Goal: Task Accomplishment & Management: Manage account settings

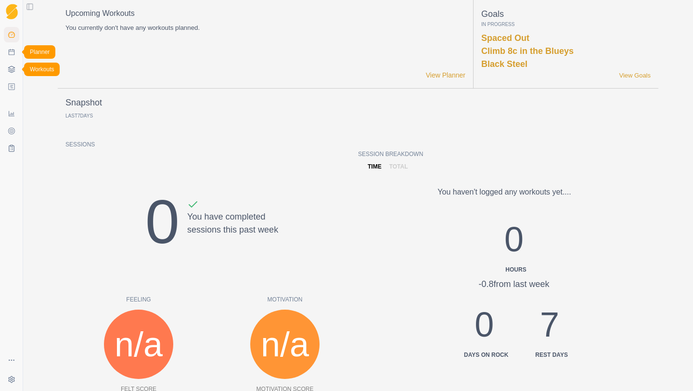
click at [13, 58] on link "Planner" at bounding box center [11, 51] width 15 height 15
select select "month"
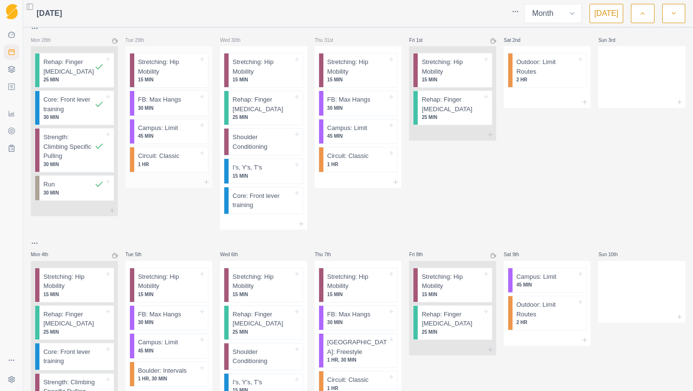
scroll to position [11, 0]
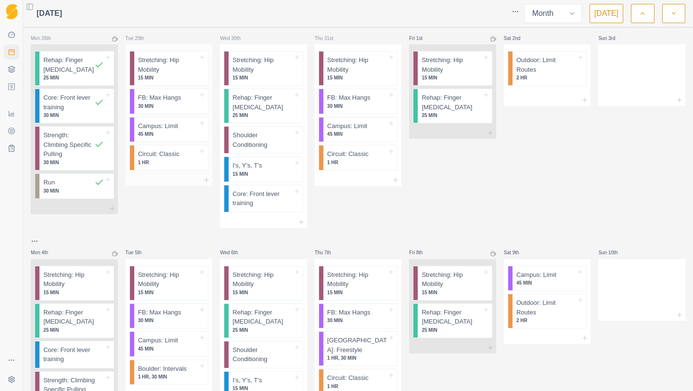
click at [170, 75] on p "15 MIN" at bounding box center [168, 77] width 60 height 7
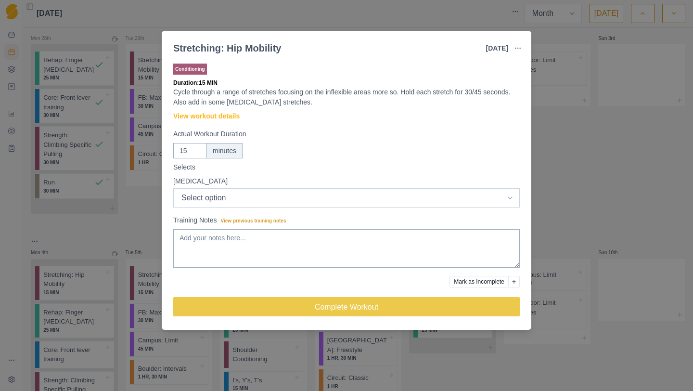
click at [243, 203] on select "Select option Excellent Good Fair Bad Terrible" at bounding box center [346, 197] width 347 height 19
select select "1"
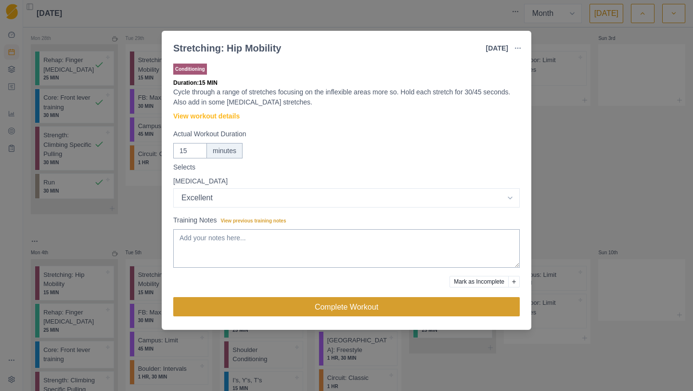
click at [249, 310] on button "Complete Workout" at bounding box center [346, 306] width 347 height 19
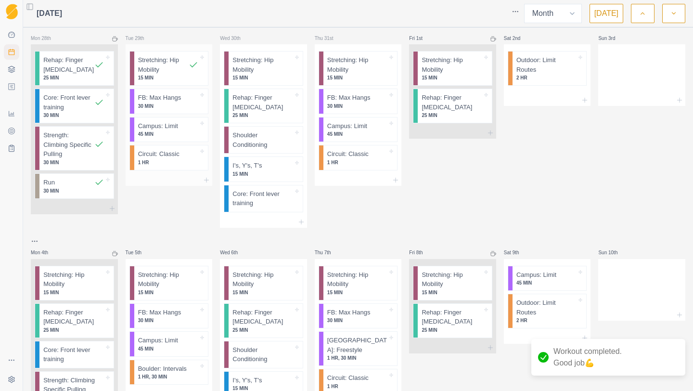
click at [168, 109] on p "30 MIN" at bounding box center [168, 106] width 60 height 7
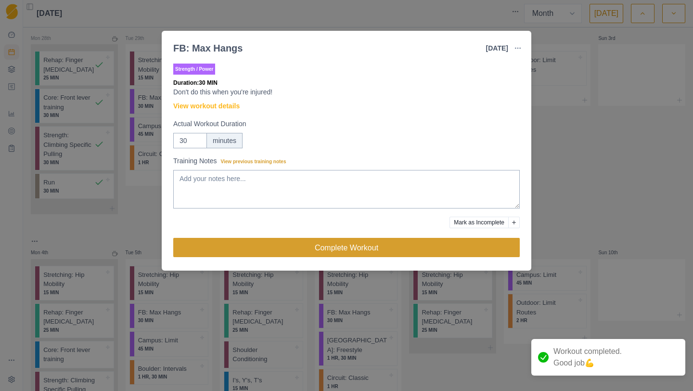
click at [281, 251] on button "Complete Workout" at bounding box center [346, 247] width 347 height 19
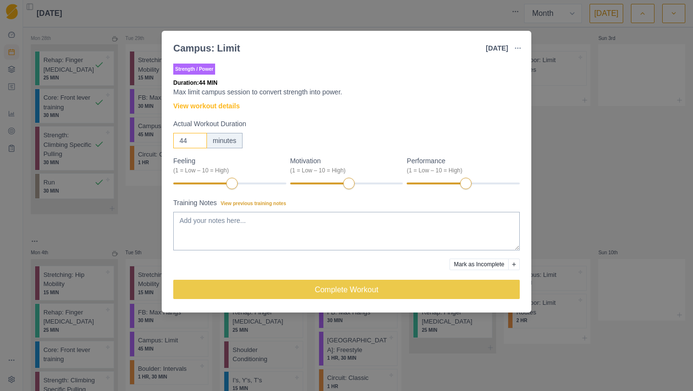
click at [197, 144] on input "44" at bounding box center [190, 140] width 34 height 15
click at [197, 144] on input "43" at bounding box center [190, 140] width 34 height 15
click at [197, 144] on input "42" at bounding box center [190, 140] width 34 height 15
click at [197, 144] on input "41" at bounding box center [190, 140] width 34 height 15
click at [197, 144] on input "40" at bounding box center [190, 140] width 34 height 15
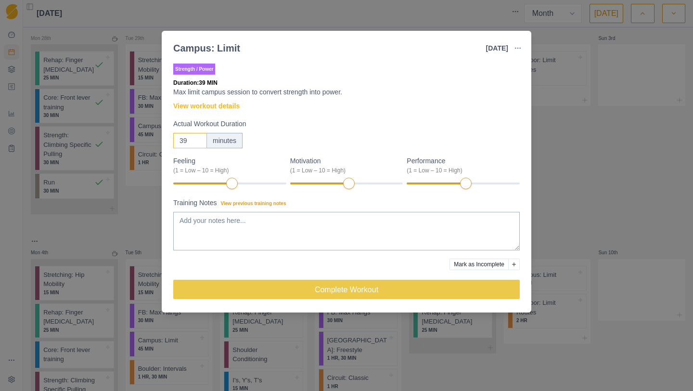
click at [197, 144] on input "39" at bounding box center [190, 140] width 34 height 15
click at [197, 144] on input "38" at bounding box center [190, 140] width 34 height 15
click at [197, 144] on input "37" at bounding box center [190, 140] width 34 height 15
click at [197, 144] on input "36" at bounding box center [190, 140] width 34 height 15
click at [197, 144] on input "35" at bounding box center [190, 140] width 34 height 15
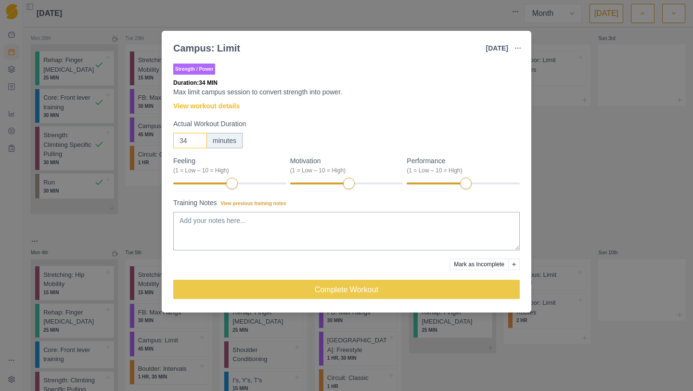
click at [197, 144] on input "34" at bounding box center [190, 140] width 34 height 15
click at [197, 144] on input "33" at bounding box center [190, 140] width 34 height 15
click at [197, 144] on input "32" at bounding box center [190, 140] width 34 height 15
click at [197, 144] on input "31" at bounding box center [190, 140] width 34 height 15
click at [197, 144] on input "30" at bounding box center [190, 140] width 34 height 15
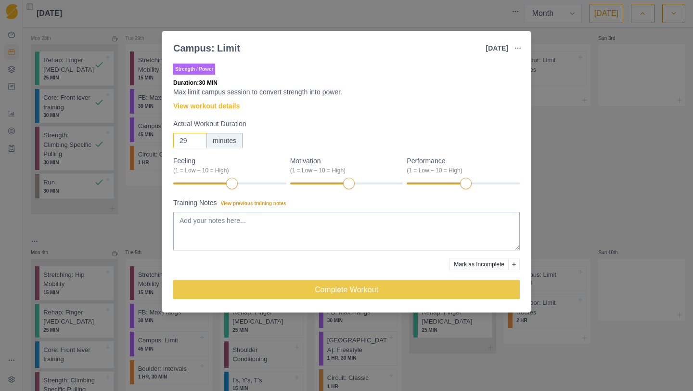
click at [197, 144] on input "29" at bounding box center [190, 140] width 34 height 15
click at [197, 144] on input "28" at bounding box center [190, 140] width 34 height 15
click at [197, 144] on input "16" at bounding box center [190, 140] width 34 height 15
type input "15"
click at [196, 144] on input "15" at bounding box center [190, 140] width 34 height 15
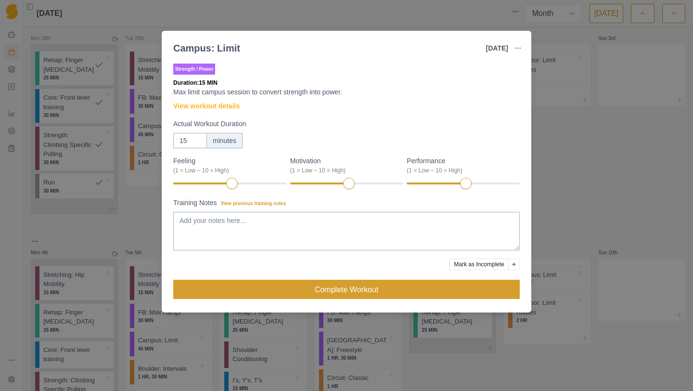
click at [308, 290] on button "Complete Workout" at bounding box center [346, 289] width 347 height 19
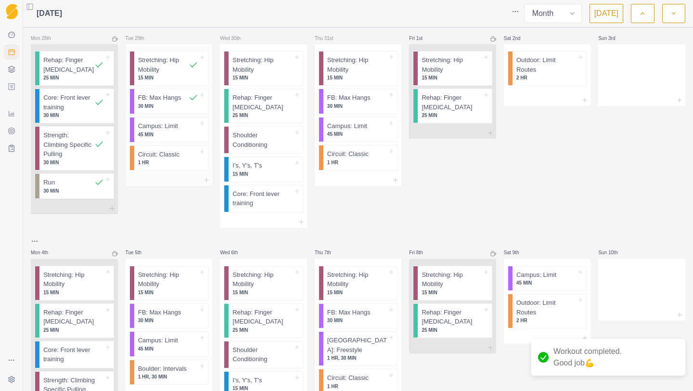
scroll to position [12, 0]
click at [177, 163] on p "1 HR" at bounding box center [168, 162] width 60 height 7
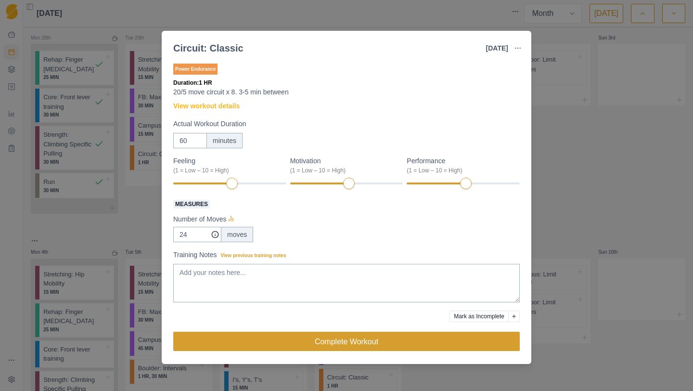
click at [264, 349] on button "Complete Workout" at bounding box center [346, 341] width 347 height 19
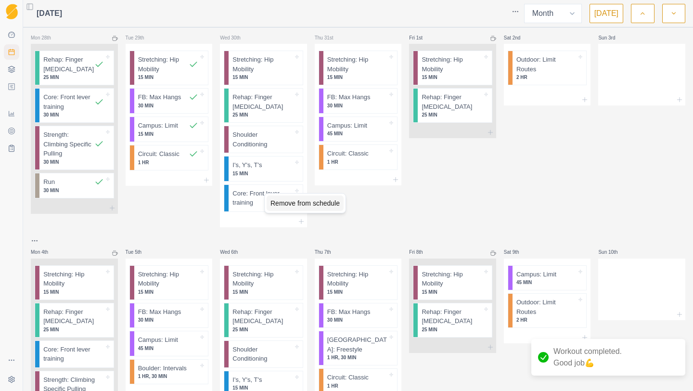
click at [279, 202] on div "Remove from schedule" at bounding box center [305, 203] width 77 height 15
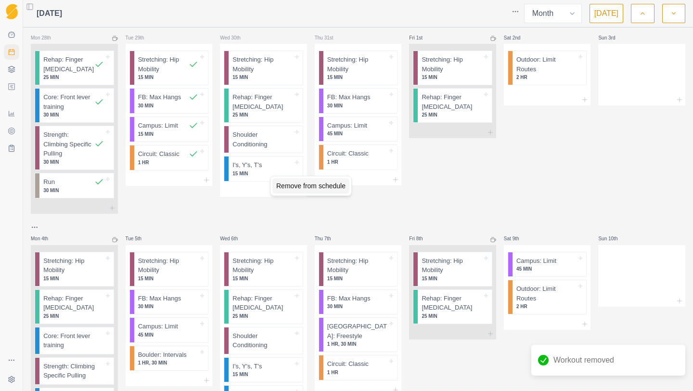
click at [282, 184] on div "Remove from schedule" at bounding box center [311, 185] width 77 height 15
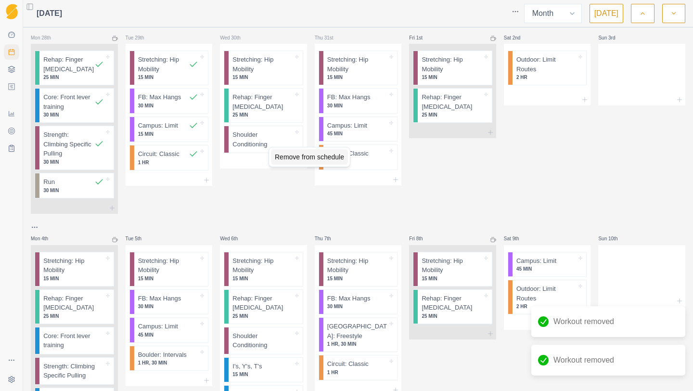
click at [284, 155] on div "Remove from schedule" at bounding box center [309, 156] width 77 height 15
click at [287, 127] on div "Remove from schedule" at bounding box center [310, 127] width 77 height 15
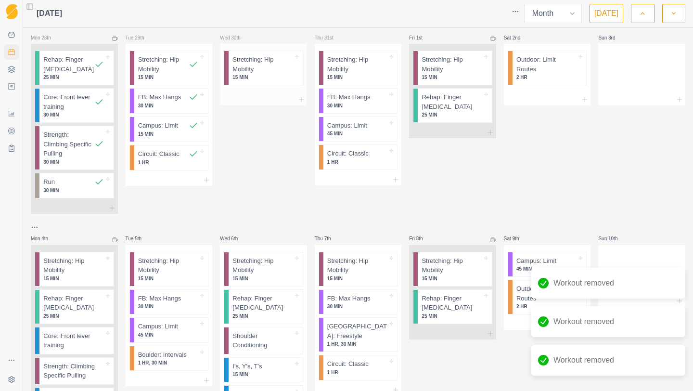
click at [281, 85] on div "Stretching: Hip Mobility 15 MIN" at bounding box center [263, 68] width 79 height 35
click at [275, 82] on div "Stretching: Hip Mobility 15 MIN" at bounding box center [266, 68] width 74 height 34
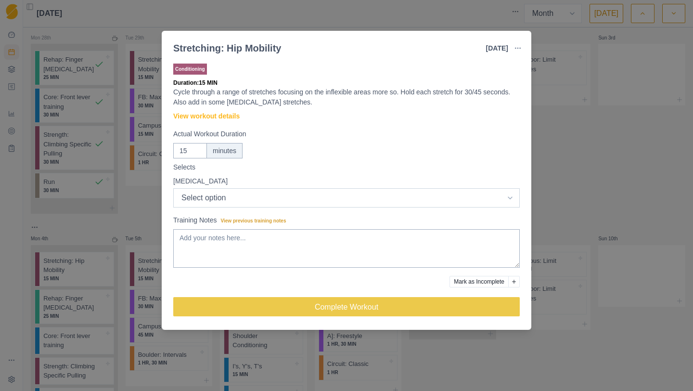
click at [275, 195] on select "Select option Excellent Good Fair Bad Terrible" at bounding box center [346, 197] width 347 height 19
select select "2"
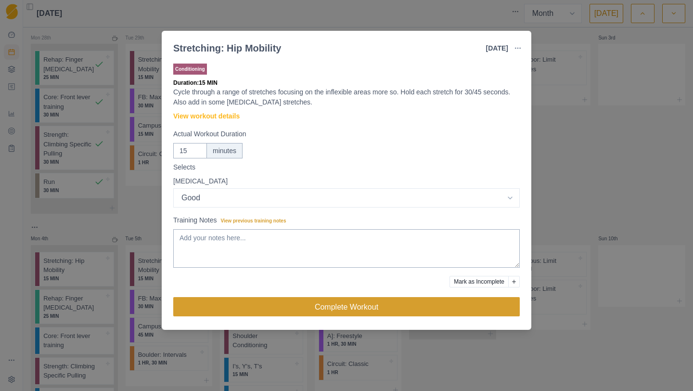
click at [270, 306] on button "Complete Workout" at bounding box center [346, 306] width 347 height 19
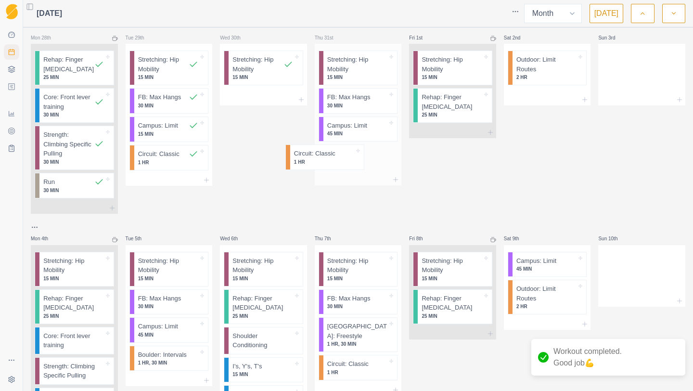
drag, startPoint x: 368, startPoint y: 159, endPoint x: 332, endPoint y: 159, distance: 35.6
click at [332, 159] on div "Stretching: Hip Mobility 15 MIN FB: Max Hangs 30 MIN Campus: Limit 45 MIN Circu…" at bounding box center [358, 109] width 87 height 130
drag, startPoint x: 332, startPoint y: 159, endPoint x: 276, endPoint y: 173, distance: 57.5
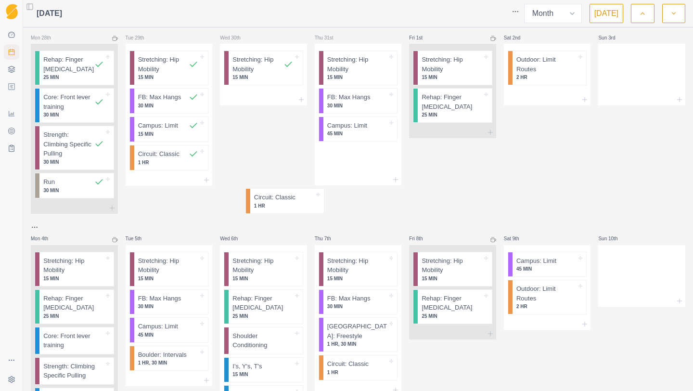
drag, startPoint x: 340, startPoint y: 157, endPoint x: 262, endPoint y: 203, distance: 90.4
click at [358, 170] on div "Remove from schedule" at bounding box center [380, 171] width 77 height 15
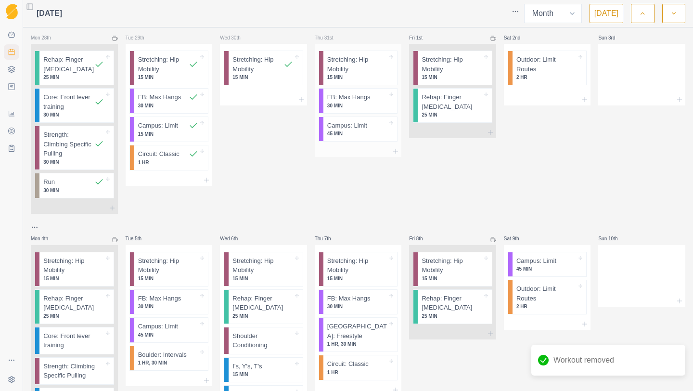
click at [364, 152] on div at bounding box center [358, 151] width 87 height 12
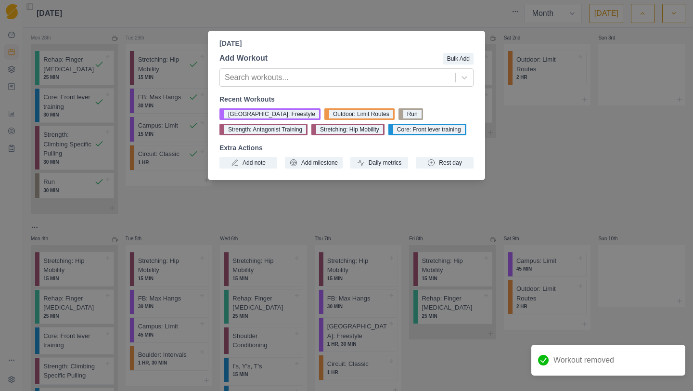
click at [504, 184] on div "[DATE] Add Workout Bulk Add Search workouts... Recent Workouts Boulder: Freesty…" at bounding box center [346, 195] width 693 height 391
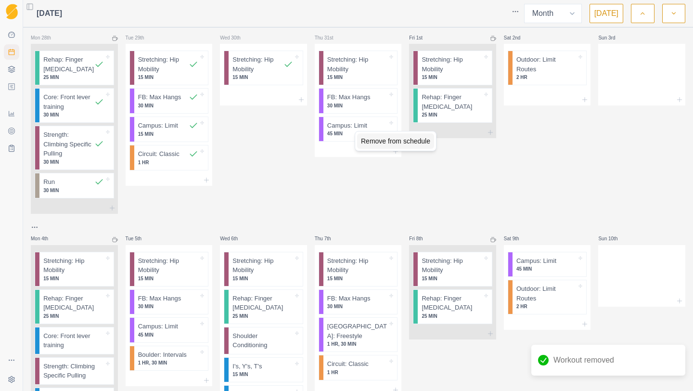
click at [369, 141] on div "Remove from schedule" at bounding box center [395, 140] width 77 height 15
click at [387, 113] on div "Remove from schedule" at bounding box center [412, 111] width 77 height 15
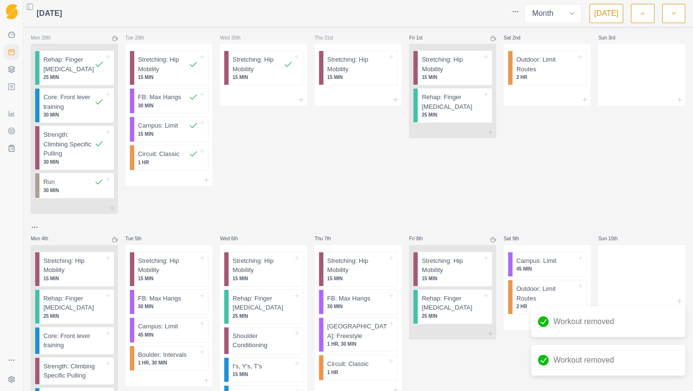
click at [395, 124] on div "Thu 31st Stretching: Hip Mobility 15 MIN" at bounding box center [358, 117] width 87 height 194
click at [396, 103] on icon at bounding box center [396, 100] width 8 height 8
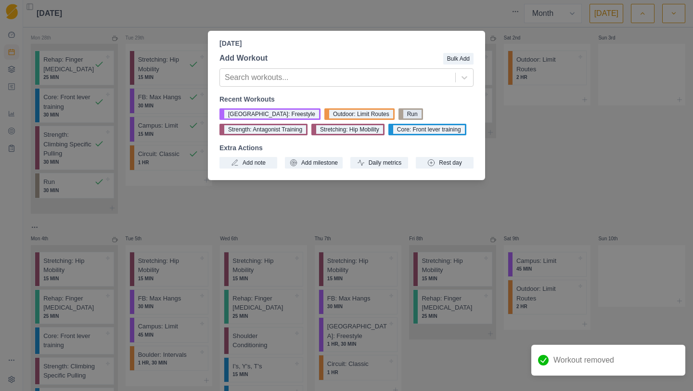
click at [399, 114] on button "Run" at bounding box center [411, 114] width 25 height 12
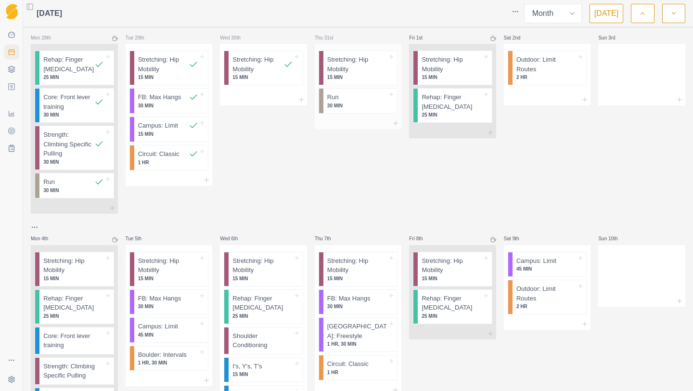
click at [353, 70] on p "Stretching: Hip Mobility" at bounding box center [357, 64] width 60 height 19
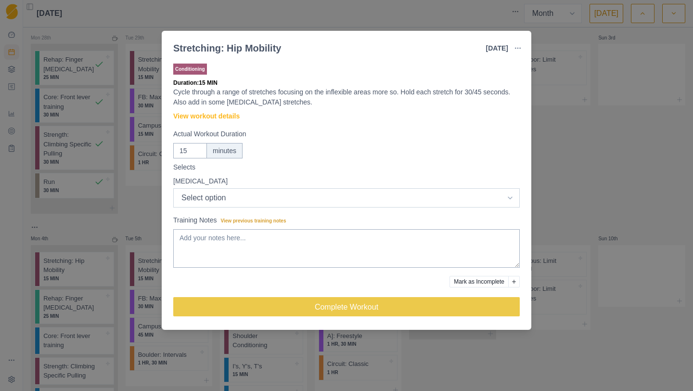
click at [237, 198] on select "Select option Excellent Good Fair Bad Terrible" at bounding box center [346, 197] width 347 height 19
select select "1"
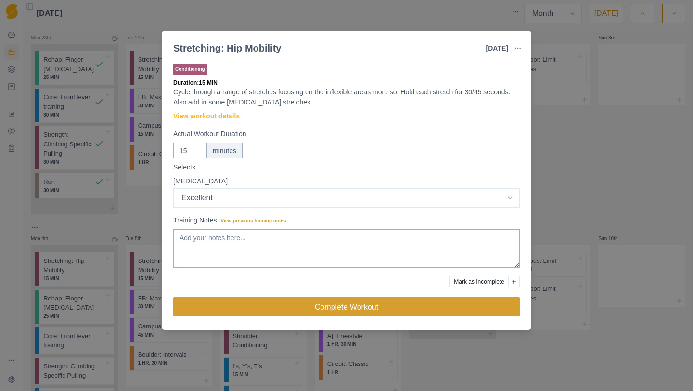
click at [260, 312] on button "Complete Workout" at bounding box center [346, 306] width 347 height 19
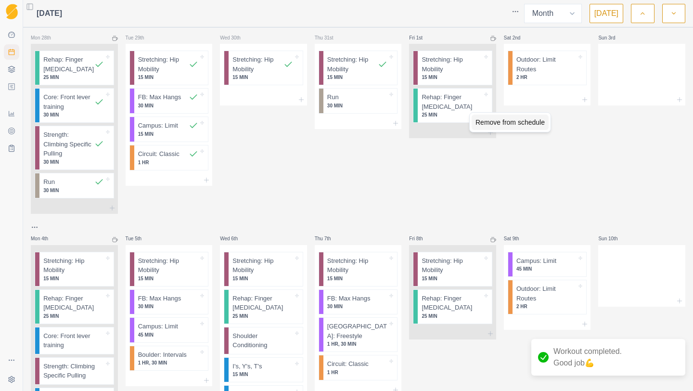
click at [487, 122] on div "Remove from schedule" at bounding box center [510, 122] width 77 height 15
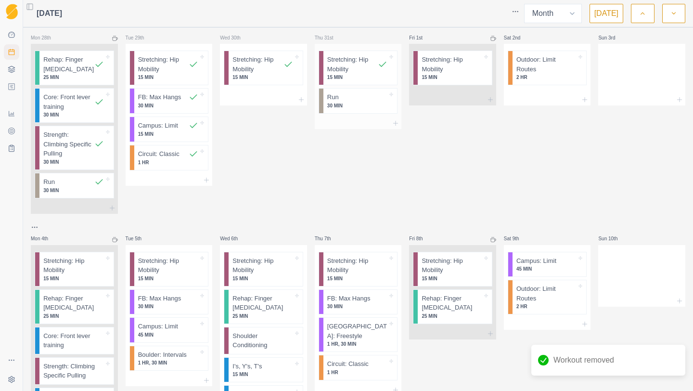
click at [376, 97] on div at bounding box center [363, 97] width 49 height 10
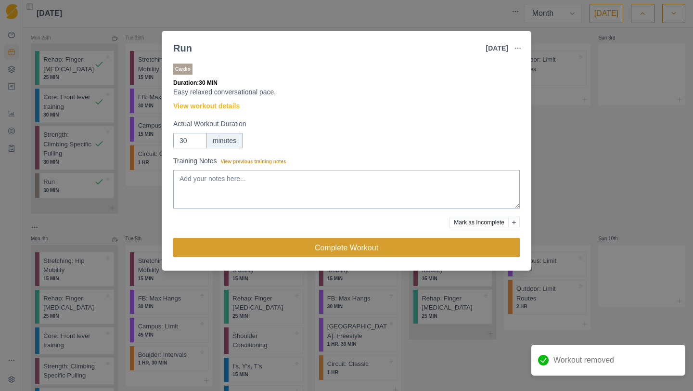
click at [367, 246] on button "Complete Workout" at bounding box center [346, 247] width 347 height 19
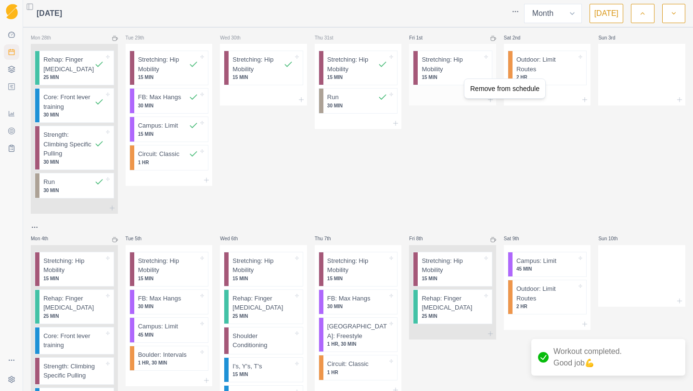
click at [455, 75] on html "Sequence Dashboard Planner Workouts Plans Performance Metrics Goals Tests Setti…" at bounding box center [346, 195] width 693 height 391
click at [460, 74] on p "15 MIN" at bounding box center [452, 77] width 60 height 7
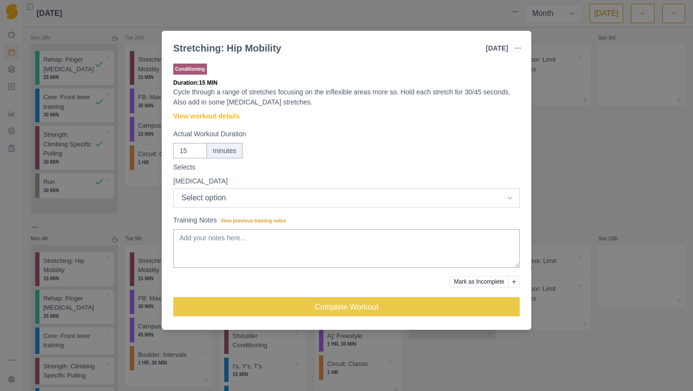
click at [307, 198] on select "Select option Excellent Good Fair Bad Terrible" at bounding box center [346, 197] width 347 height 19
select select "1"
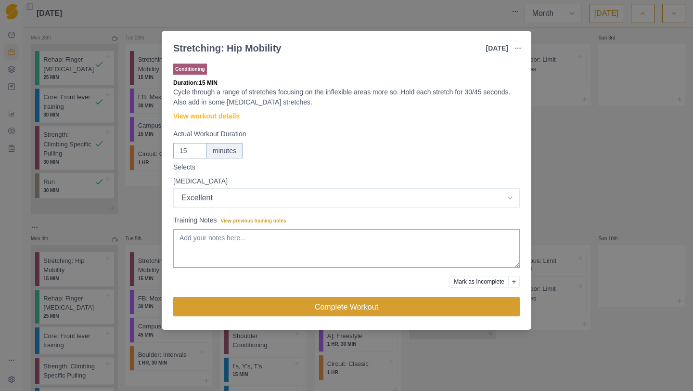
click at [271, 312] on button "Complete Workout" at bounding box center [346, 306] width 347 height 19
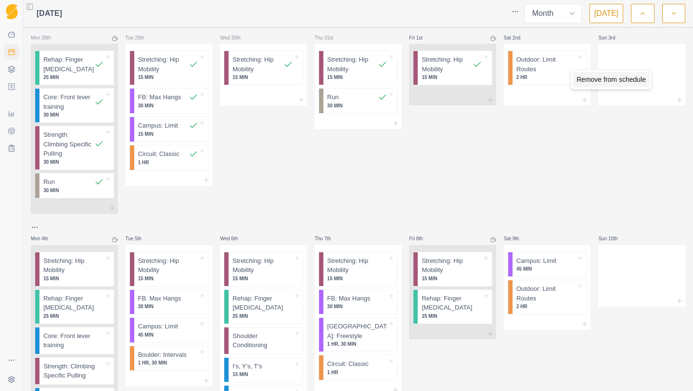
click at [589, 74] on div "Remove from schedule" at bounding box center [611, 79] width 77 height 15
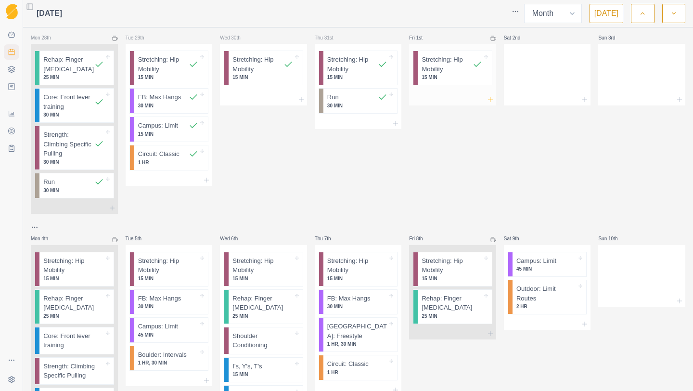
click at [489, 100] on line at bounding box center [490, 100] width 4 height 0
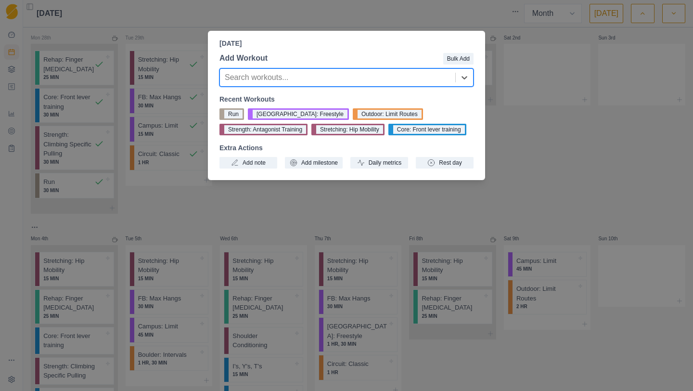
click at [510, 111] on div "[DATE] Add Workout Bulk Add Search workouts... Recent Workouts Run [GEOGRAPHIC_…" at bounding box center [346, 195] width 693 height 391
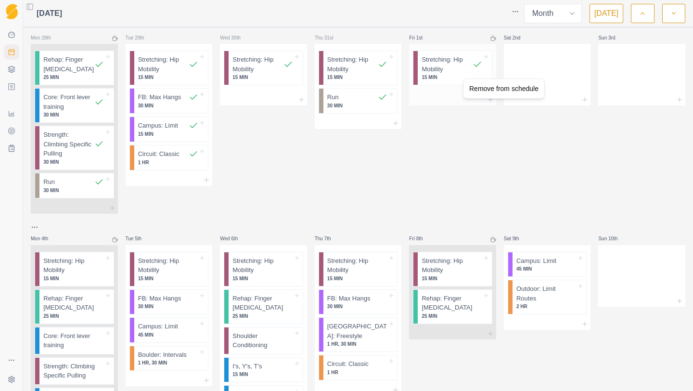
click at [448, 75] on html "Sequence Dashboard Planner Workouts Plans Performance Metrics Goals Tests Setti…" at bounding box center [346, 195] width 693 height 391
click at [448, 75] on p "15 MIN" at bounding box center [452, 77] width 60 height 7
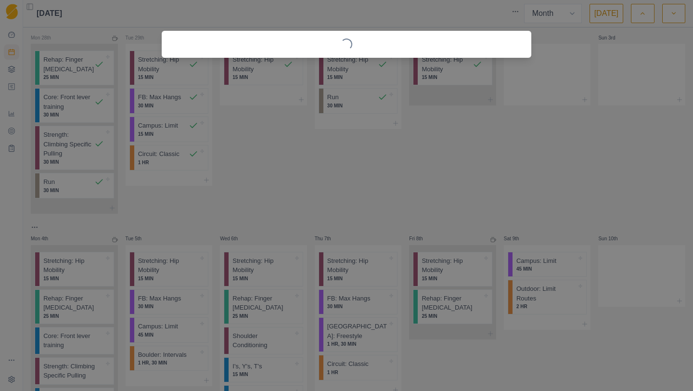
select select "1"
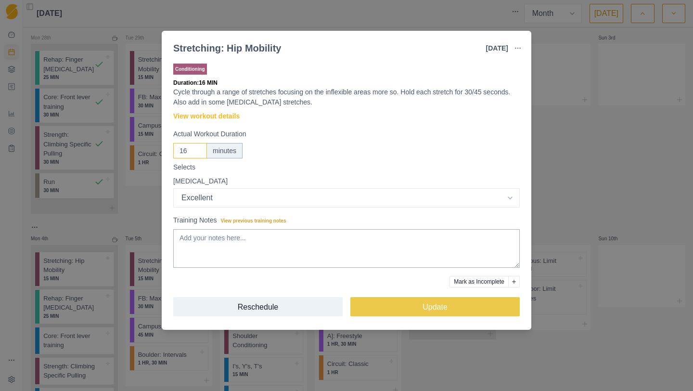
click at [198, 148] on input "16" at bounding box center [190, 150] width 34 height 15
click at [198, 148] on input "17" at bounding box center [190, 150] width 34 height 15
click at [198, 148] on input "18" at bounding box center [190, 150] width 34 height 15
click at [198, 148] on input "19" at bounding box center [190, 150] width 34 height 15
click at [198, 148] on input "20" at bounding box center [190, 150] width 34 height 15
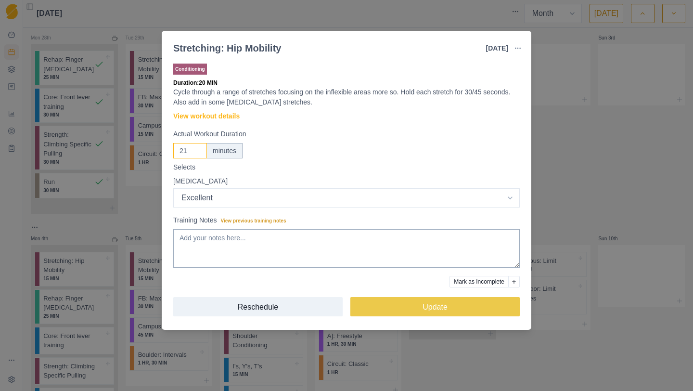
click at [198, 148] on input "21" at bounding box center [190, 150] width 34 height 15
click at [198, 148] on input "22" at bounding box center [190, 150] width 34 height 15
click at [198, 148] on input "23" at bounding box center [190, 150] width 34 height 15
click at [198, 148] on input "24" at bounding box center [190, 150] width 34 height 15
click at [198, 148] on input "25" at bounding box center [190, 150] width 34 height 15
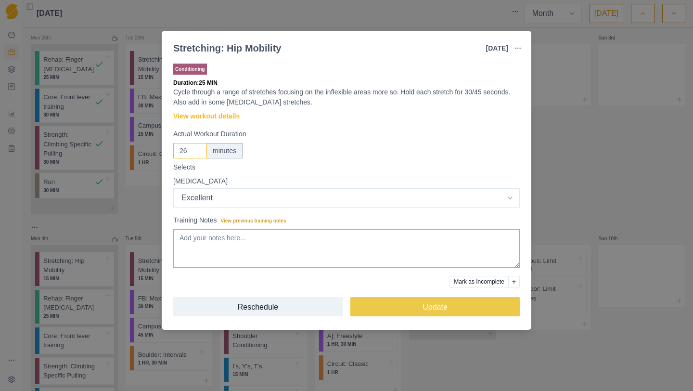
click at [198, 148] on input "26" at bounding box center [190, 150] width 34 height 15
click at [198, 148] on input "27" at bounding box center [190, 150] width 34 height 15
click at [198, 148] on input "28" at bounding box center [190, 150] width 34 height 15
click at [198, 148] on input "29" at bounding box center [190, 150] width 34 height 15
type input "30"
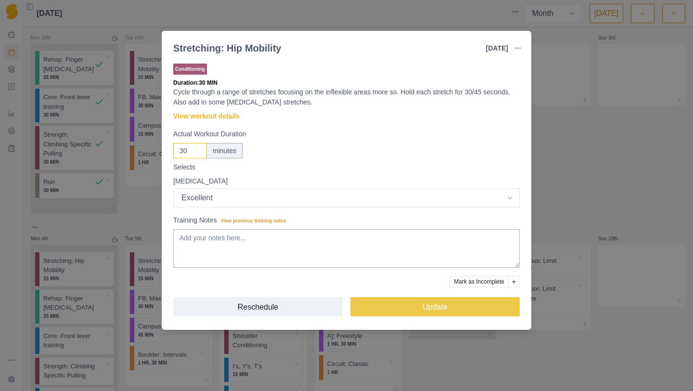
click at [198, 148] on input "30" at bounding box center [190, 150] width 34 height 15
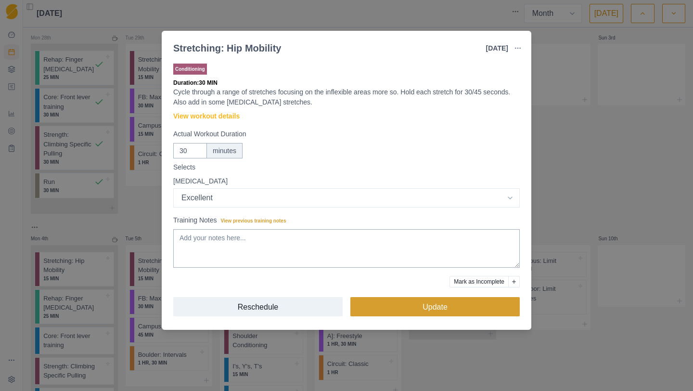
click at [415, 304] on button "Update" at bounding box center [436, 306] width 170 height 19
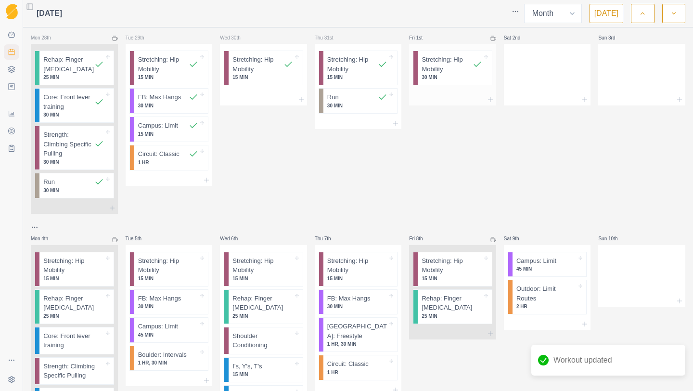
click at [482, 96] on div at bounding box center [452, 100] width 87 height 12
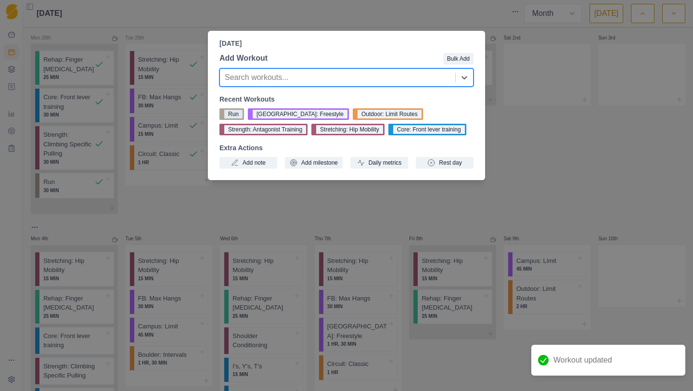
click at [228, 112] on button "Run" at bounding box center [232, 114] width 25 height 12
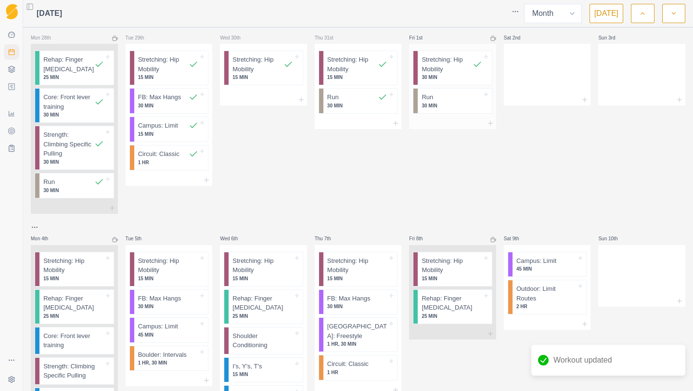
click at [484, 121] on div at bounding box center [452, 124] width 87 height 12
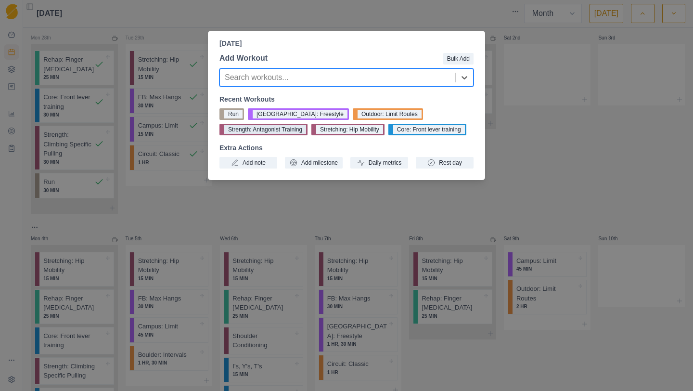
click at [275, 131] on button "Strength: Antagonist Training" at bounding box center [264, 130] width 88 height 12
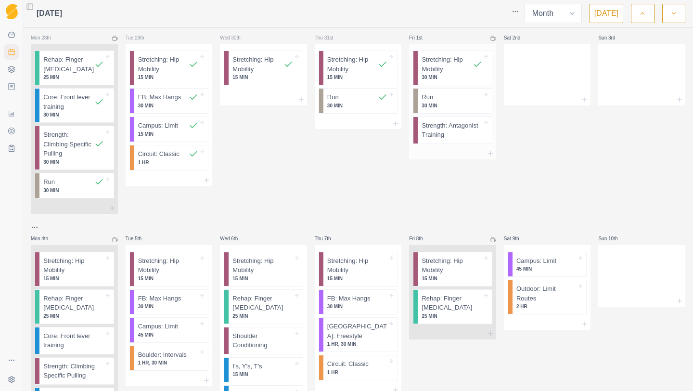
click at [471, 156] on div at bounding box center [452, 154] width 87 height 12
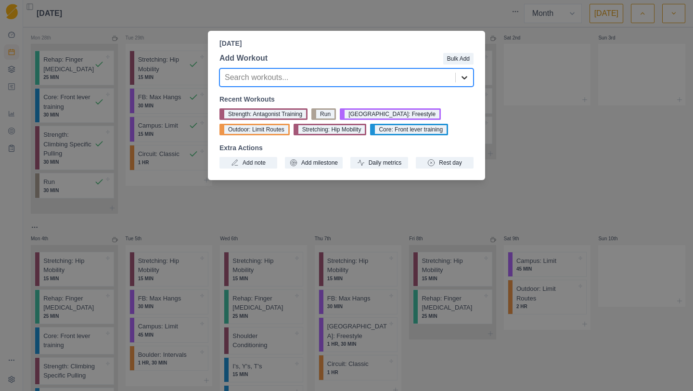
click at [462, 77] on icon at bounding box center [465, 77] width 6 height 3
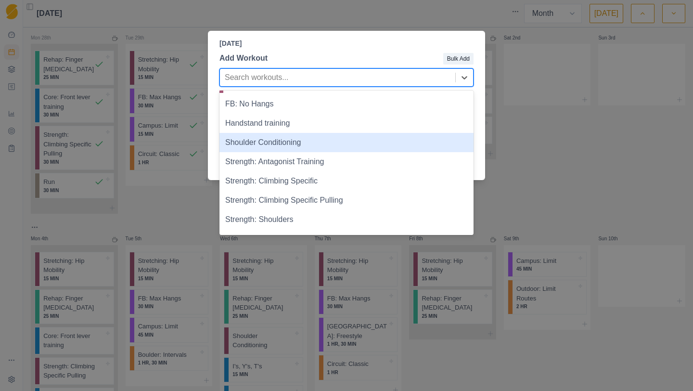
scroll to position [52, 0]
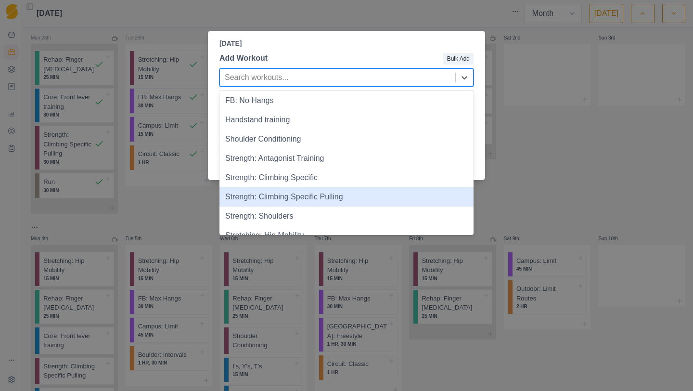
click at [315, 198] on div "Strength: Climbing Specific Pulling" at bounding box center [347, 196] width 254 height 19
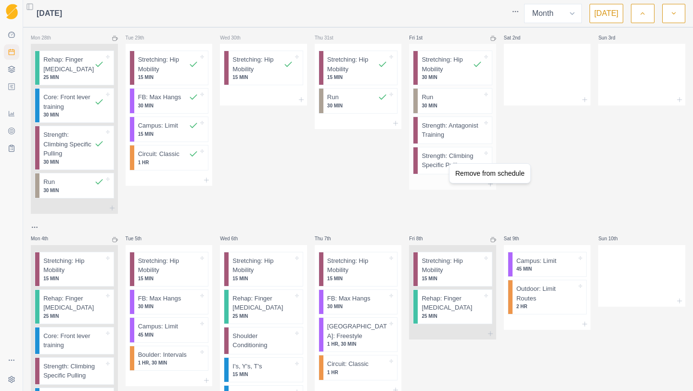
click at [434, 161] on html "Sequence Dashboard Planner Workouts Plans Performance Metrics Goals Tests Setti…" at bounding box center [346, 195] width 693 height 391
click at [434, 161] on p "Strength: Climbing Specific Pulling" at bounding box center [452, 160] width 60 height 19
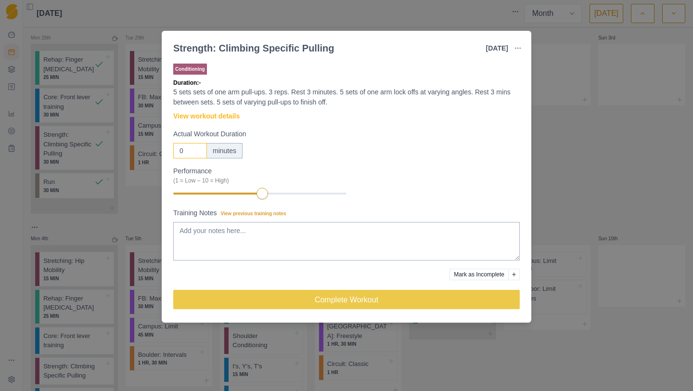
drag, startPoint x: 189, startPoint y: 151, endPoint x: 159, endPoint y: 151, distance: 29.9
click at [159, 151] on div "Strength: Climbing Specific Pulling [DATE] Link To Goal View Workout Metrics Ed…" at bounding box center [346, 195] width 693 height 391
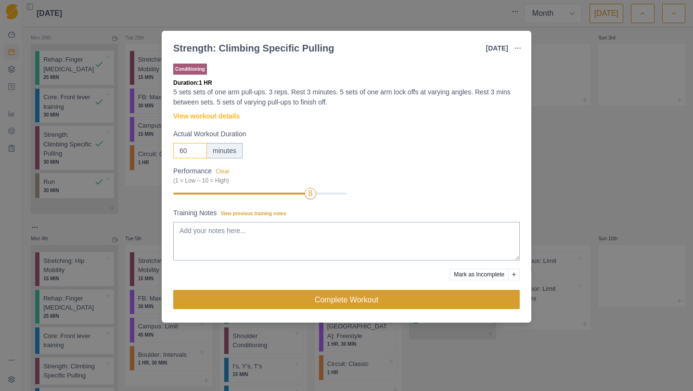
type input "60"
click at [349, 300] on button "Complete Workout" at bounding box center [346, 299] width 347 height 19
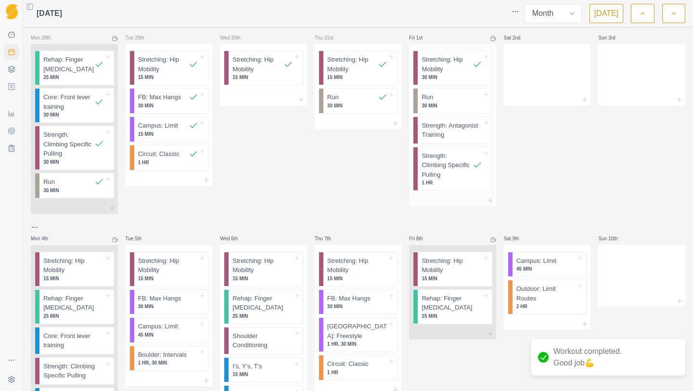
click at [457, 129] on p "Strength: Antagonist Training" at bounding box center [452, 130] width 60 height 19
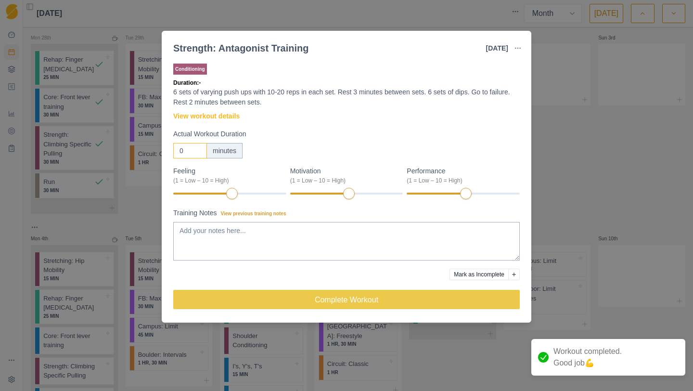
drag, startPoint x: 190, startPoint y: 151, endPoint x: 141, endPoint y: 150, distance: 49.6
click at [141, 150] on div "Strength: Antagonist Training [DATE] Link To Goal View Workout Metrics Edit Ori…" at bounding box center [346, 195] width 693 height 391
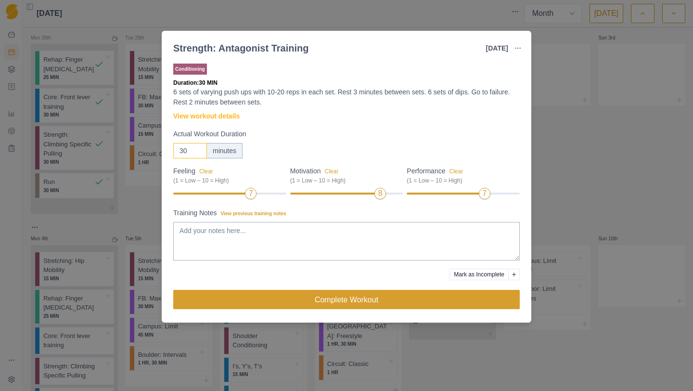
type input "30"
click at [442, 306] on button "Complete Workout" at bounding box center [346, 299] width 347 height 19
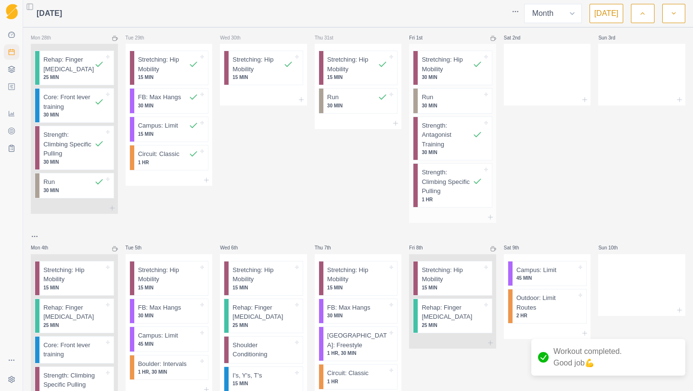
click at [453, 101] on div at bounding box center [457, 97] width 49 height 10
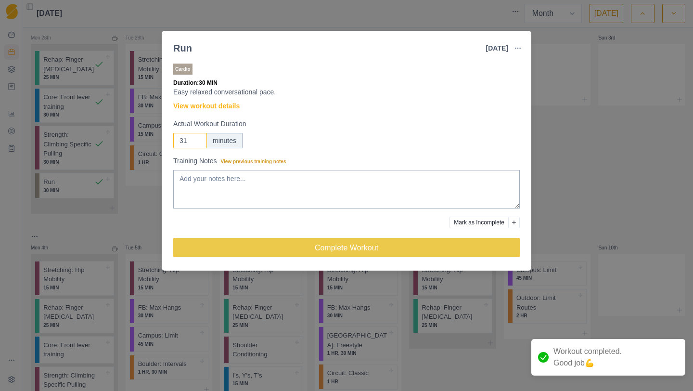
click at [198, 138] on input "31" at bounding box center [190, 140] width 34 height 15
click at [198, 138] on input "32" at bounding box center [190, 140] width 34 height 15
click at [198, 138] on input "33" at bounding box center [190, 140] width 34 height 15
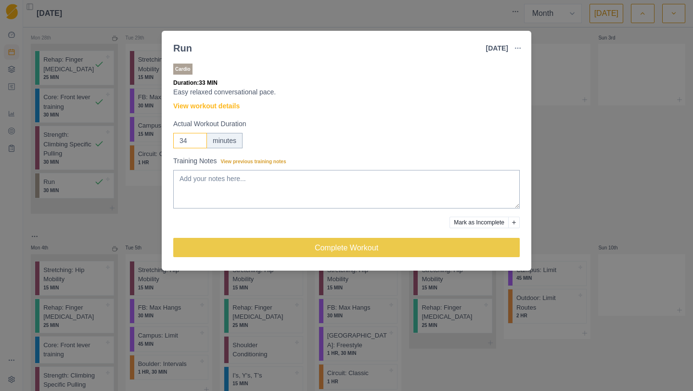
click at [198, 138] on input "34" at bounding box center [190, 140] width 34 height 15
click at [198, 138] on input "35" at bounding box center [190, 140] width 34 height 15
click at [198, 138] on input "36" at bounding box center [190, 140] width 34 height 15
click at [198, 138] on input "37" at bounding box center [190, 140] width 34 height 15
click at [198, 138] on input "38" at bounding box center [190, 140] width 34 height 15
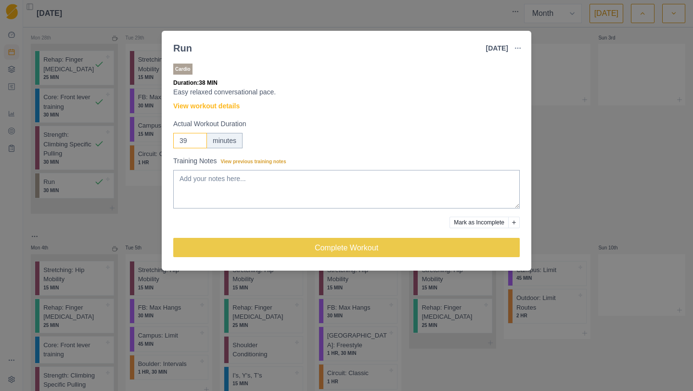
click at [198, 138] on input "39" at bounding box center [190, 140] width 34 height 15
click at [198, 138] on input "40" at bounding box center [190, 140] width 34 height 15
click at [198, 138] on input "41" at bounding box center [190, 140] width 34 height 15
click at [198, 138] on input "42" at bounding box center [190, 140] width 34 height 15
click at [198, 138] on input "43" at bounding box center [190, 140] width 34 height 15
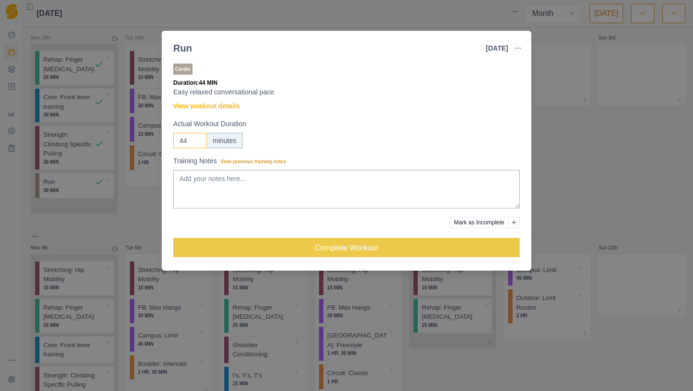
type input "44"
click at [198, 138] on input "44" at bounding box center [190, 140] width 34 height 15
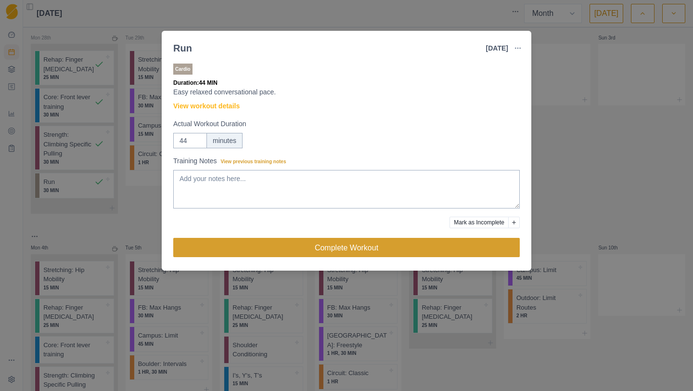
click at [282, 248] on button "Complete Workout" at bounding box center [346, 247] width 347 height 19
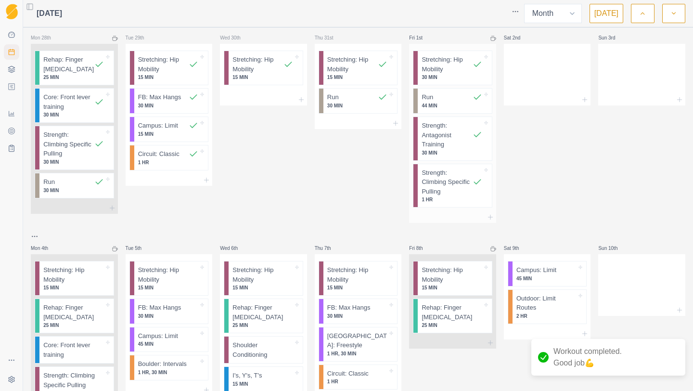
click at [467, 217] on div at bounding box center [452, 217] width 87 height 12
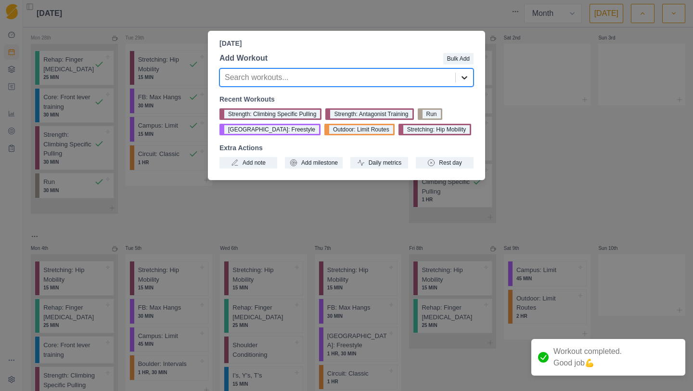
click at [463, 81] on icon at bounding box center [465, 78] width 10 height 10
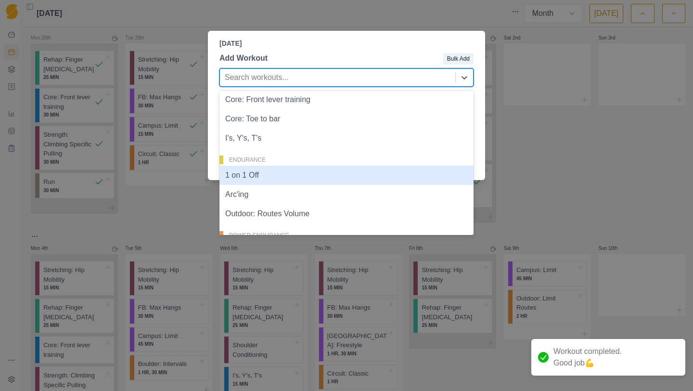
scroll to position [213, 0]
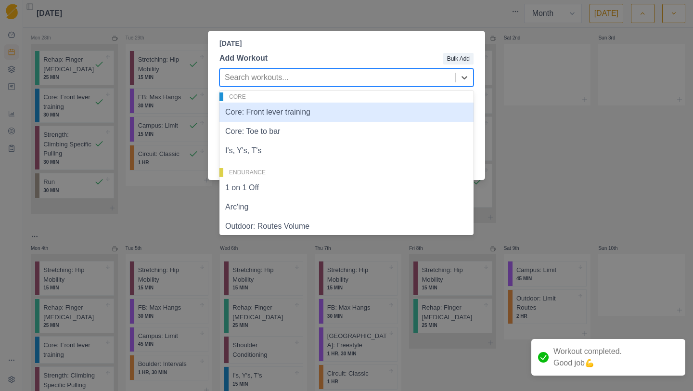
click at [301, 116] on div "Core: Front lever training" at bounding box center [347, 112] width 254 height 19
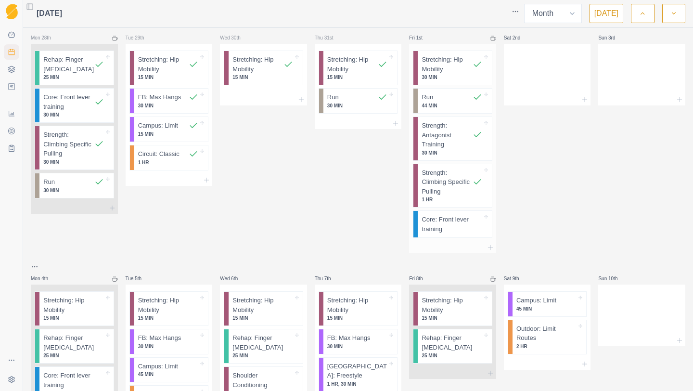
click at [447, 222] on p "Core: Front lever training" at bounding box center [452, 224] width 60 height 19
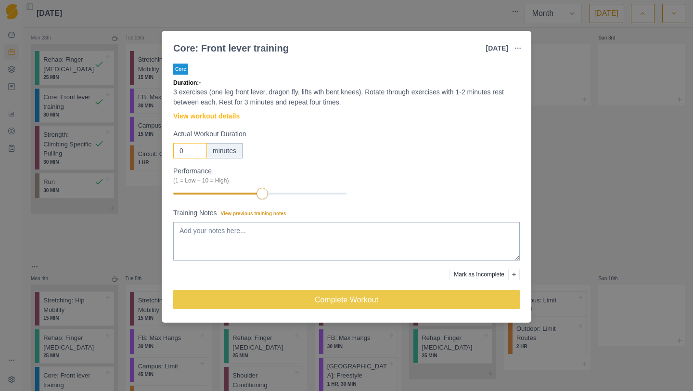
drag, startPoint x: 188, startPoint y: 152, endPoint x: 145, endPoint y: 151, distance: 43.4
click at [145, 151] on div "Core: Front lever training [DATE] Link To Goal View Workout Metrics Edit Origin…" at bounding box center [346, 195] width 693 height 391
type input "3"
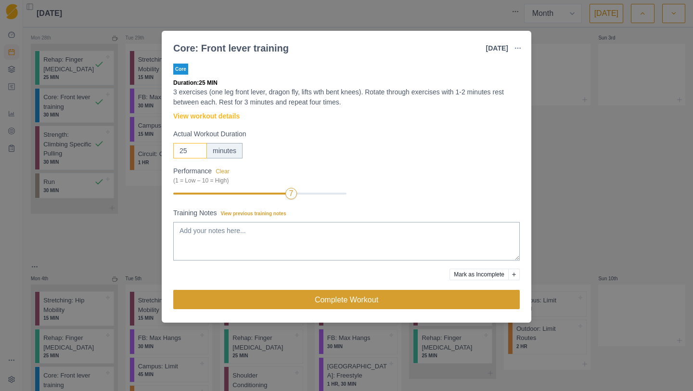
type input "25"
click at [318, 303] on button "Complete Workout" at bounding box center [346, 299] width 347 height 19
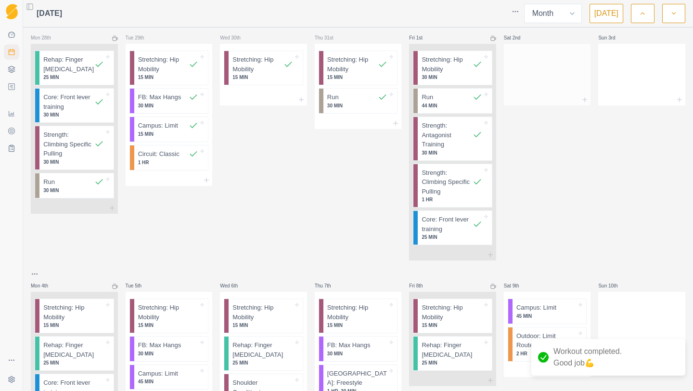
click at [574, 96] on div at bounding box center [547, 100] width 87 height 12
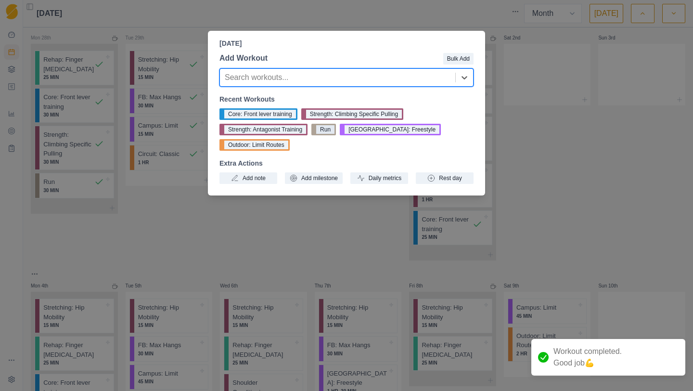
click at [327, 130] on button "Run" at bounding box center [324, 130] width 25 height 12
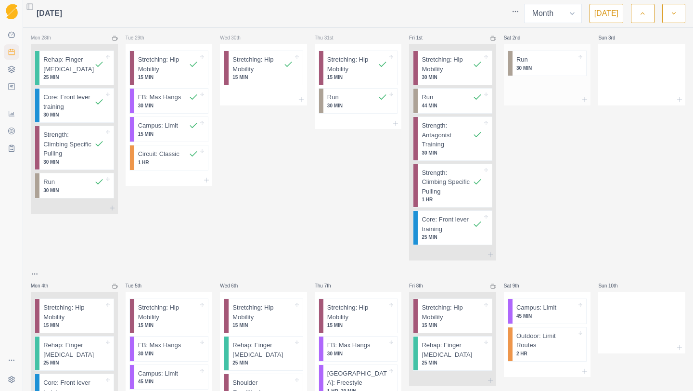
click at [558, 96] on div at bounding box center [547, 100] width 87 height 12
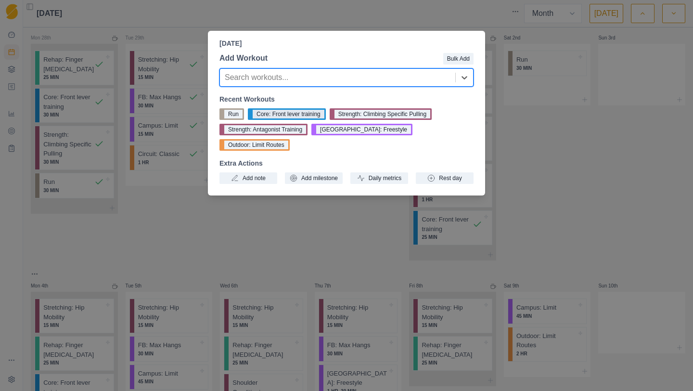
click at [307, 115] on button "Core: Front lever training" at bounding box center [287, 114] width 78 height 12
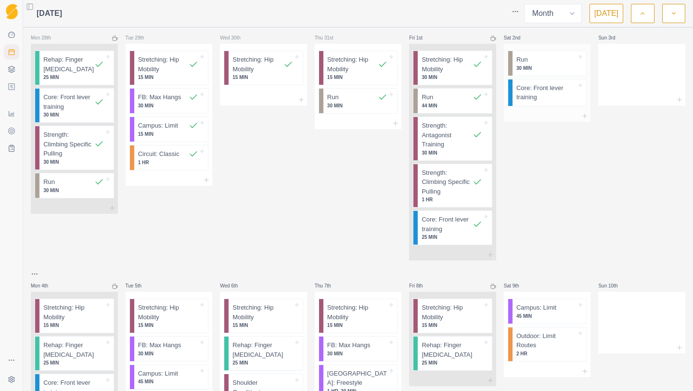
click at [542, 65] on p "30 MIN" at bounding box center [547, 68] width 60 height 7
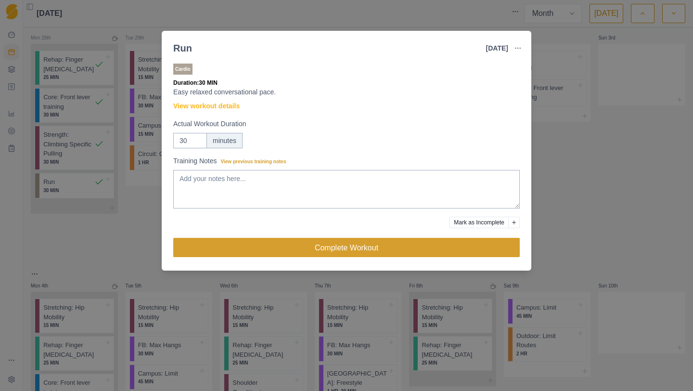
click at [285, 249] on button "Complete Workout" at bounding box center [346, 247] width 347 height 19
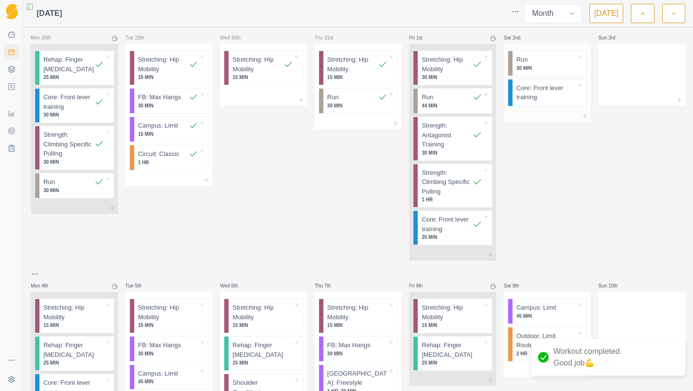
click at [553, 97] on p "Core: Front lever training" at bounding box center [547, 92] width 60 height 19
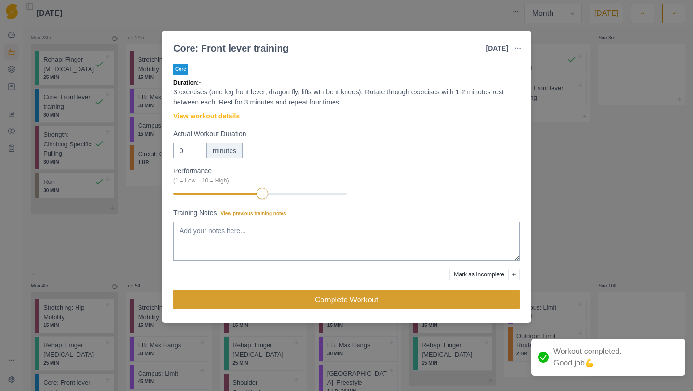
click at [304, 299] on button "Complete Workout" at bounding box center [346, 299] width 347 height 19
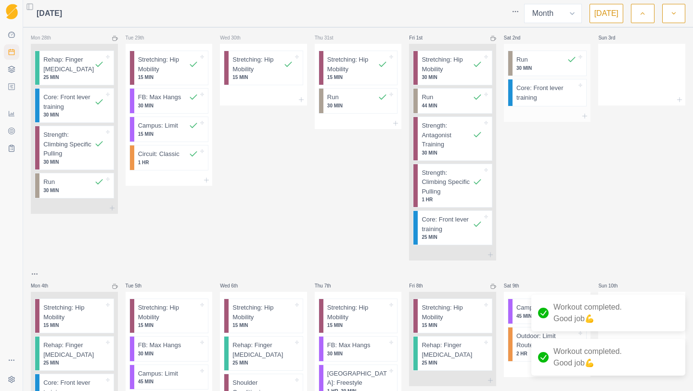
click at [551, 90] on p "Core: Front lever training" at bounding box center [547, 92] width 60 height 19
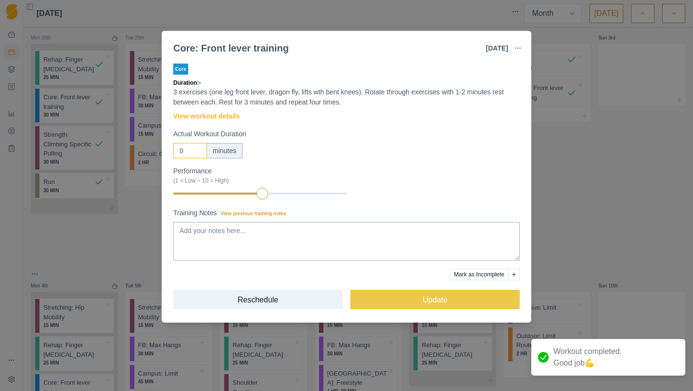
drag, startPoint x: 189, startPoint y: 152, endPoint x: 143, endPoint y: 148, distance: 46.4
click at [143, 148] on div "Core: Front lever training [DATE] Link To Goal View Workout Metrics Edit Origin…" at bounding box center [346, 195] width 693 height 391
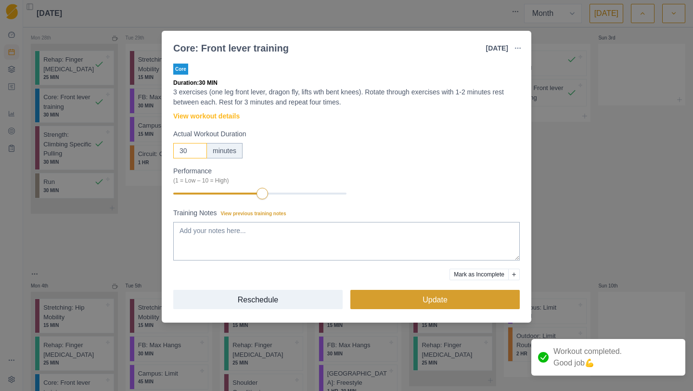
type input "30"
click at [423, 296] on button "Update" at bounding box center [436, 299] width 170 height 19
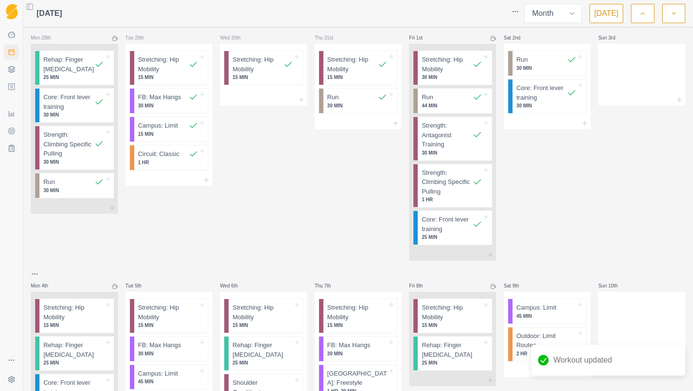
scroll to position [22, 0]
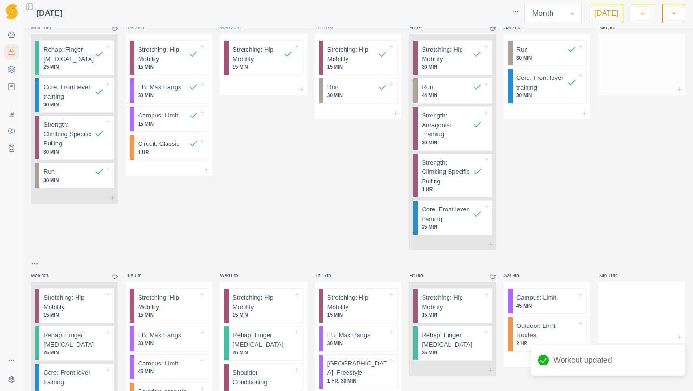
click at [655, 71] on div at bounding box center [642, 62] width 87 height 42
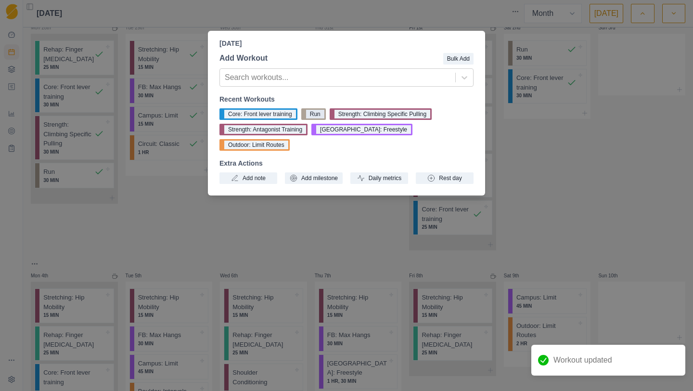
click at [321, 116] on button "Run" at bounding box center [313, 114] width 25 height 12
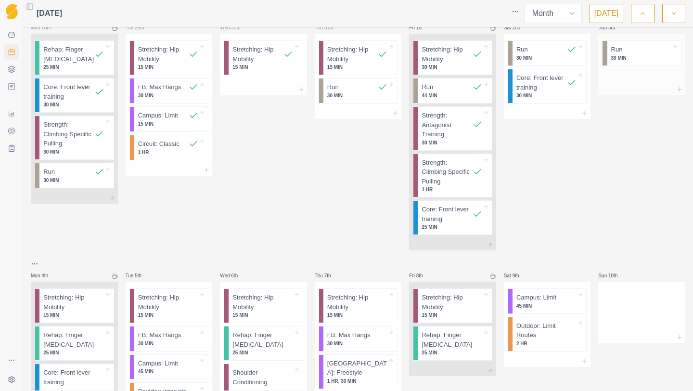
click at [636, 53] on div at bounding box center [647, 50] width 49 height 10
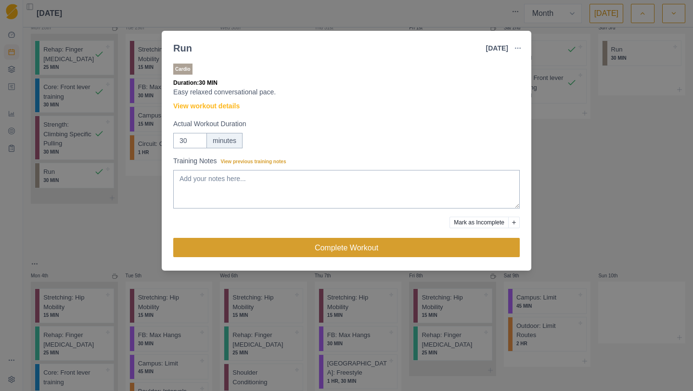
click at [268, 249] on button "Complete Workout" at bounding box center [346, 247] width 347 height 19
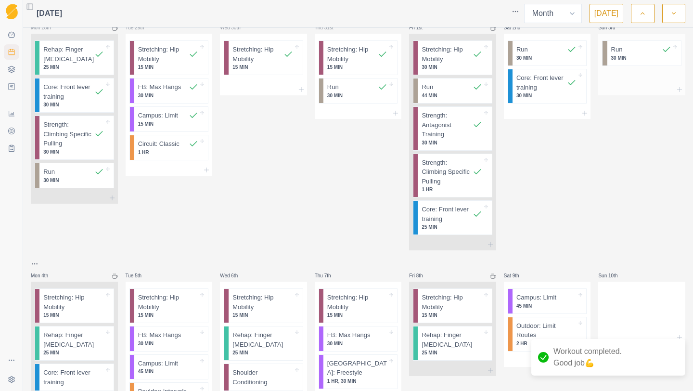
click at [637, 54] on div at bounding box center [642, 50] width 39 height 10
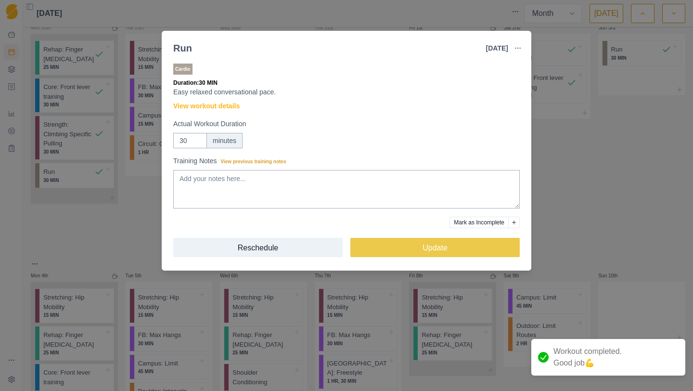
click at [85, 253] on div "Run [DATE] Link To Goal View Workout Metrics Edit Original Workout Reschedule W…" at bounding box center [346, 195] width 693 height 391
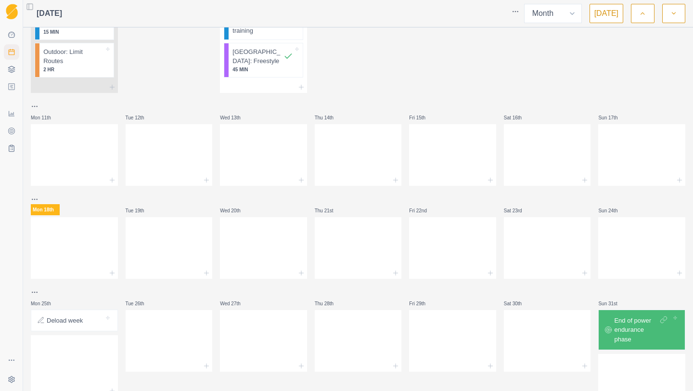
scroll to position [431, 0]
click at [389, 179] on div at bounding box center [358, 181] width 87 height 12
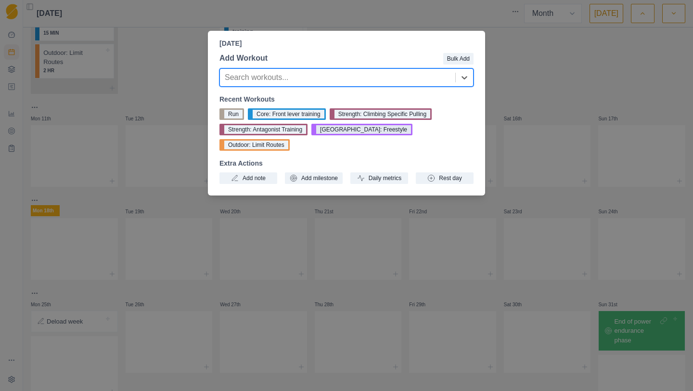
click at [362, 131] on button "[GEOGRAPHIC_DATA]: Freestyle" at bounding box center [362, 130] width 101 height 12
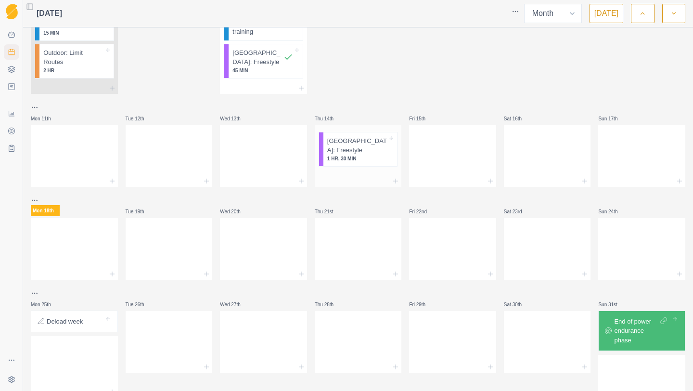
click at [389, 182] on div at bounding box center [358, 181] width 87 height 12
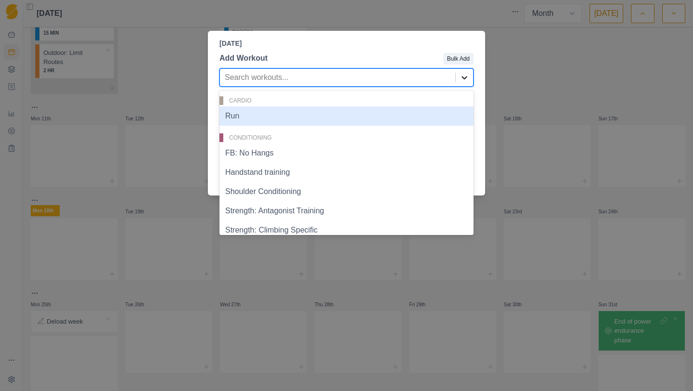
click at [469, 81] on icon at bounding box center [465, 78] width 10 height 10
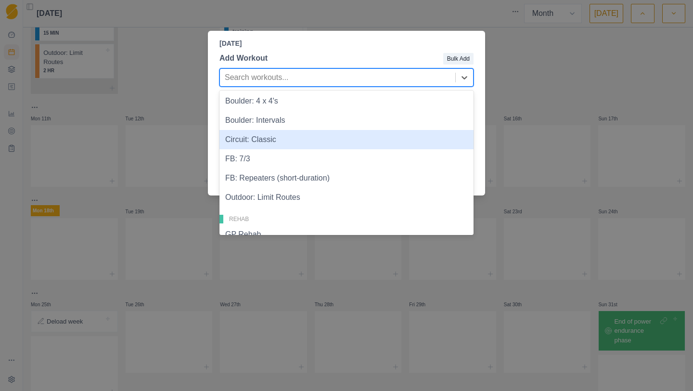
scroll to position [376, 0]
click at [287, 143] on div "Circuit: Classic" at bounding box center [347, 138] width 254 height 19
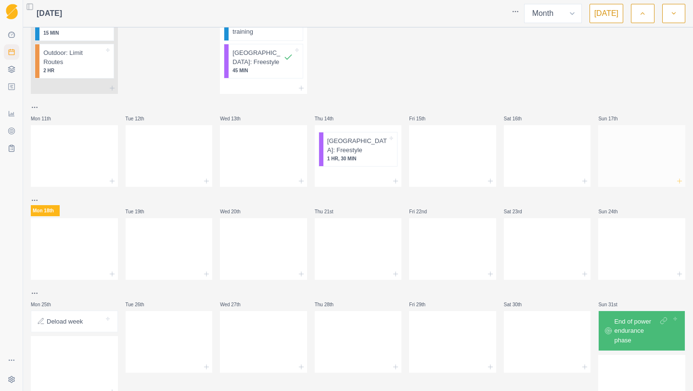
click at [676, 179] on icon at bounding box center [680, 181] width 8 height 8
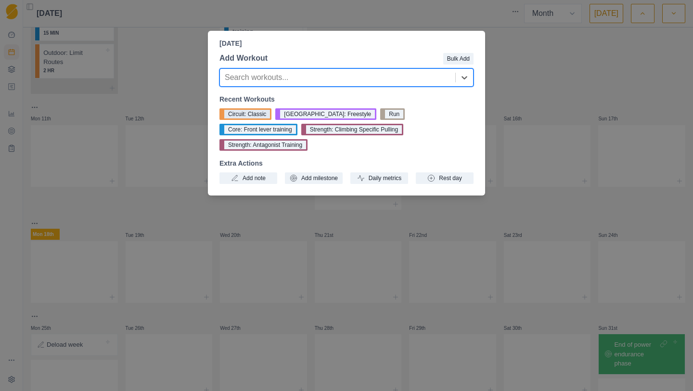
click at [265, 113] on button "Circuit: Classic" at bounding box center [246, 114] width 52 height 12
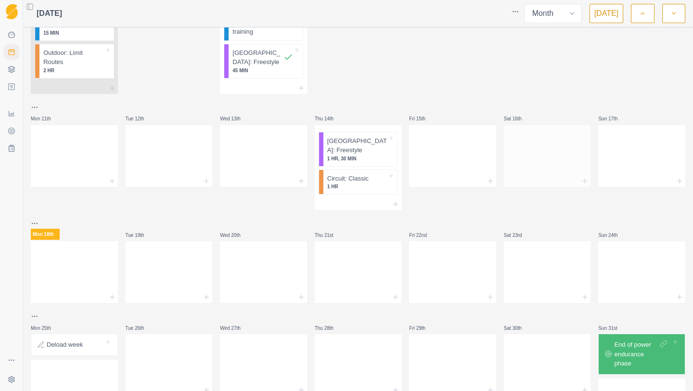
click at [548, 168] on div at bounding box center [547, 154] width 87 height 42
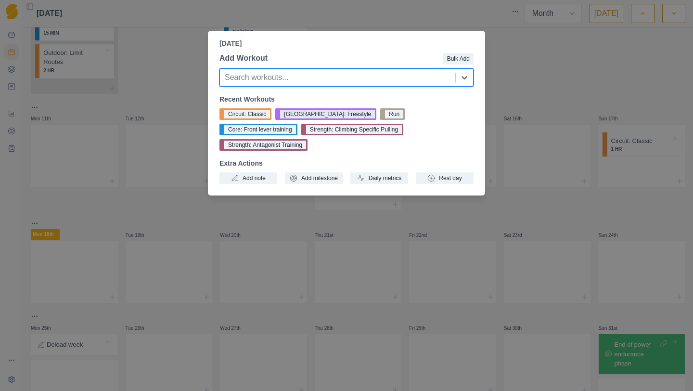
click at [315, 115] on button "[GEOGRAPHIC_DATA]: Freestyle" at bounding box center [325, 114] width 101 height 12
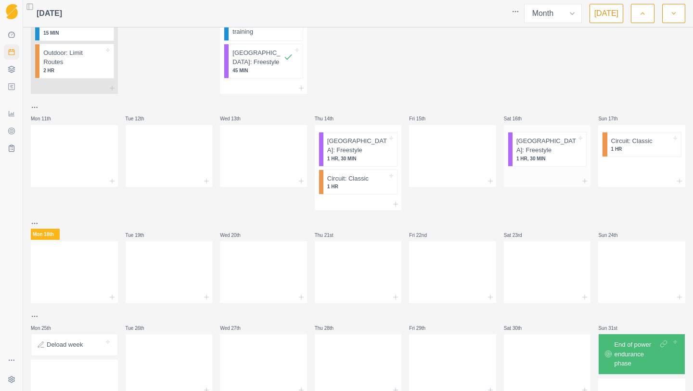
click at [578, 177] on div at bounding box center [547, 181] width 87 height 12
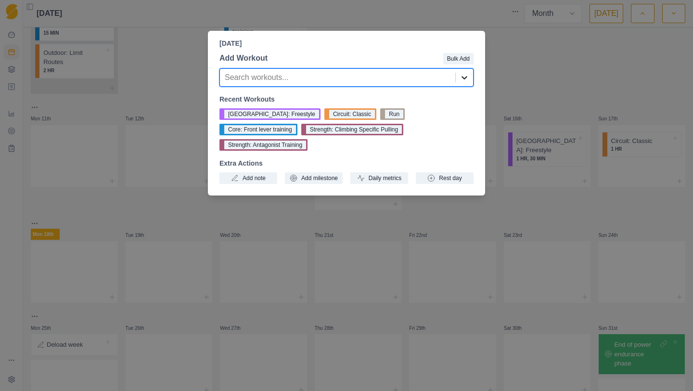
click at [471, 78] on div at bounding box center [464, 77] width 17 height 17
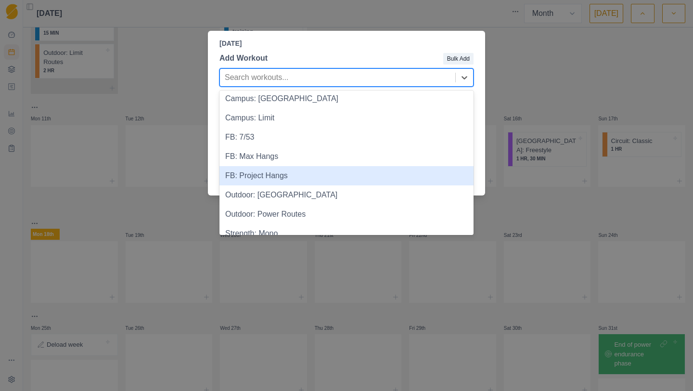
scroll to position [623, 0]
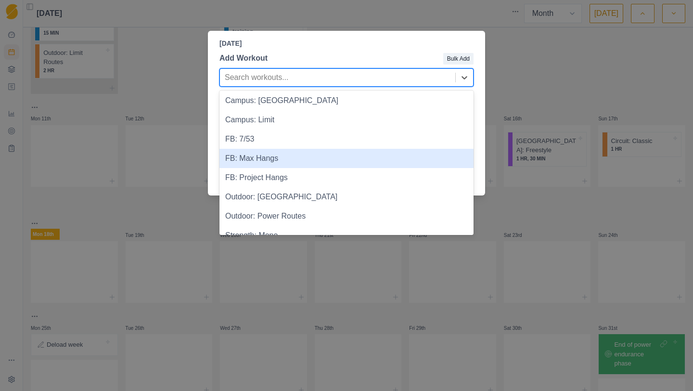
click at [326, 161] on div "FB: Max Hangs" at bounding box center [347, 158] width 254 height 19
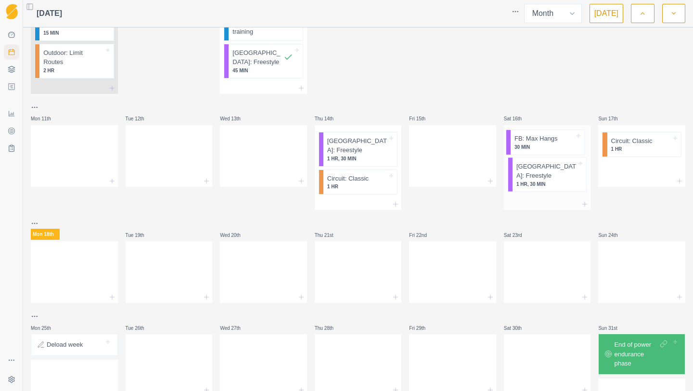
drag, startPoint x: 546, startPoint y: 180, endPoint x: 544, endPoint y: 146, distance: 34.2
click at [544, 146] on div "[GEOGRAPHIC_DATA]: Freestyle 1 HR, 30 MIN FB: Max Hangs 30 MIN" at bounding box center [547, 162] width 87 height 74
click at [353, 147] on html "Sequence Dashboard Planner Workouts Plans Performance Metrics Goals Tests Setti…" at bounding box center [346, 195] width 693 height 391
click at [353, 155] on p "1 HR, 30 MIN" at bounding box center [357, 158] width 60 height 7
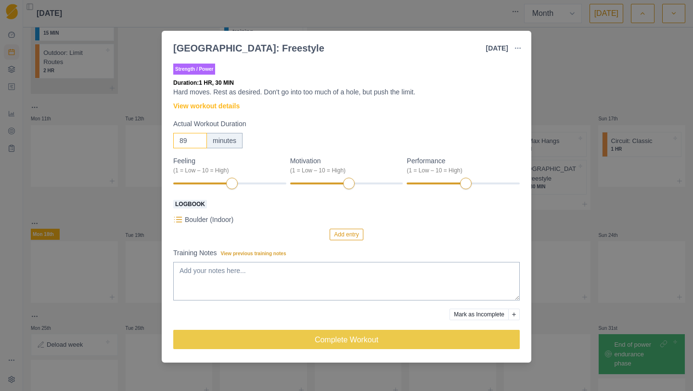
click at [197, 142] on input "89" at bounding box center [190, 140] width 34 height 15
click at [197, 142] on input "88" at bounding box center [190, 140] width 34 height 15
click at [197, 142] on input "87" at bounding box center [190, 140] width 34 height 15
click at [197, 142] on input "86" at bounding box center [190, 140] width 34 height 15
click at [197, 142] on input "85" at bounding box center [190, 140] width 34 height 15
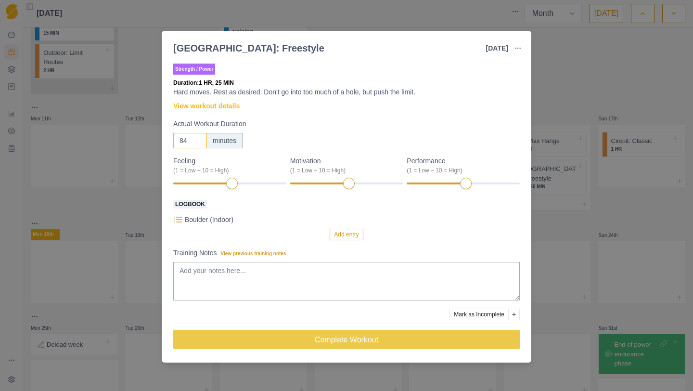
click at [197, 142] on input "84" at bounding box center [190, 140] width 34 height 15
click at [197, 142] on input "83" at bounding box center [190, 140] width 34 height 15
click at [197, 142] on input "82" at bounding box center [190, 140] width 34 height 15
click at [197, 142] on input "81" at bounding box center [190, 140] width 34 height 15
click at [197, 142] on input "80" at bounding box center [190, 140] width 34 height 15
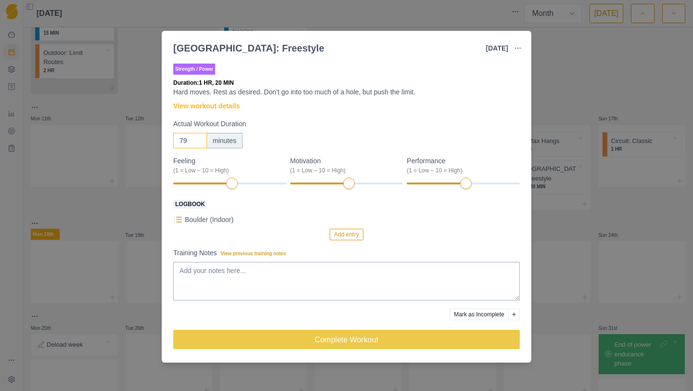
click at [197, 142] on input "79" at bounding box center [190, 140] width 34 height 15
click at [197, 142] on input "78" at bounding box center [190, 140] width 34 height 15
click at [197, 142] on input "77" at bounding box center [190, 140] width 34 height 15
click at [197, 142] on input "76" at bounding box center [190, 140] width 34 height 15
click at [197, 142] on input "75" at bounding box center [190, 140] width 34 height 15
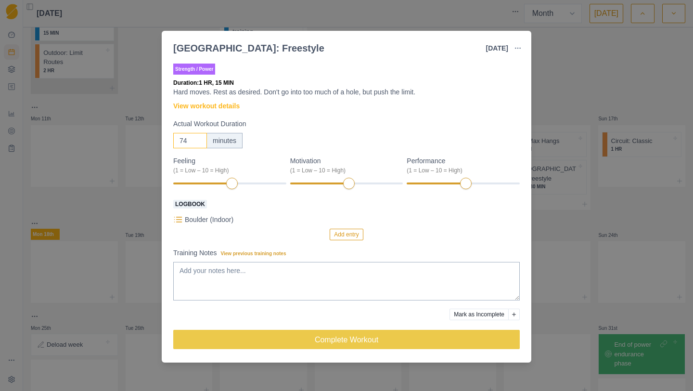
click at [197, 142] on input "74" at bounding box center [190, 140] width 34 height 15
click at [197, 142] on input "73" at bounding box center [190, 140] width 34 height 15
click at [197, 142] on input "72" at bounding box center [190, 140] width 34 height 15
click at [197, 142] on input "71" at bounding box center [190, 140] width 34 height 15
click at [197, 142] on input "70" at bounding box center [190, 140] width 34 height 15
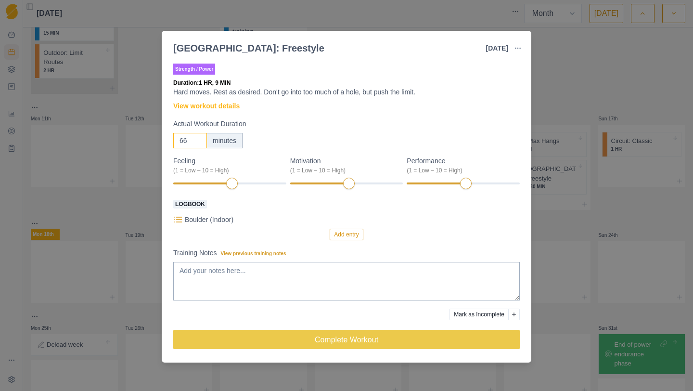
click at [197, 142] on input "66" at bounding box center [190, 140] width 34 height 15
click at [197, 142] on input "65" at bounding box center [190, 140] width 34 height 15
click at [197, 142] on input "64" at bounding box center [190, 140] width 34 height 15
click at [197, 142] on input "63" at bounding box center [190, 140] width 34 height 15
click at [197, 142] on input "62" at bounding box center [190, 140] width 34 height 15
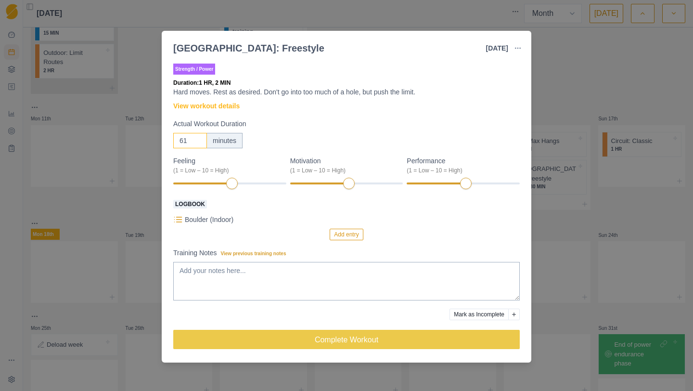
click at [197, 142] on input "61" at bounding box center [190, 140] width 34 height 15
type input "60"
click at [197, 142] on input "60" at bounding box center [190, 140] width 34 height 15
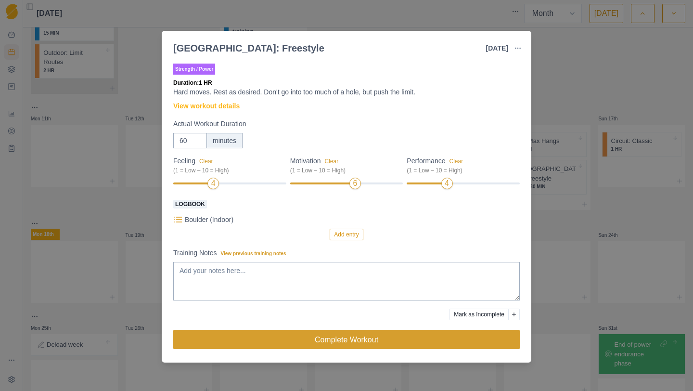
click at [428, 340] on button "Complete Workout" at bounding box center [346, 339] width 347 height 19
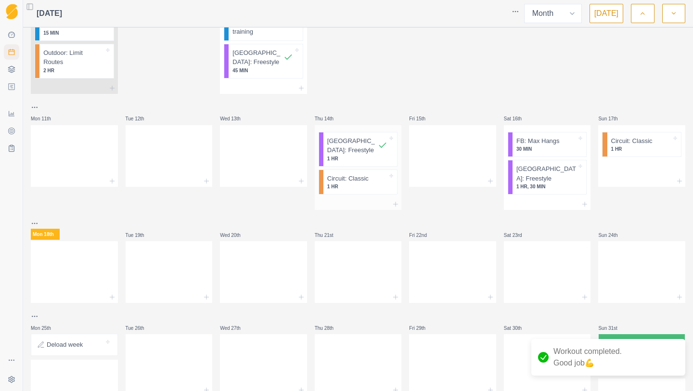
click at [382, 186] on p "1 HR" at bounding box center [357, 186] width 60 height 7
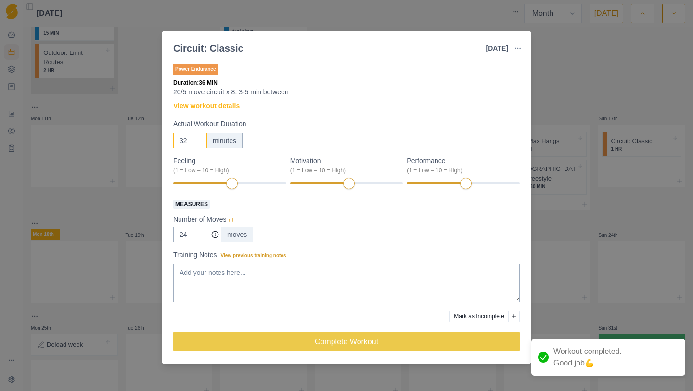
click at [198, 144] on input "32" at bounding box center [190, 140] width 34 height 15
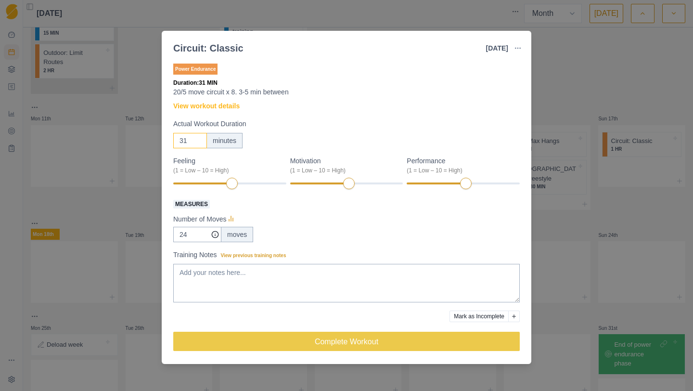
click at [198, 144] on input "31" at bounding box center [190, 140] width 34 height 15
click at [198, 144] on input "30" at bounding box center [190, 140] width 34 height 15
click at [198, 144] on input "24" at bounding box center [190, 140] width 34 height 15
click at [198, 144] on input "23" at bounding box center [190, 140] width 34 height 15
click at [198, 144] on input "22" at bounding box center [190, 140] width 34 height 15
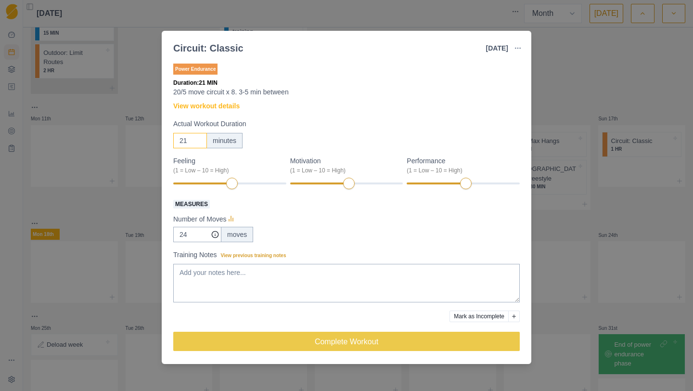
click at [198, 144] on input "21" at bounding box center [190, 140] width 34 height 15
type input "20"
click at [198, 144] on input "20" at bounding box center [190, 140] width 34 height 15
click at [188, 232] on input "24" at bounding box center [197, 234] width 48 height 15
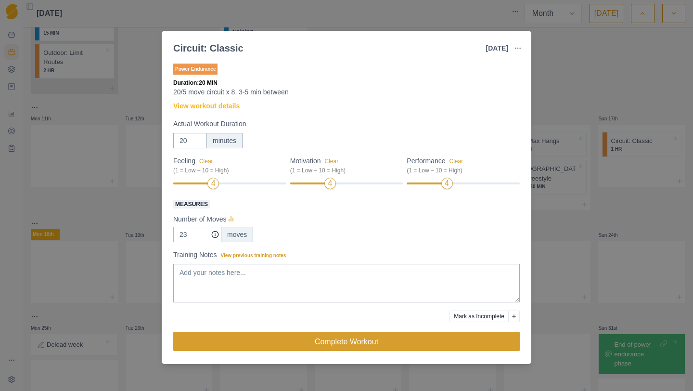
type input "23"
click at [221, 344] on button "Complete Workout" at bounding box center [346, 341] width 347 height 19
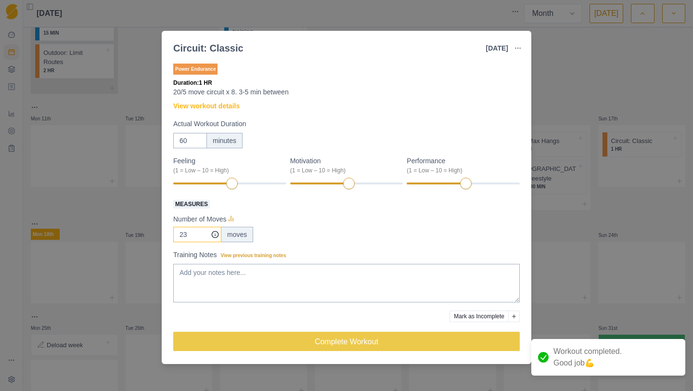
click at [195, 234] on input "23" at bounding box center [197, 234] width 48 height 15
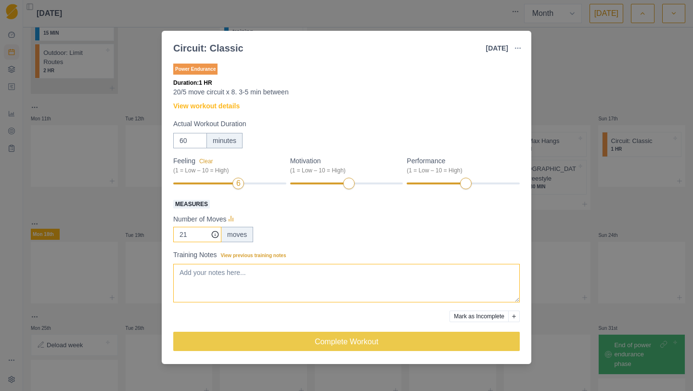
type input "21"
click at [240, 269] on textarea "Training Notes View previous training notes" at bounding box center [346, 283] width 347 height 39
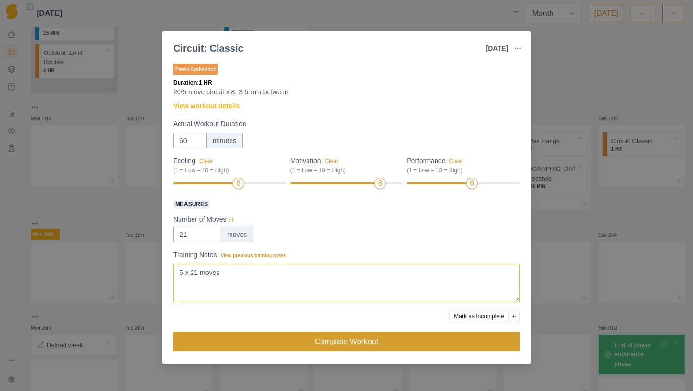
type textarea "5 x 21 moves"
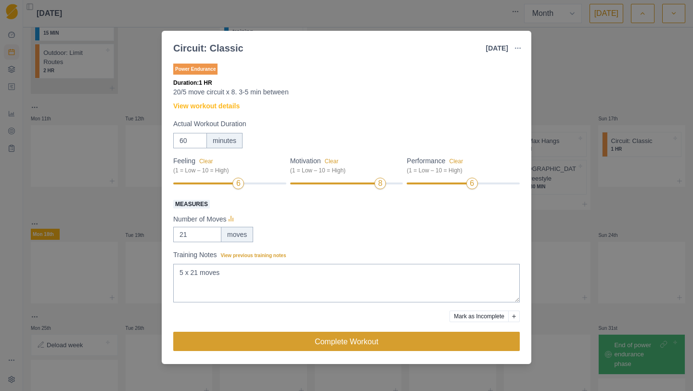
click at [412, 342] on button "Complete Workout" at bounding box center [346, 341] width 347 height 19
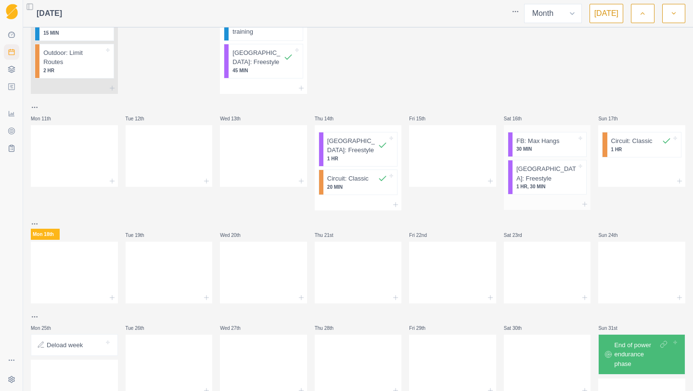
click at [551, 154] on div "FB: Max Hangs 30 MIN" at bounding box center [550, 144] width 74 height 25
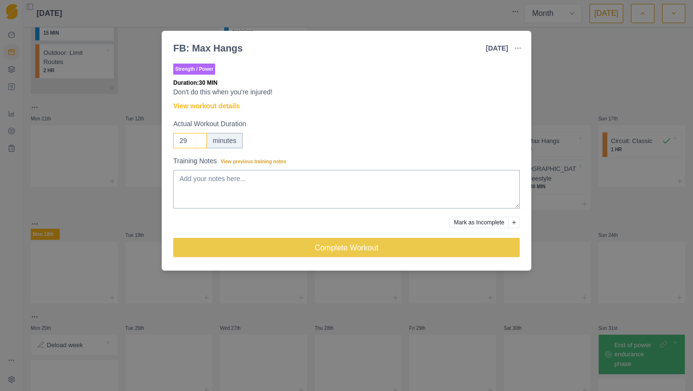
click at [197, 143] on input "29" at bounding box center [190, 140] width 34 height 15
click at [197, 143] on input "28" at bounding box center [190, 140] width 34 height 15
click at [197, 143] on input "27" at bounding box center [190, 140] width 34 height 15
click at [197, 143] on input "26" at bounding box center [190, 140] width 34 height 15
click at [197, 143] on input "25" at bounding box center [190, 140] width 34 height 15
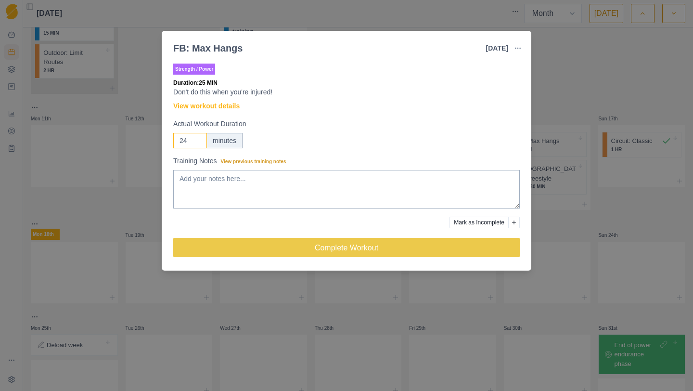
click at [197, 143] on input "24" at bounding box center [190, 140] width 34 height 15
click at [197, 143] on input "23" at bounding box center [190, 140] width 34 height 15
click at [197, 143] on input "22" at bounding box center [190, 140] width 34 height 15
click at [198, 138] on input "23" at bounding box center [190, 140] width 34 height 15
click at [198, 138] on input "24" at bounding box center [190, 140] width 34 height 15
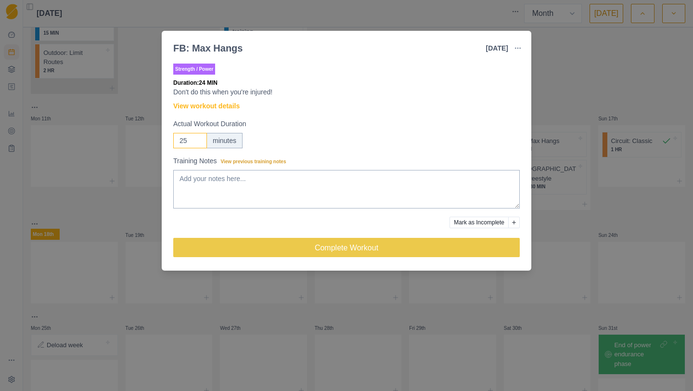
type input "25"
click at [198, 138] on input "25" at bounding box center [190, 140] width 34 height 15
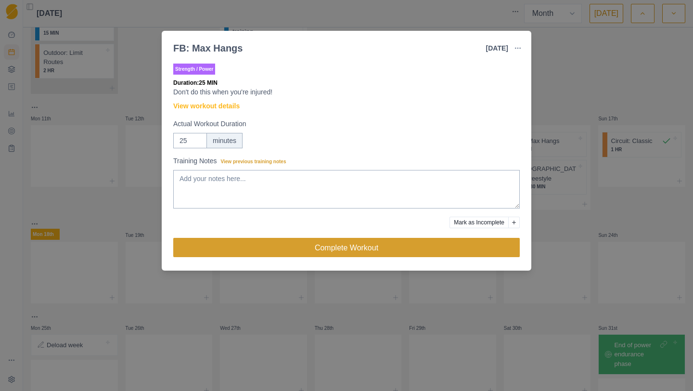
click at [402, 251] on button "Complete Workout" at bounding box center [346, 247] width 347 height 19
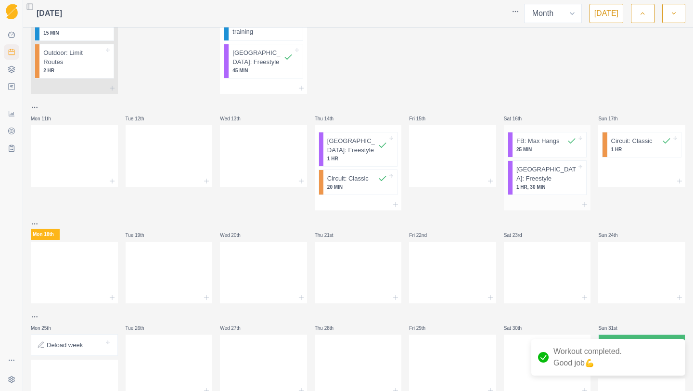
click at [541, 183] on p "1 HR, 30 MIN" at bounding box center [547, 186] width 60 height 7
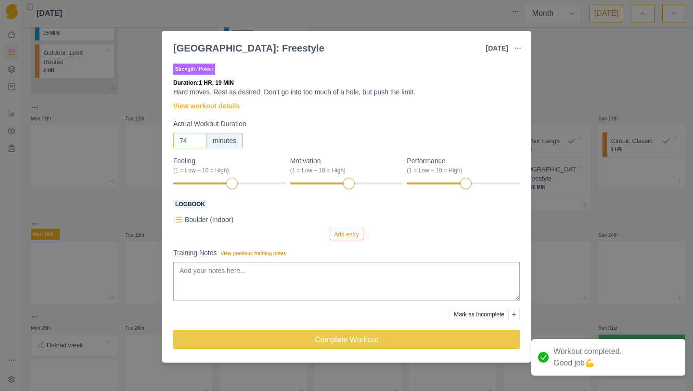
click at [198, 143] on input "74" at bounding box center [190, 140] width 34 height 15
click at [198, 143] on input "73" at bounding box center [190, 140] width 34 height 15
click at [198, 143] on input "72" at bounding box center [190, 140] width 34 height 15
click at [198, 143] on input "71" at bounding box center [190, 140] width 34 height 15
click at [198, 143] on input "70" at bounding box center [190, 140] width 34 height 15
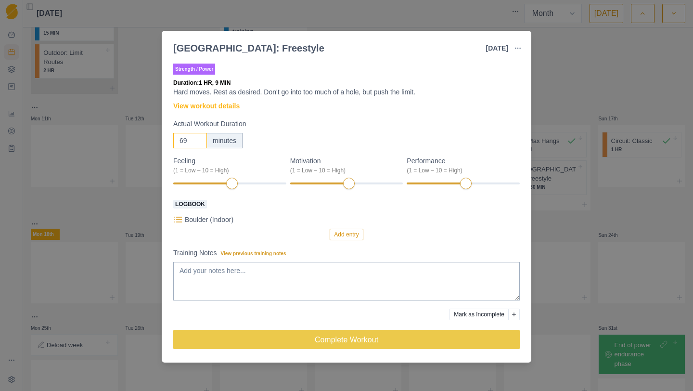
click at [198, 143] on input "69" at bounding box center [190, 140] width 34 height 15
click at [198, 143] on input "68" at bounding box center [190, 140] width 34 height 15
click at [198, 143] on input "67" at bounding box center [190, 140] width 34 height 15
click at [198, 143] on input "66" at bounding box center [190, 140] width 34 height 15
click at [198, 143] on input "65" at bounding box center [190, 140] width 34 height 15
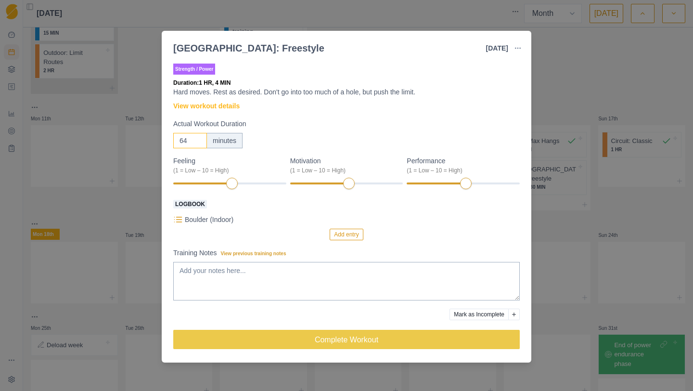
click at [198, 143] on input "64" at bounding box center [190, 140] width 34 height 15
click at [198, 143] on input "63" at bounding box center [190, 140] width 34 height 15
click at [198, 143] on input "62" at bounding box center [190, 140] width 34 height 15
click at [198, 143] on input "61" at bounding box center [190, 140] width 34 height 15
type input "60"
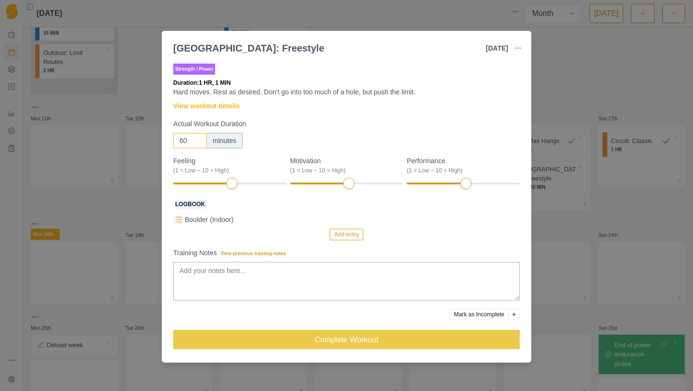
click at [198, 143] on input "60" at bounding box center [190, 140] width 34 height 15
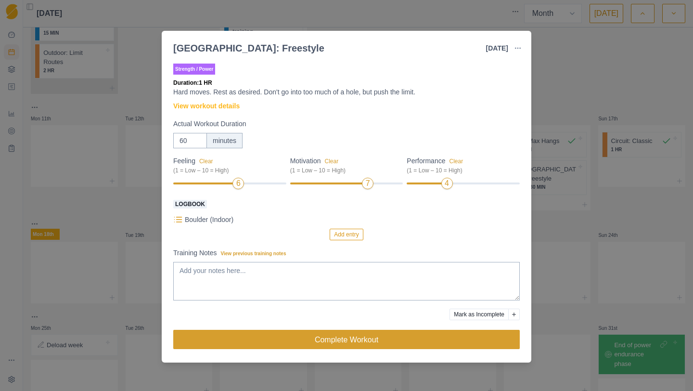
click at [399, 341] on button "Complete Workout" at bounding box center [346, 339] width 347 height 19
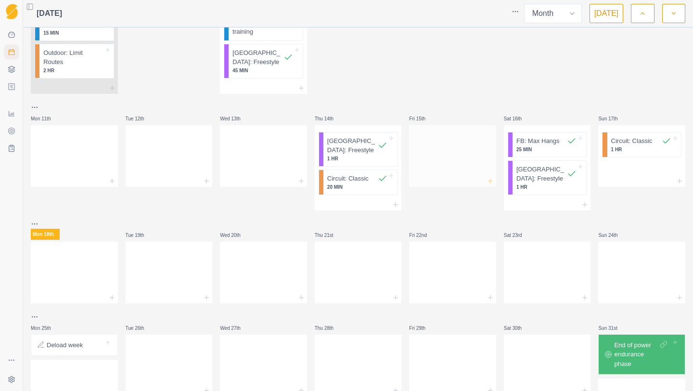
click at [489, 183] on icon at bounding box center [491, 181] width 8 height 8
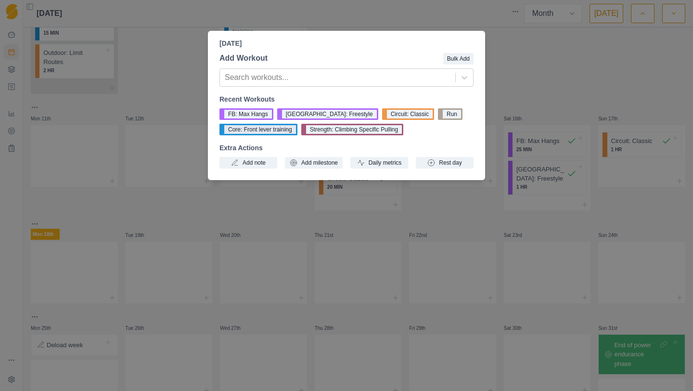
click at [262, 132] on button "Core: Front lever training" at bounding box center [259, 130] width 78 height 12
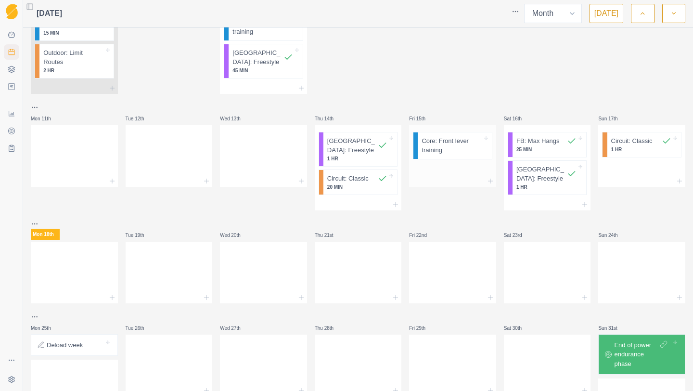
click at [473, 185] on div at bounding box center [452, 181] width 87 height 12
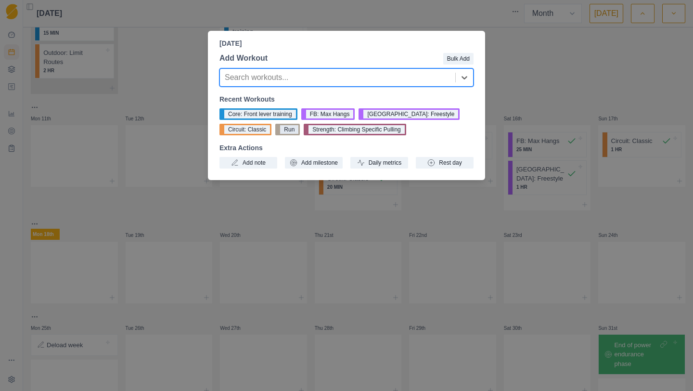
click at [290, 129] on button "Run" at bounding box center [287, 130] width 25 height 12
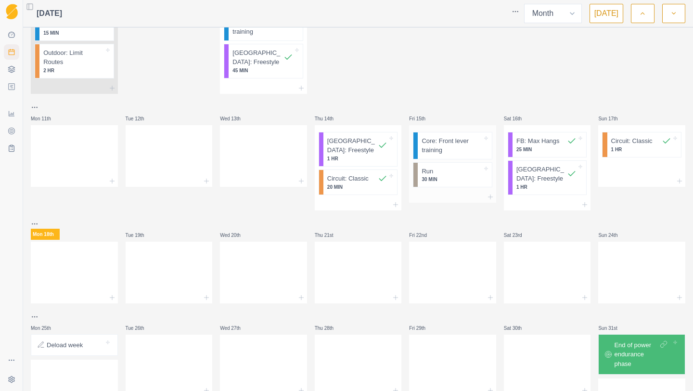
click at [470, 196] on div at bounding box center [452, 197] width 87 height 12
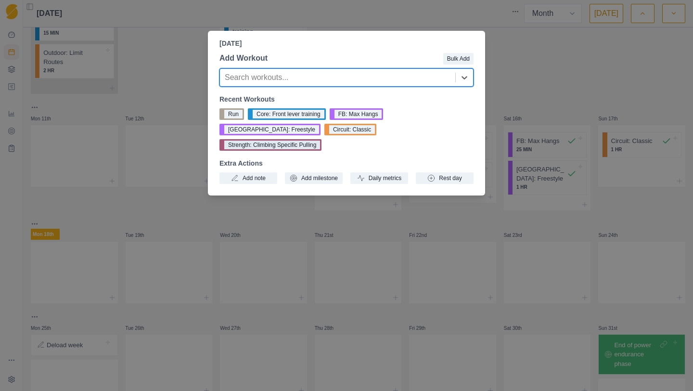
click at [322, 139] on button "Strength: Climbing Specific Pulling" at bounding box center [271, 145] width 102 height 12
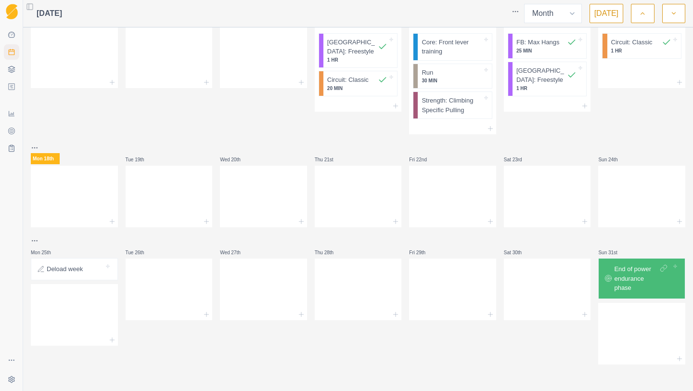
scroll to position [363, 0]
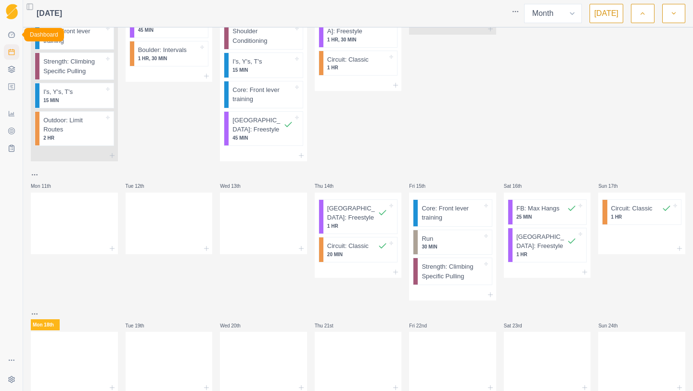
click at [7, 37] on link "Dashboard" at bounding box center [11, 34] width 15 height 15
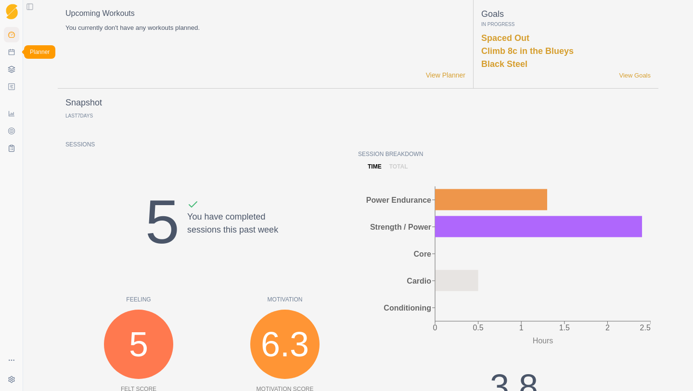
click at [10, 56] on link "Planner" at bounding box center [11, 51] width 15 height 15
select select "month"
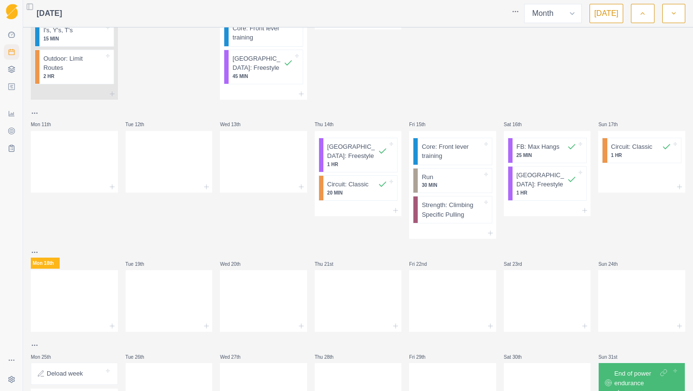
scroll to position [423, 0]
click at [450, 158] on p "Core: Front lever training" at bounding box center [452, 153] width 60 height 19
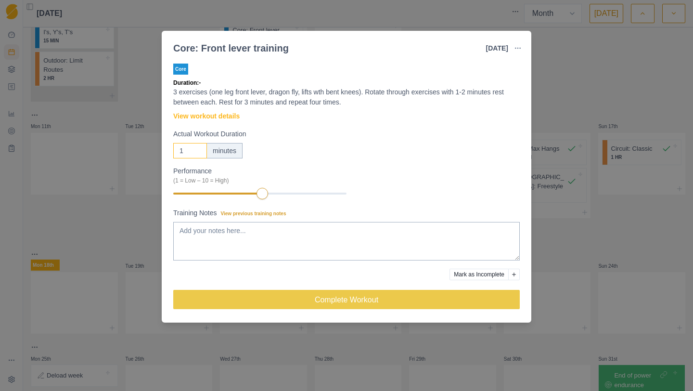
click at [196, 148] on input "1" at bounding box center [190, 150] width 34 height 15
click at [196, 148] on input "2" at bounding box center [190, 150] width 34 height 15
click at [196, 148] on input "3" at bounding box center [190, 150] width 34 height 15
click at [196, 148] on input "4" at bounding box center [190, 150] width 34 height 15
click at [196, 148] on input "5" at bounding box center [190, 150] width 34 height 15
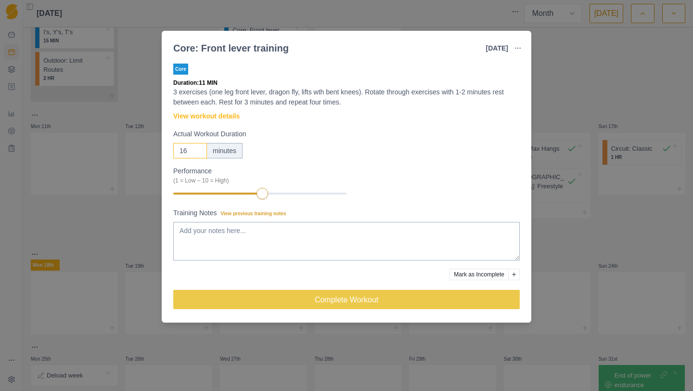
click at [196, 148] on input "16" at bounding box center [190, 150] width 34 height 15
click at [196, 148] on input "17" at bounding box center [190, 150] width 34 height 15
click at [196, 148] on input "18" at bounding box center [190, 150] width 34 height 15
click at [196, 148] on input "19" at bounding box center [190, 150] width 34 height 15
click at [196, 148] on input "20" at bounding box center [190, 150] width 34 height 15
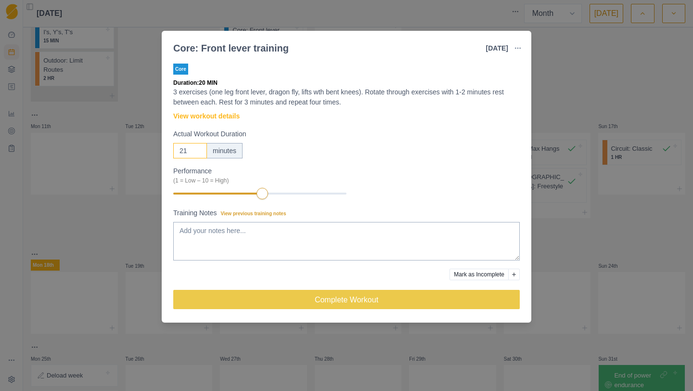
click at [196, 148] on input "21" at bounding box center [190, 150] width 34 height 15
click at [196, 148] on input "22" at bounding box center [190, 150] width 34 height 15
click at [196, 148] on input "23" at bounding box center [190, 150] width 34 height 15
click at [196, 148] on input "24" at bounding box center [190, 150] width 34 height 15
type input "25"
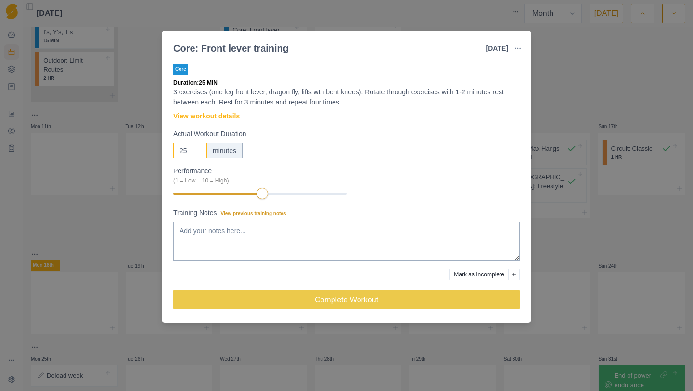
click at [196, 148] on input "25" at bounding box center [190, 150] width 34 height 15
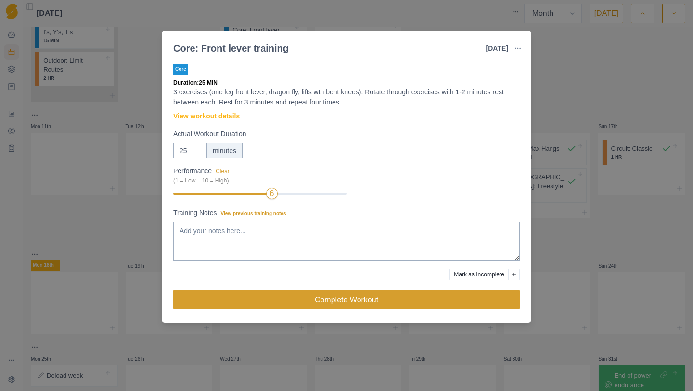
click at [288, 305] on button "Complete Workout" at bounding box center [346, 299] width 347 height 19
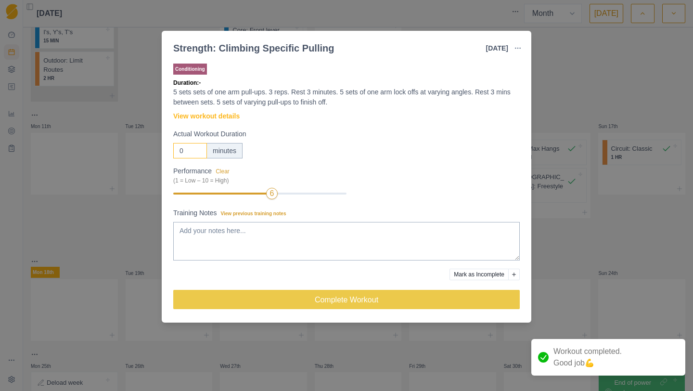
drag, startPoint x: 186, startPoint y: 151, endPoint x: 175, endPoint y: 151, distance: 11.6
click at [176, 151] on input "0" at bounding box center [190, 150] width 34 height 15
type input "3"
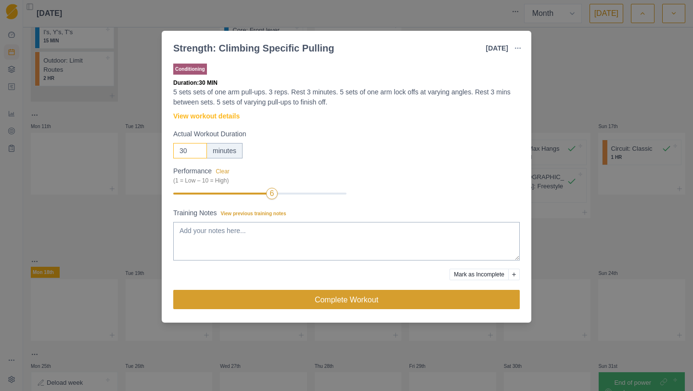
type input "30"
click at [293, 290] on button "Complete Workout" at bounding box center [346, 299] width 347 height 19
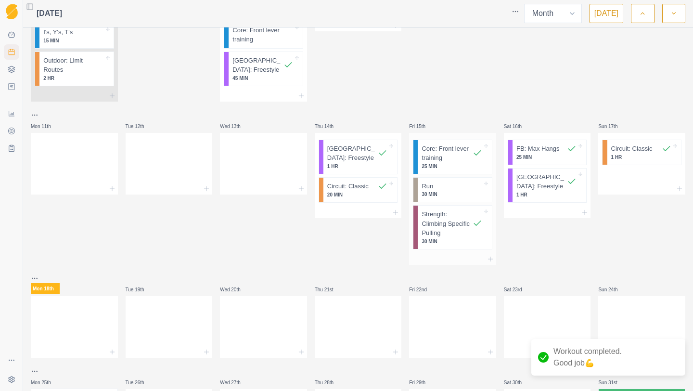
click at [438, 197] on p "30 MIN" at bounding box center [452, 194] width 60 height 7
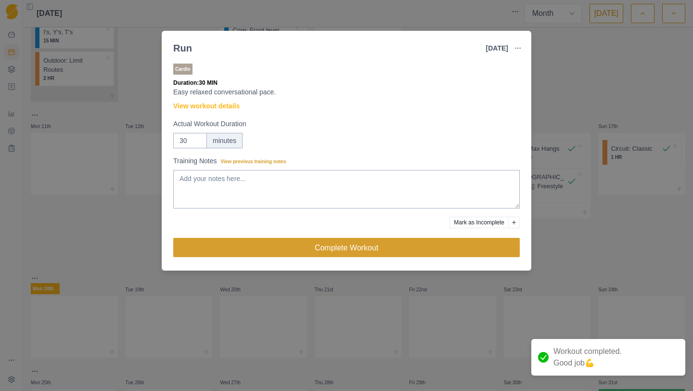
click at [366, 247] on button "Complete Workout" at bounding box center [346, 247] width 347 height 19
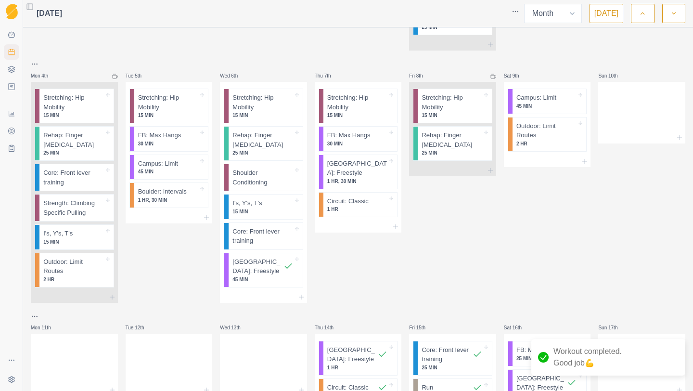
scroll to position [218, 0]
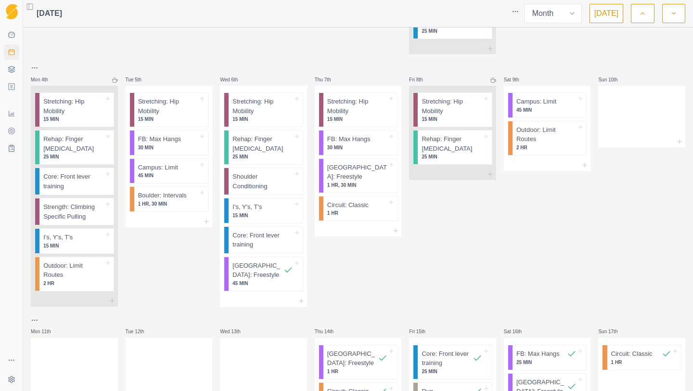
click at [34, 71] on html "Sequence Dashboard Planner Workouts Plans Performance Metrics Goals Tests Setti…" at bounding box center [346, 195] width 693 height 391
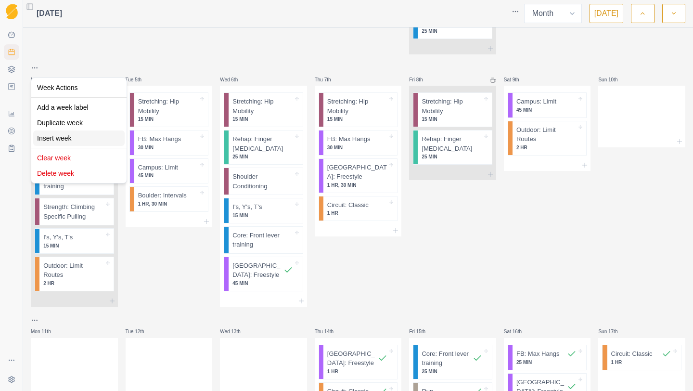
click at [64, 135] on div "Insert week" at bounding box center [79, 138] width 92 height 15
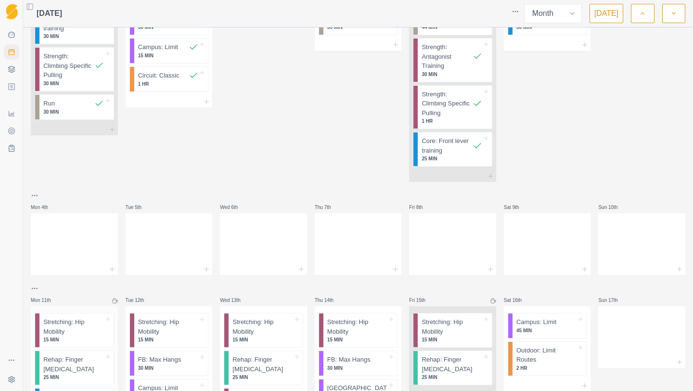
scroll to position [111, 0]
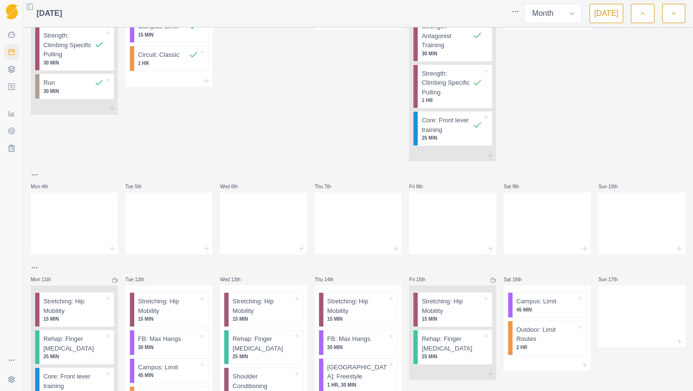
click at [38, 272] on html "Sequence Dashboard Planner Workouts Plans Performance Metrics Goals Tests Setti…" at bounding box center [346, 195] width 693 height 391
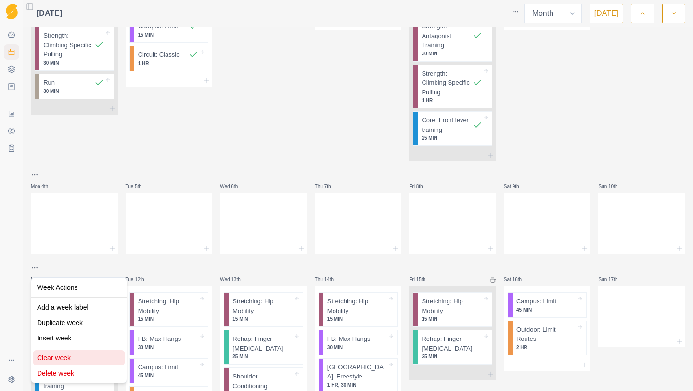
click at [46, 359] on div "Clear week" at bounding box center [79, 357] width 92 height 15
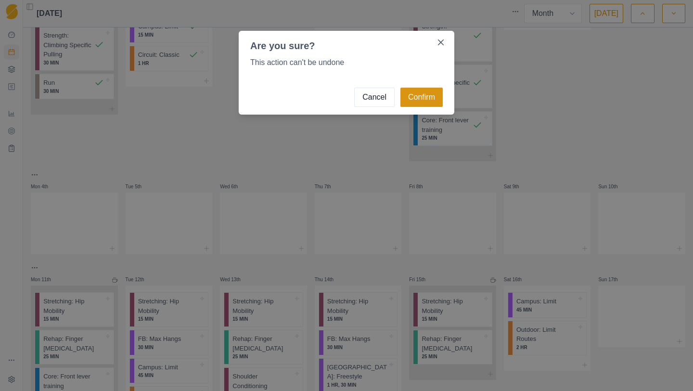
click at [416, 92] on button "Confirm" at bounding box center [422, 97] width 42 height 19
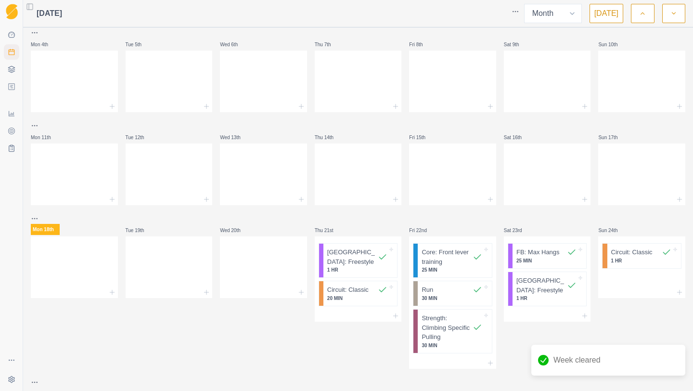
scroll to position [322, 0]
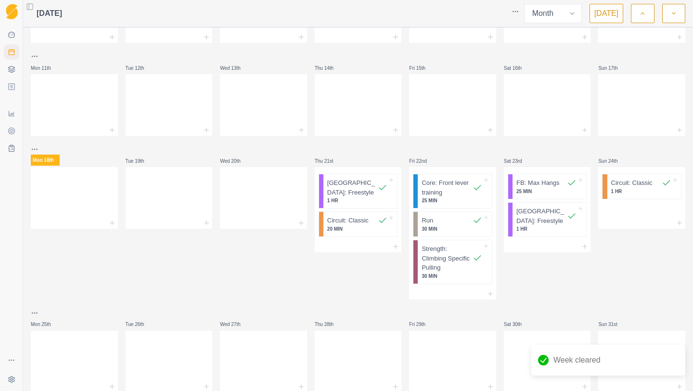
click at [37, 148] on html "Sequence Dashboard Planner Workouts Plans Performance Metrics Goals Tests Setti…" at bounding box center [346, 195] width 693 height 391
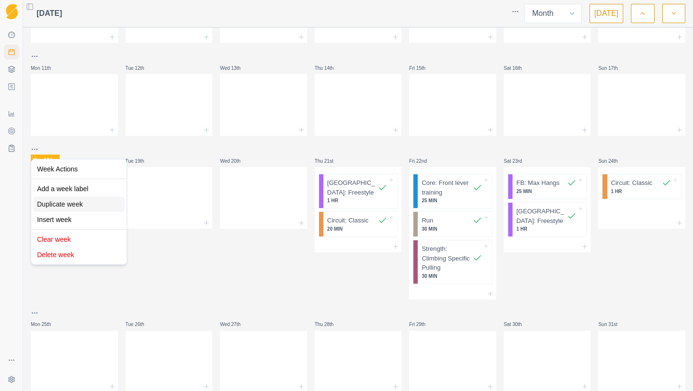
click at [72, 203] on div "Duplicate week" at bounding box center [79, 203] width 92 height 15
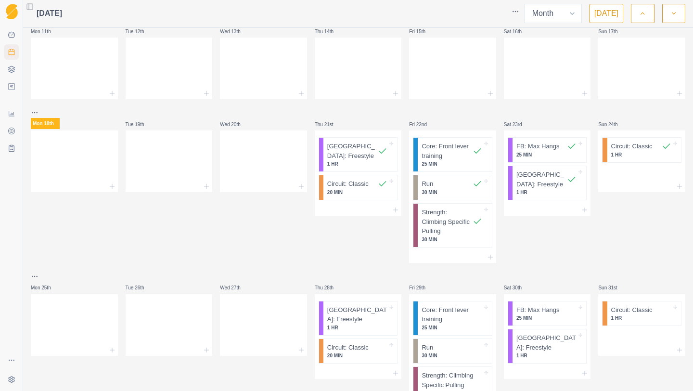
scroll to position [371, 0]
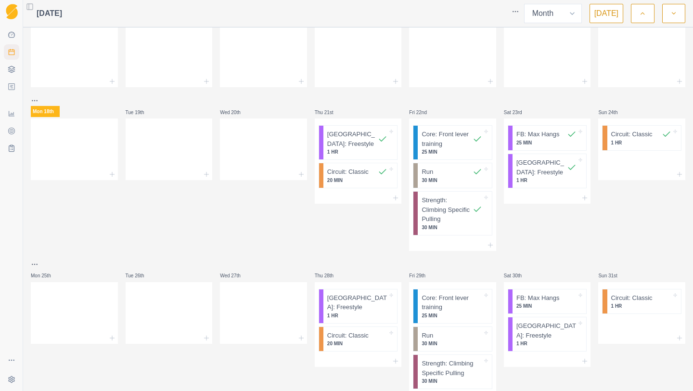
click at [39, 267] on html "Sequence Dashboard Planner Workouts Plans Performance Metrics Goals Tests Setti…" at bounding box center [346, 195] width 693 height 391
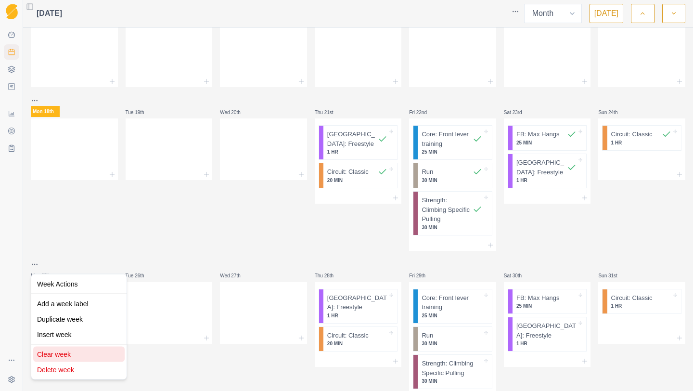
click at [68, 353] on div "Clear week" at bounding box center [79, 354] width 92 height 15
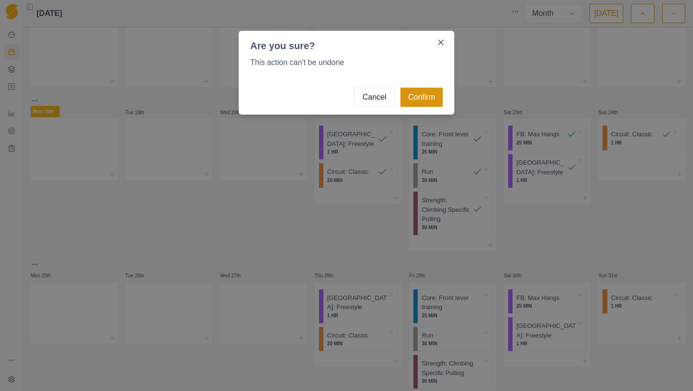
click at [425, 97] on button "Confirm" at bounding box center [422, 97] width 42 height 19
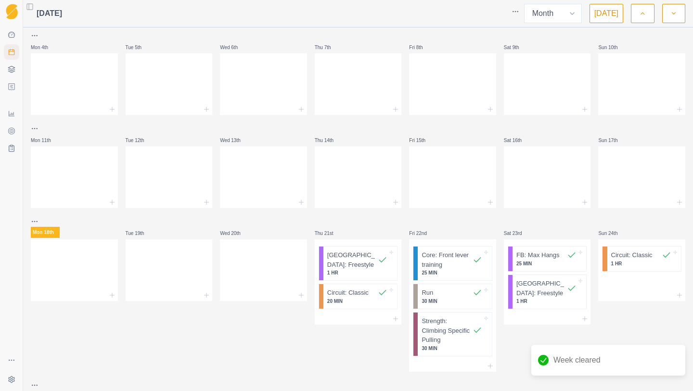
scroll to position [251, 0]
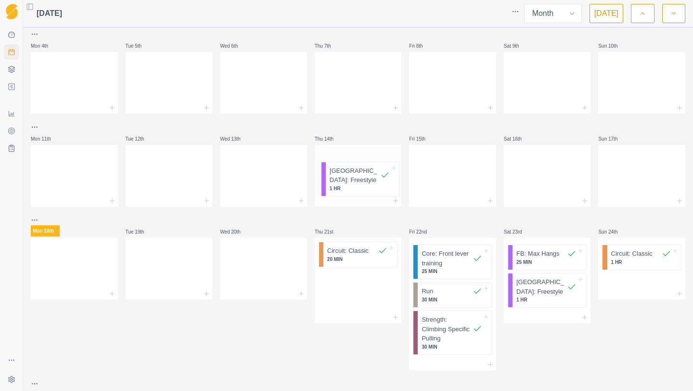
drag, startPoint x: 347, startPoint y: 259, endPoint x: 345, endPoint y: 162, distance: 97.3
click at [345, 162] on div "Mon 28th Rehap: Finger [MEDICAL_DATA] 25 MIN Core: Front lever training 30 MIN …" at bounding box center [358, 121] width 655 height 683
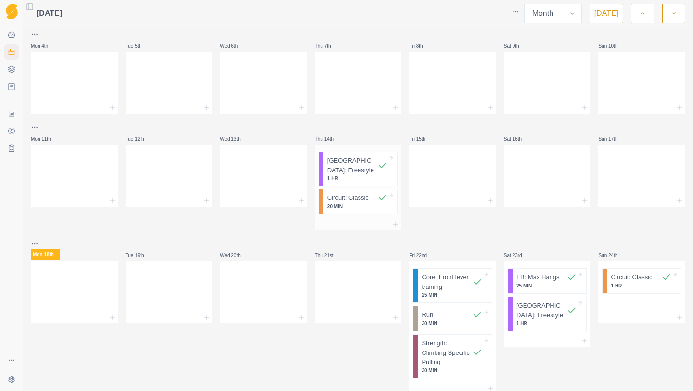
drag, startPoint x: 343, startPoint y: 255, endPoint x: 343, endPoint y: 197, distance: 58.3
click at [343, 197] on div "Mon 28th Rehap: Finger [MEDICAL_DATA] 25 MIN Core: Front lever training 30 MIN …" at bounding box center [358, 133] width 655 height 706
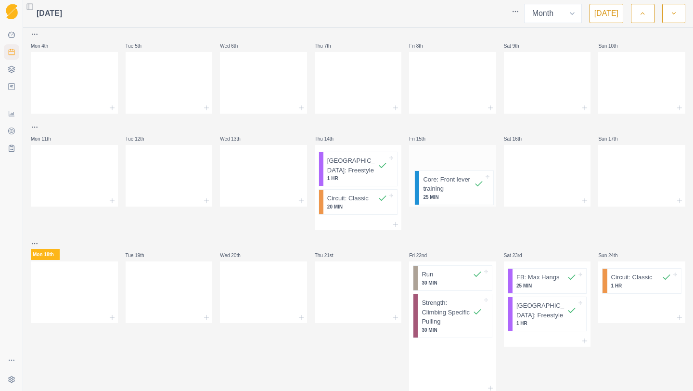
drag, startPoint x: 432, startPoint y: 286, endPoint x: 434, endPoint y: 173, distance: 112.7
click at [434, 173] on div "Mon 28th Rehap: Finger [MEDICAL_DATA] 25 MIN Core: Front lever training 30 MIN …" at bounding box center [358, 133] width 655 height 706
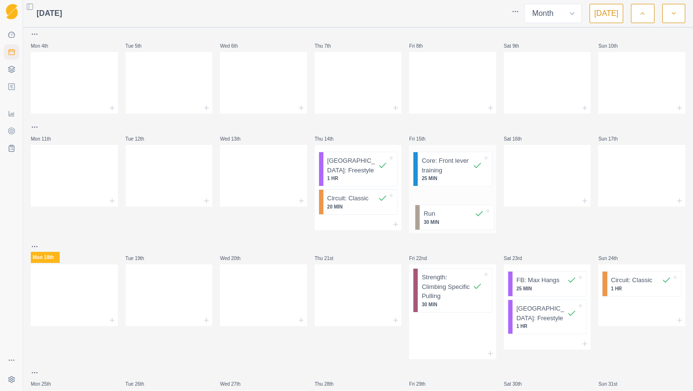
drag, startPoint x: 442, startPoint y: 292, endPoint x: 444, endPoint y: 193, distance: 99.7
click at [444, 193] on div "Mon 28th Rehap: Finger [MEDICAL_DATA] 25 MIN Core: Front lever training 30 MIN …" at bounding box center [358, 116] width 655 height 672
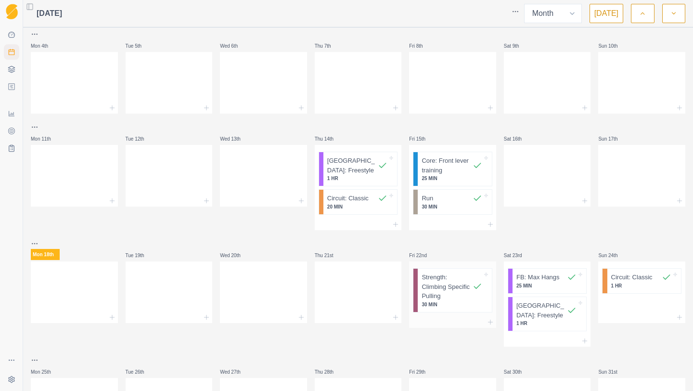
scroll to position [252, 0]
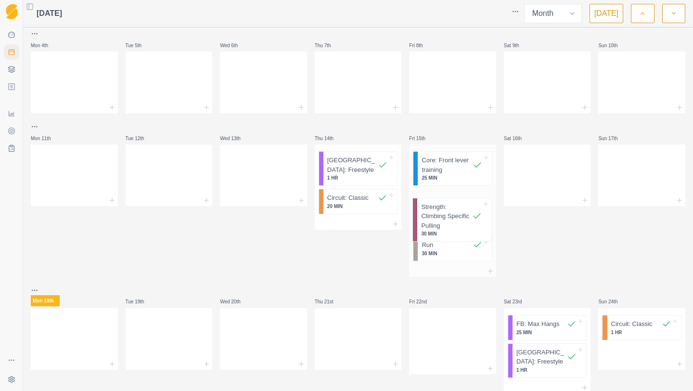
drag, startPoint x: 451, startPoint y: 305, endPoint x: 450, endPoint y: 232, distance: 72.7
click at [450, 232] on div "Mon 28th Rehap: Finger [MEDICAL_DATA] 25 MIN Core: Front lever training 30 MIN …" at bounding box center [358, 133] width 655 height 706
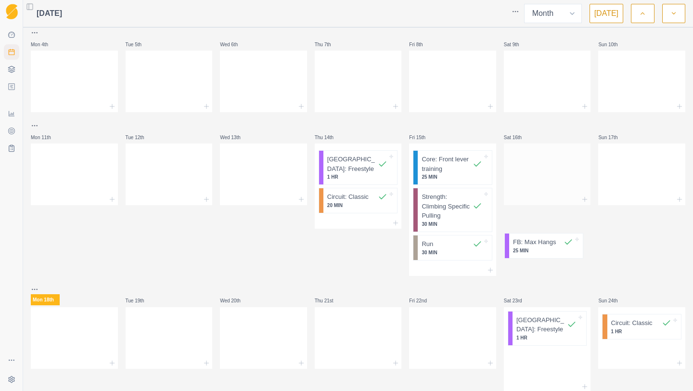
drag, startPoint x: 542, startPoint y: 323, endPoint x: 537, endPoint y: 165, distance: 157.6
click at [537, 166] on div "Mon 28th Rehap: Finger [MEDICAL_DATA] 25 MIN Core: Front lever training 30 MIN …" at bounding box center [358, 132] width 655 height 706
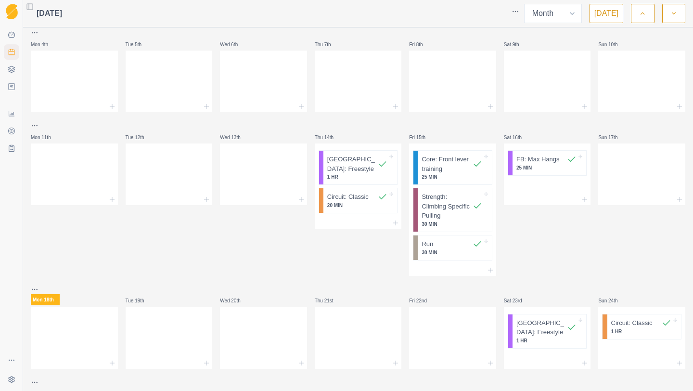
scroll to position [253, 0]
drag, startPoint x: 531, startPoint y: 326, endPoint x: 535, endPoint y: 206, distance: 120.0
click at [535, 206] on div "Mon 28th Rehap: Finger [MEDICAL_DATA] 25 MIN Core: Front lever training 30 MIN …" at bounding box center [358, 119] width 655 height 683
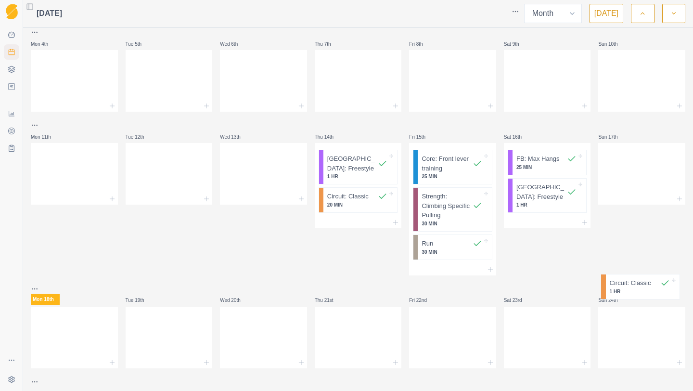
scroll to position [254, 0]
drag, startPoint x: 617, startPoint y: 287, endPoint x: 622, endPoint y: 189, distance: 97.9
click at [622, 189] on div "Mon 28th Rehap: Finger [MEDICAL_DATA] 25 MIN Core: Front lever training 30 MIN …" at bounding box center [358, 119] width 655 height 683
click at [115, 361] on icon at bounding box center [112, 362] width 8 height 8
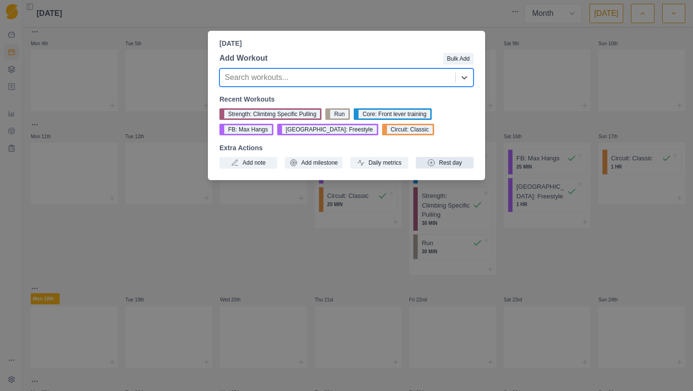
click at [445, 160] on button "Rest day" at bounding box center [445, 163] width 58 height 12
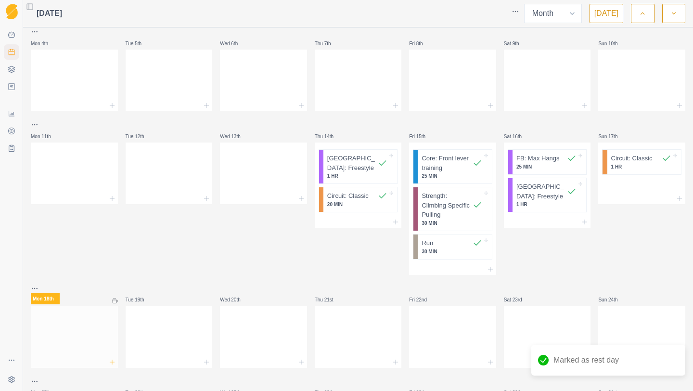
click at [109, 359] on icon at bounding box center [112, 362] width 8 height 8
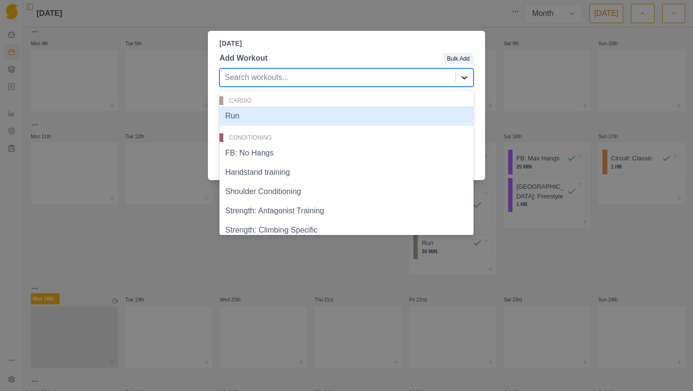
click at [466, 77] on icon at bounding box center [465, 78] width 10 height 10
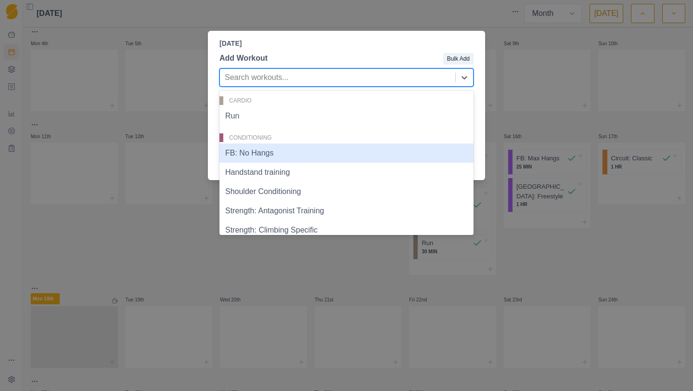
scroll to position [8, 0]
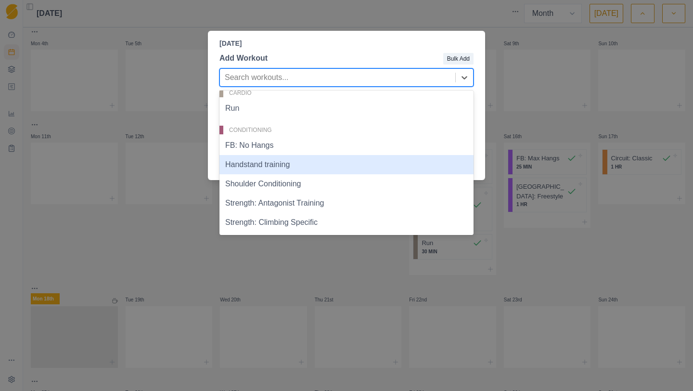
click at [311, 164] on div "Handstand training" at bounding box center [347, 164] width 254 height 19
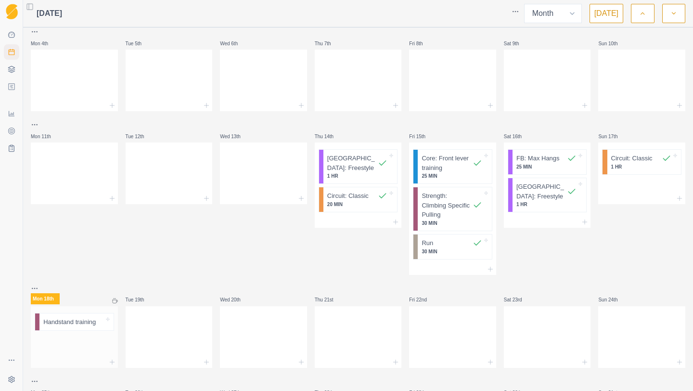
click at [105, 351] on div at bounding box center [74, 346] width 87 height 22
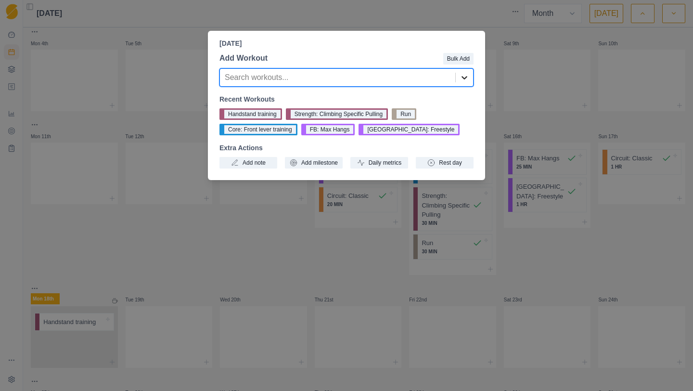
click at [462, 78] on icon at bounding box center [465, 77] width 6 height 3
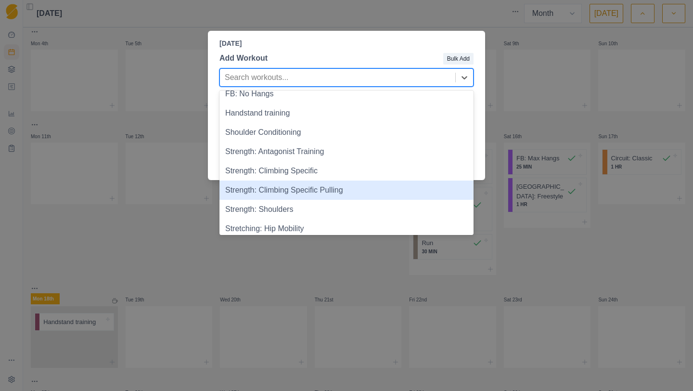
scroll to position [65, 0]
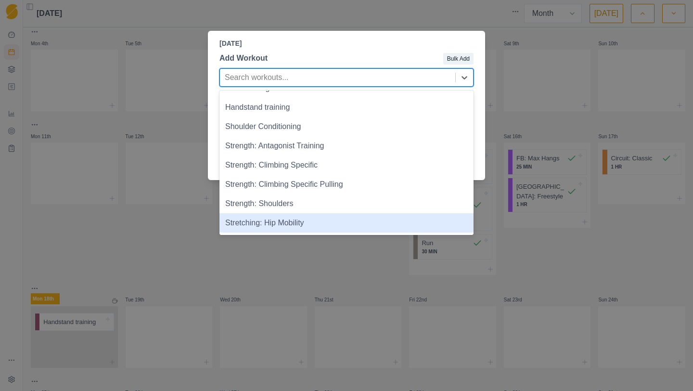
click at [279, 222] on div "Stretching: Hip Mobility" at bounding box center [347, 222] width 254 height 19
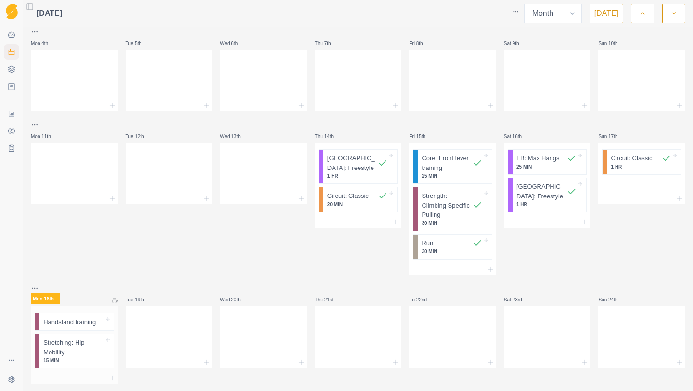
click at [105, 377] on div at bounding box center [74, 378] width 87 height 12
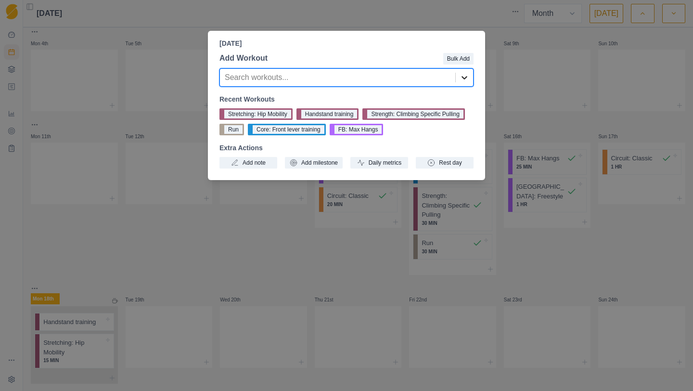
click at [460, 78] on icon at bounding box center [465, 78] width 10 height 10
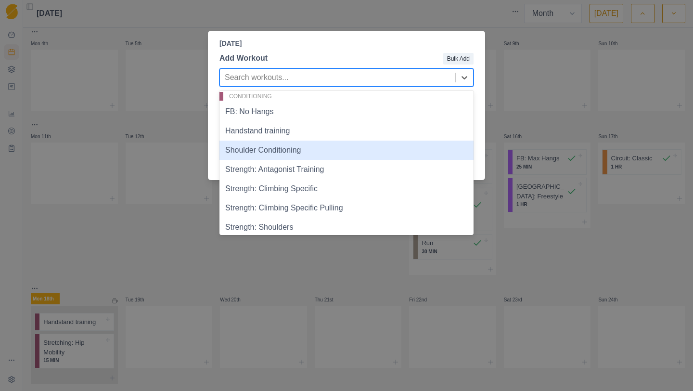
scroll to position [42, 0]
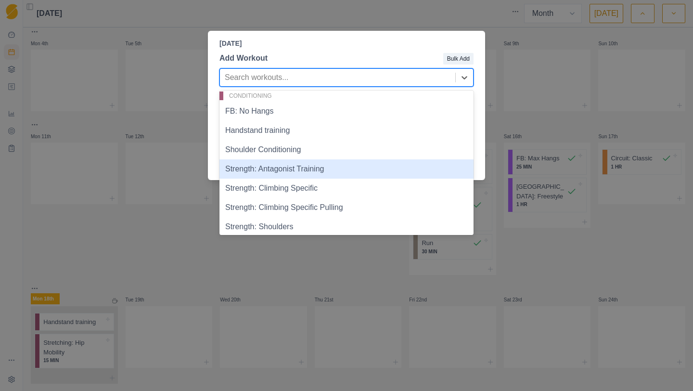
click at [343, 169] on div "Strength: Antagonist Training" at bounding box center [347, 168] width 254 height 19
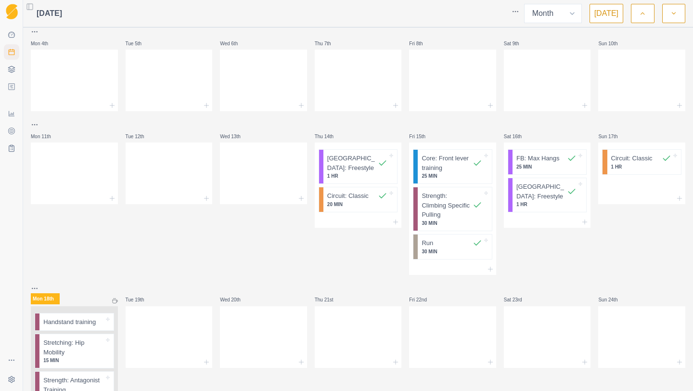
scroll to position [397, 0]
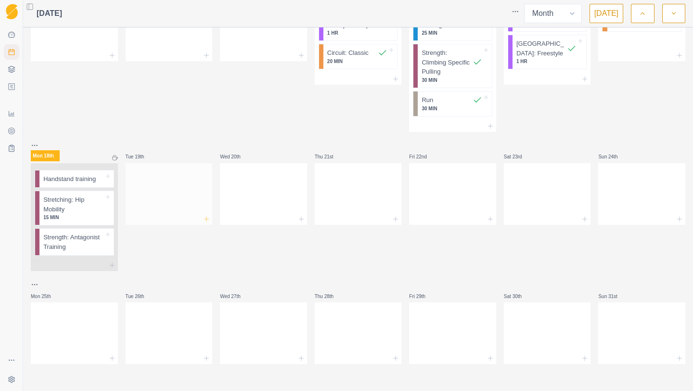
click at [206, 217] on icon at bounding box center [207, 219] width 8 height 8
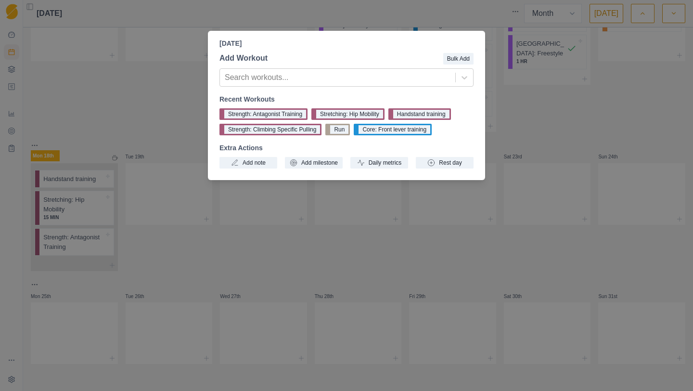
drag, startPoint x: 389, startPoint y: 128, endPoint x: 383, endPoint y: 143, distance: 15.6
click at [383, 143] on div "Recent Workouts Strength: Antagonist Training Stretching: Hip Mobility Handstan…" at bounding box center [347, 131] width 254 height 74
drag, startPoint x: 390, startPoint y: 130, endPoint x: 377, endPoint y: 142, distance: 17.0
click at [377, 142] on div "Recent Workouts Strength: Antagonist Training Stretching: Hip Mobility Handstan…" at bounding box center [347, 131] width 254 height 74
drag, startPoint x: 346, startPoint y: 134, endPoint x: 329, endPoint y: 139, distance: 18.0
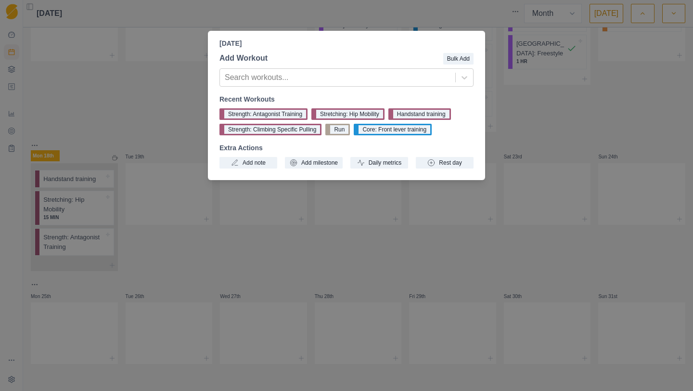
click at [329, 139] on div "Recent Workouts Strength: Antagonist Training Stretching: Hip Mobility Handstan…" at bounding box center [347, 131] width 254 height 74
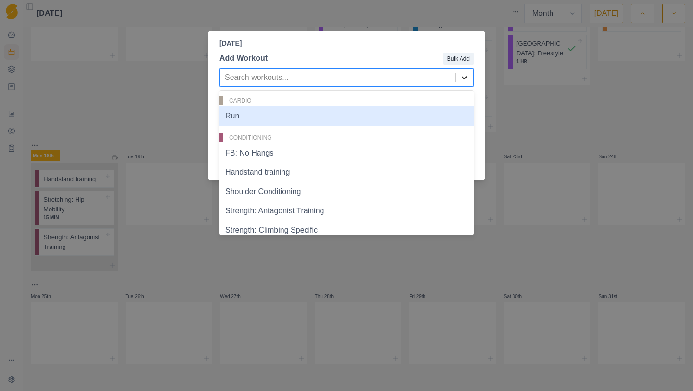
click at [466, 77] on icon at bounding box center [465, 77] width 6 height 3
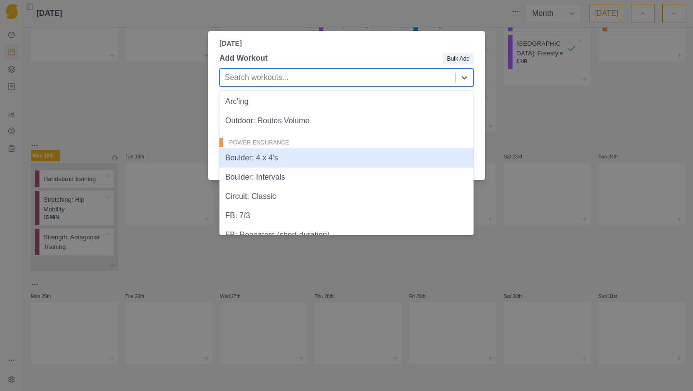
scroll to position [325, 0]
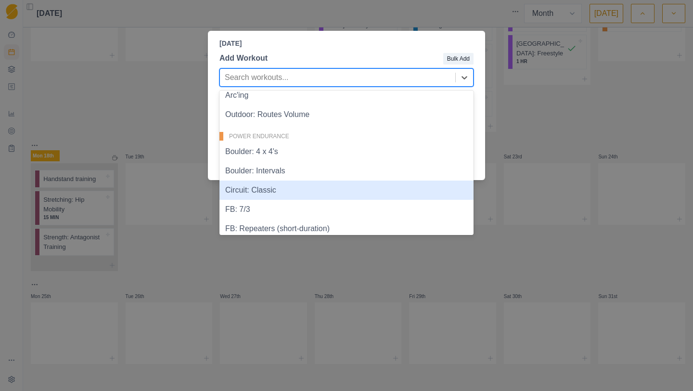
click at [326, 185] on div "Circuit: Classic" at bounding box center [347, 190] width 254 height 19
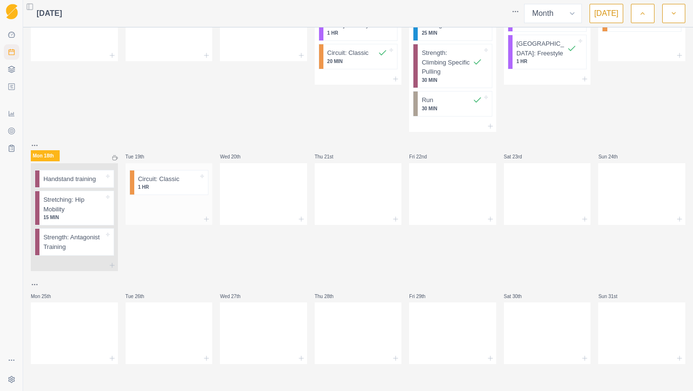
click at [204, 212] on div at bounding box center [169, 206] width 87 height 14
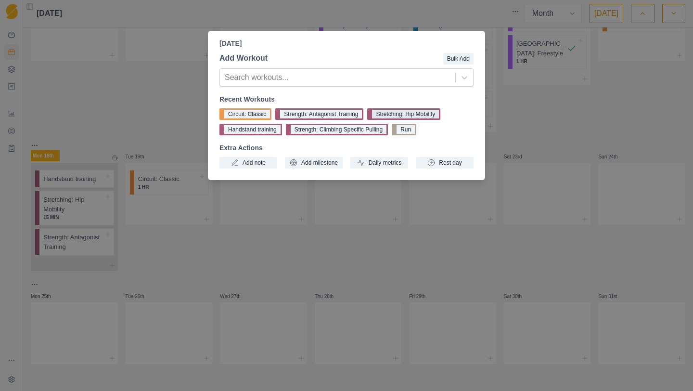
click at [391, 115] on button "Stretching: Hip Mobility" at bounding box center [403, 114] width 73 height 12
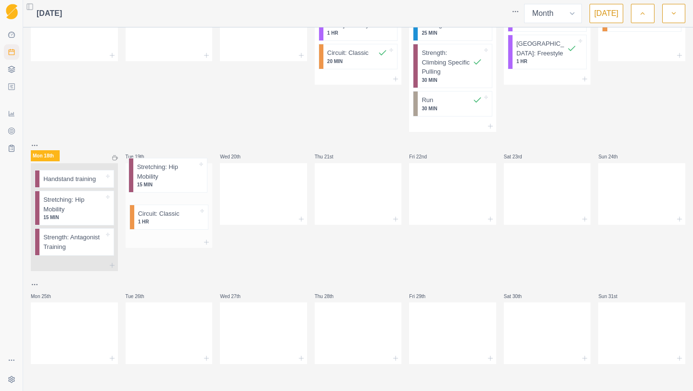
drag, startPoint x: 176, startPoint y: 218, endPoint x: 175, endPoint y: 174, distance: 43.8
click at [175, 174] on div "Circuit: Classic 1 HR Stretching: Hip Mobility 15 MIN" at bounding box center [169, 200] width 87 height 74
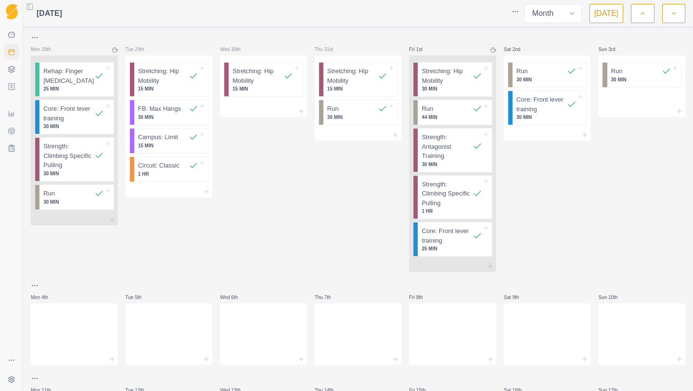
scroll to position [5, 0]
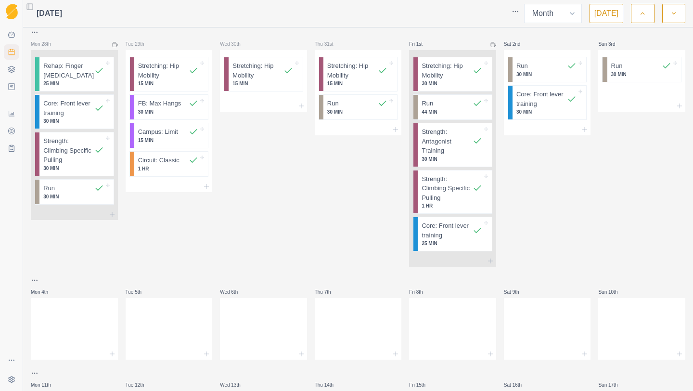
click at [639, 16] on button "button" at bounding box center [642, 13] width 23 height 19
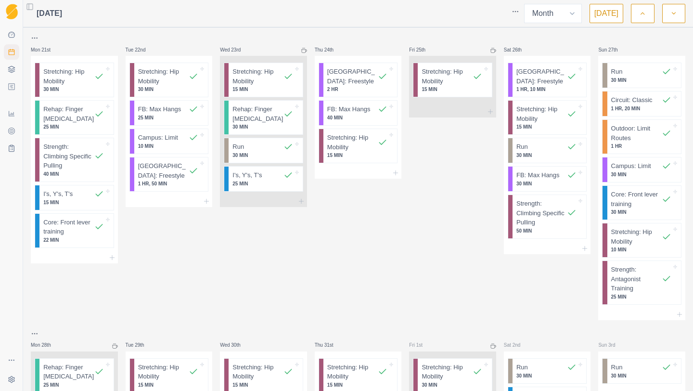
scroll to position [789, 0]
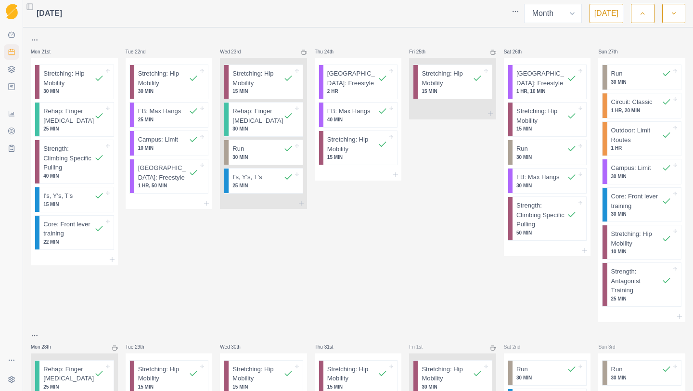
click at [672, 13] on polyline "button" at bounding box center [673, 14] width 3 height 2
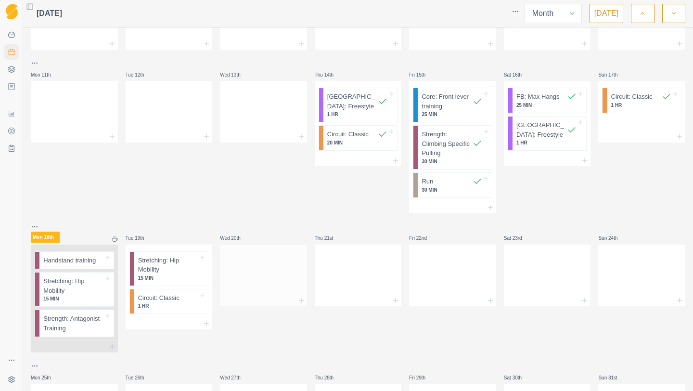
scroll to position [322, 0]
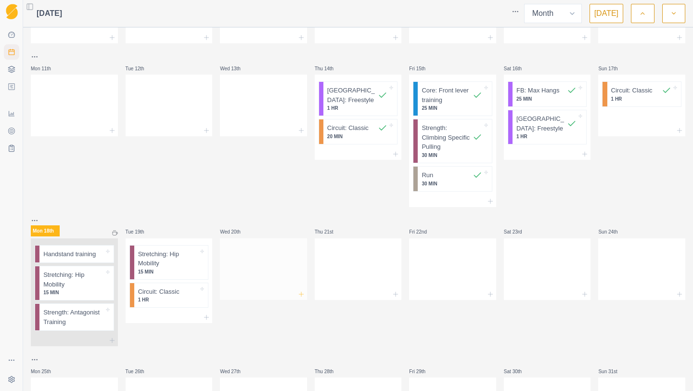
click at [302, 290] on icon at bounding box center [302, 294] width 8 height 8
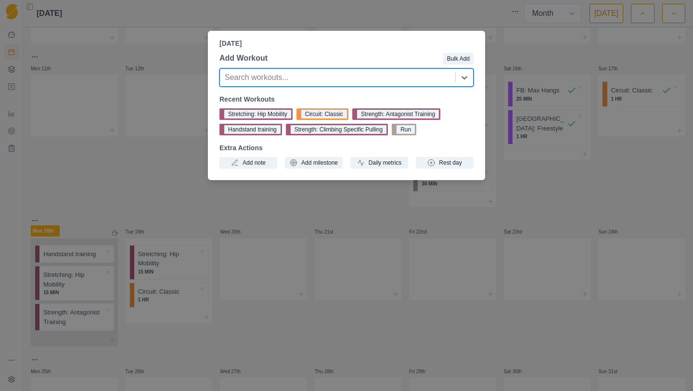
click at [205, 314] on div "[DATE] Add Workout Bulk Add Search workouts... Recent Workouts Stretching: Hip …" at bounding box center [346, 195] width 693 height 391
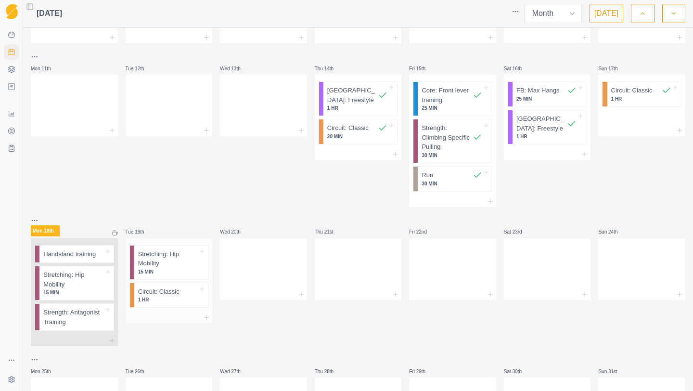
click at [205, 321] on div at bounding box center [169, 318] width 87 height 12
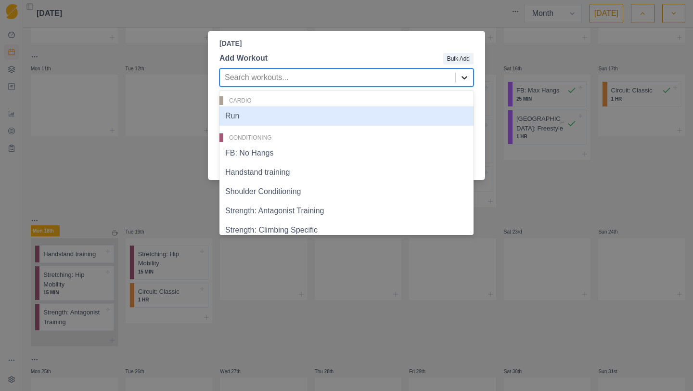
click at [467, 81] on icon at bounding box center [465, 78] width 10 height 10
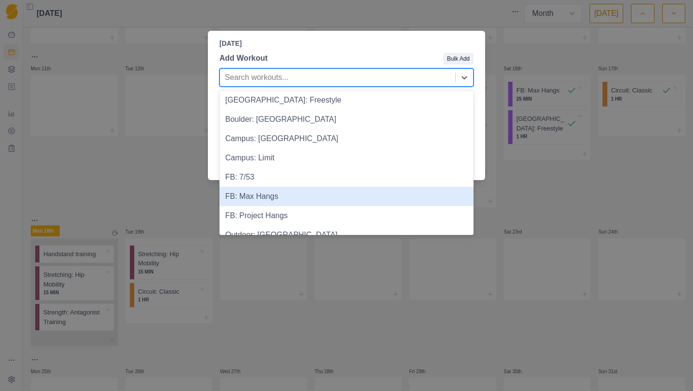
scroll to position [588, 0]
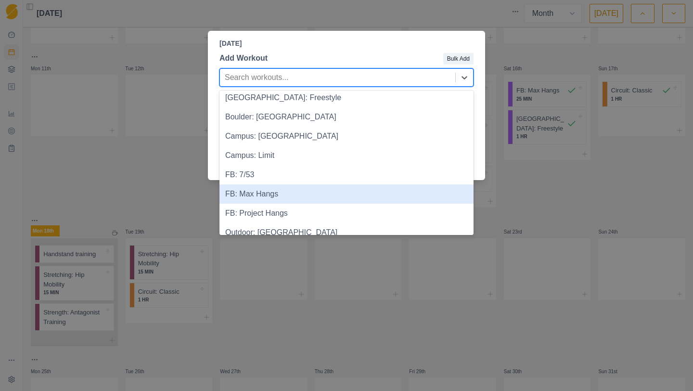
click at [308, 201] on div "FB: Max Hangs" at bounding box center [347, 193] width 254 height 19
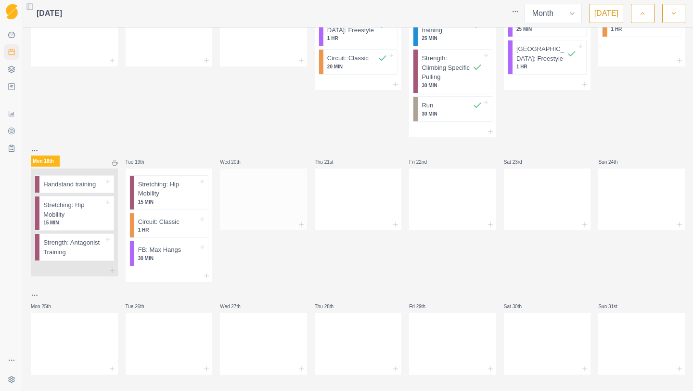
scroll to position [402, 0]
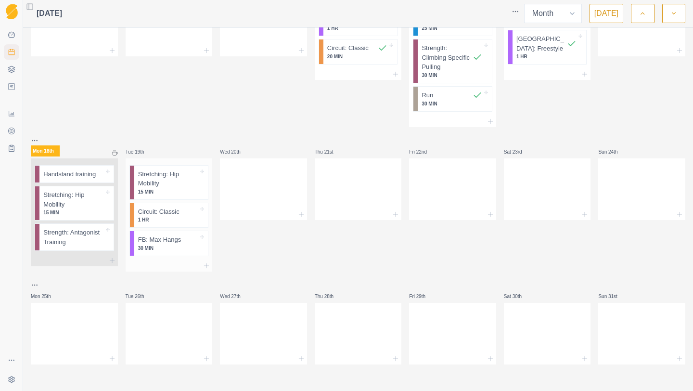
click at [209, 270] on div at bounding box center [169, 266] width 87 height 12
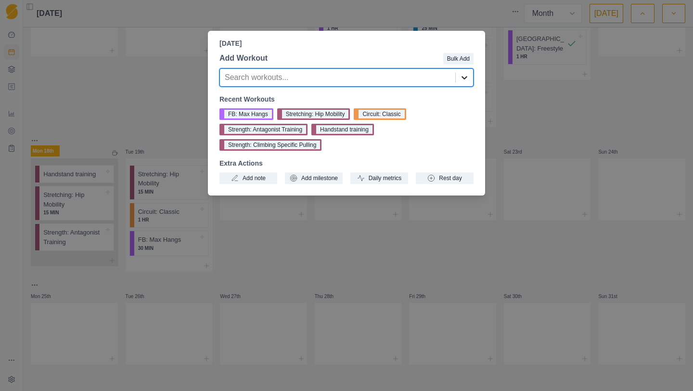
click at [464, 81] on icon at bounding box center [465, 78] width 10 height 10
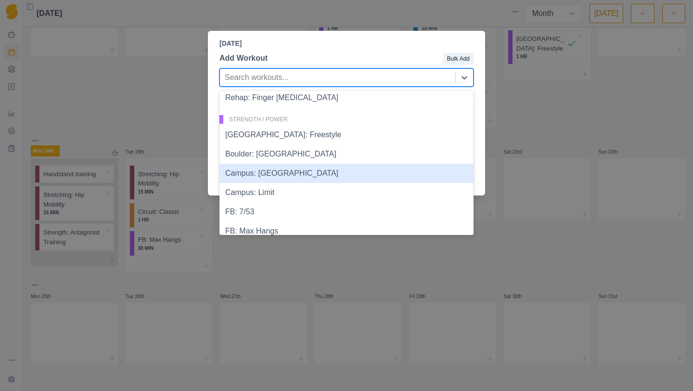
scroll to position [549, 0]
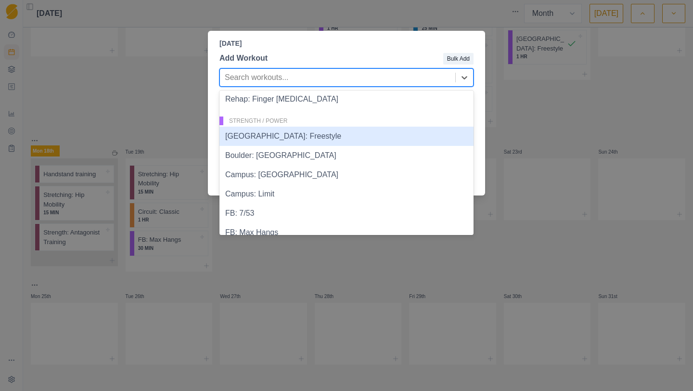
click at [291, 143] on div "[GEOGRAPHIC_DATA]: Freestyle" at bounding box center [347, 136] width 254 height 19
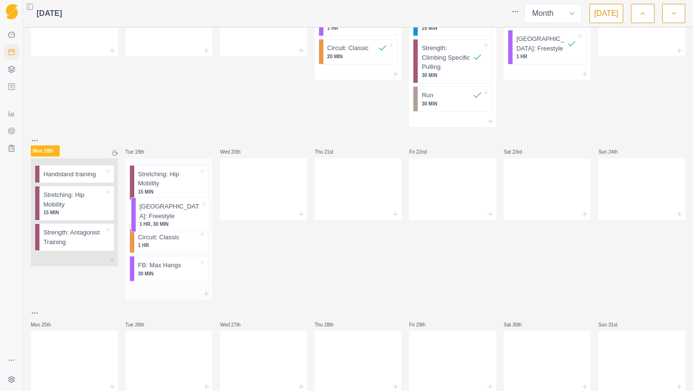
drag, startPoint x: 176, startPoint y: 275, endPoint x: 177, endPoint y: 211, distance: 63.6
click at [177, 211] on div "Stretching: Hip Mobility 15 MIN Circuit: Classic 1 HR FB: Max Hangs 30 MIN Boul…" at bounding box center [169, 223] width 87 height 130
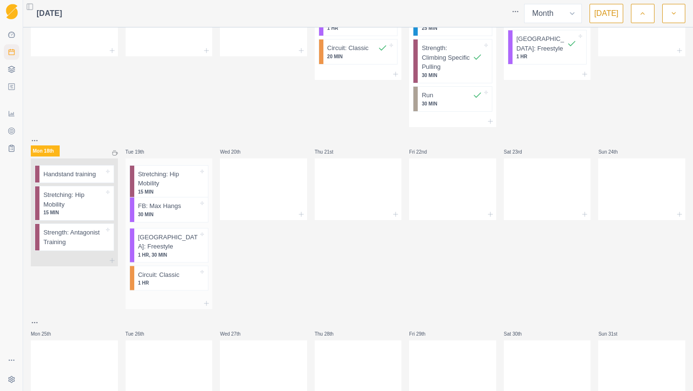
drag, startPoint x: 171, startPoint y: 273, endPoint x: 170, endPoint y: 208, distance: 65.0
click at [170, 208] on div "Stretching: Hip Mobility 15 MIN Boulder: Freestyle 1 HR, 30 MIN Circuit: Classi…" at bounding box center [169, 227] width 87 height 139
click at [291, 209] on div at bounding box center [263, 215] width 87 height 12
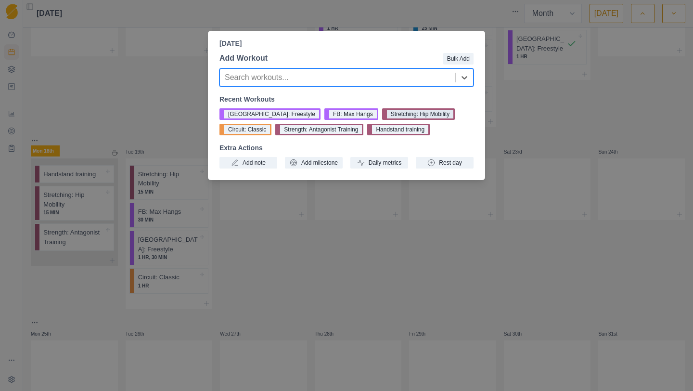
click at [382, 113] on button "Stretching: Hip Mobility" at bounding box center [418, 114] width 73 height 12
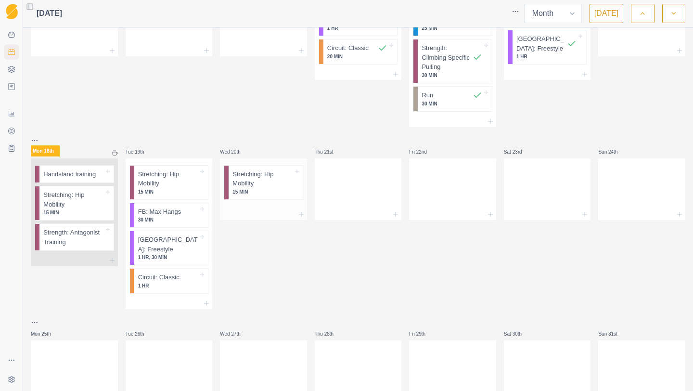
click at [295, 214] on div at bounding box center [263, 215] width 87 height 12
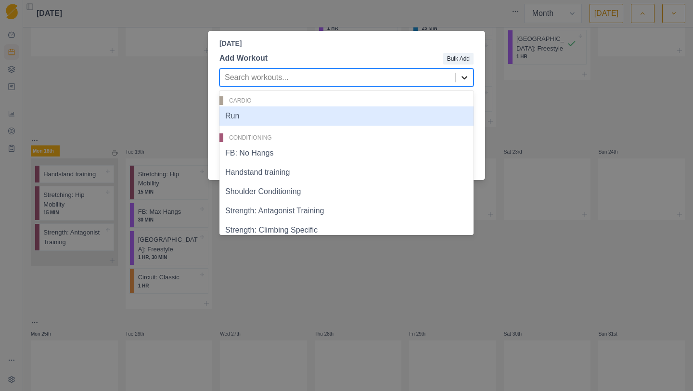
click at [466, 81] on icon at bounding box center [465, 78] width 10 height 10
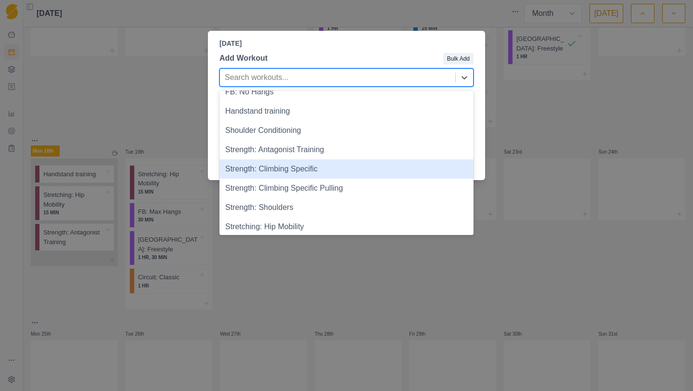
scroll to position [63, 0]
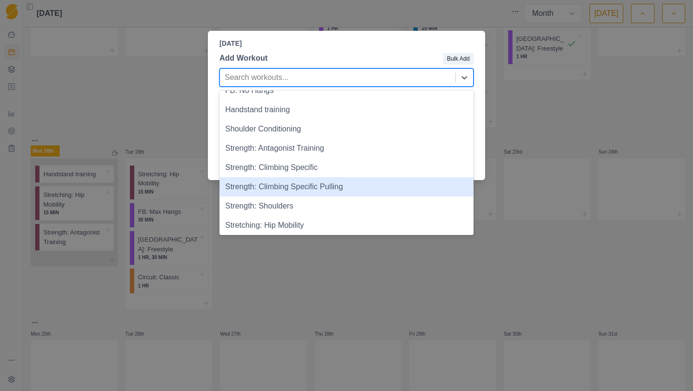
click at [321, 186] on div "Strength: Climbing Specific Pulling" at bounding box center [347, 186] width 254 height 19
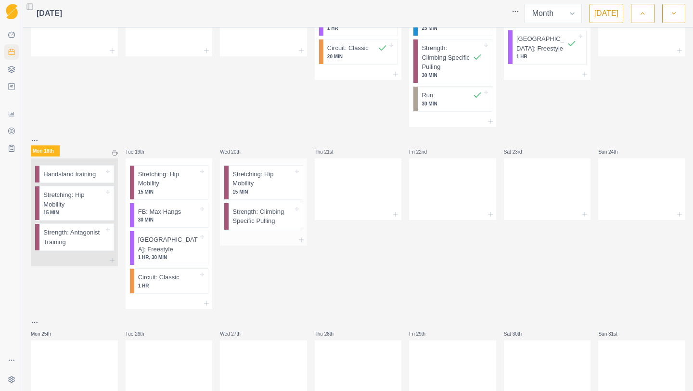
click at [291, 242] on div at bounding box center [263, 240] width 87 height 12
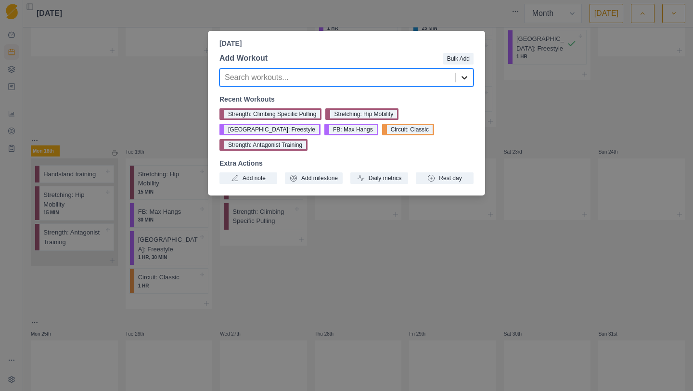
click at [469, 80] on icon at bounding box center [465, 78] width 10 height 10
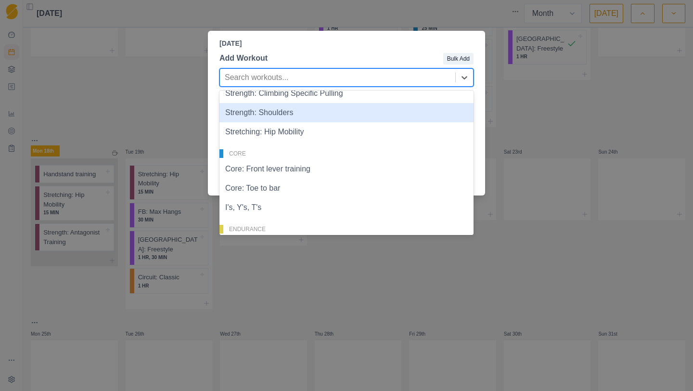
scroll to position [159, 0]
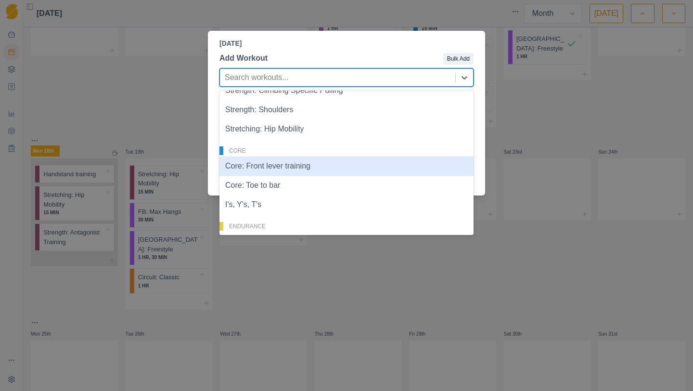
click at [337, 170] on div "Core: Front lever training" at bounding box center [347, 166] width 254 height 19
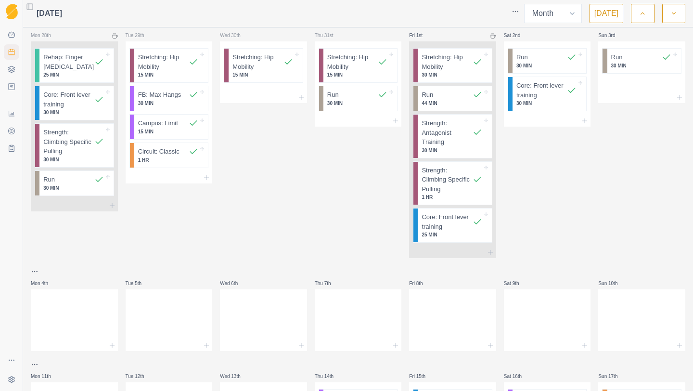
scroll to position [345, 0]
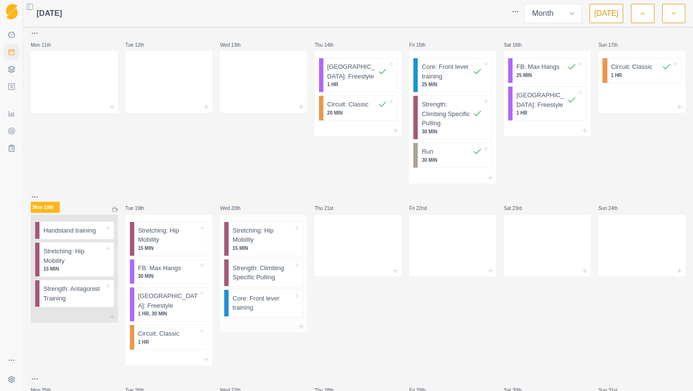
click at [291, 328] on div at bounding box center [263, 327] width 87 height 12
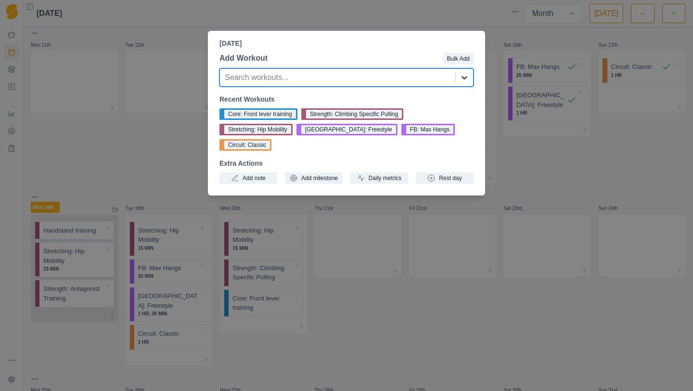
click at [464, 80] on icon at bounding box center [465, 78] width 10 height 10
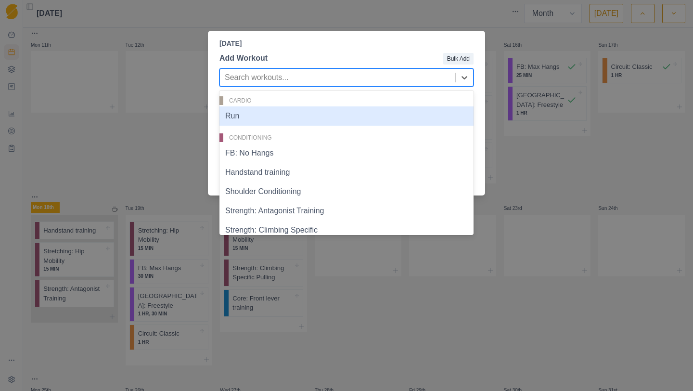
click at [293, 117] on div "Run" at bounding box center [347, 115] width 254 height 19
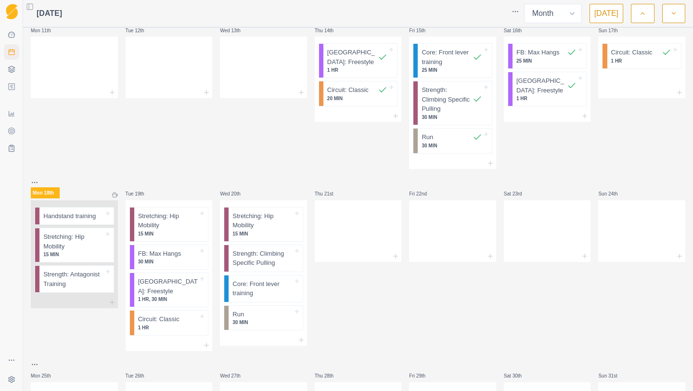
scroll to position [434, 0]
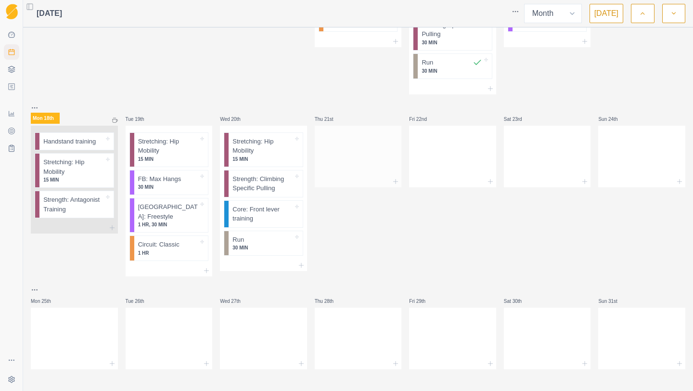
click at [390, 176] on div at bounding box center [358, 182] width 87 height 12
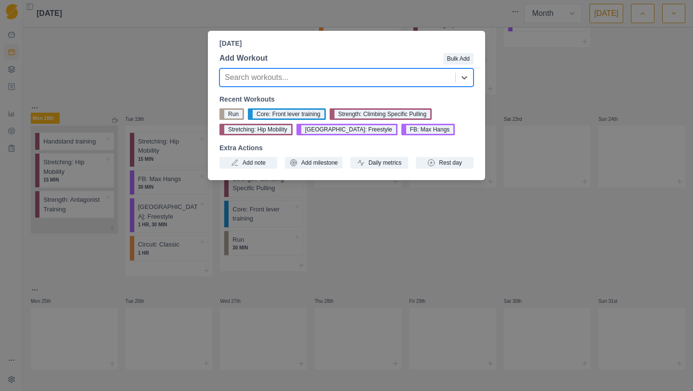
click at [387, 203] on div "[DATE] Add Workout Bulk Add Search workouts... Recent Workouts Run Core: Front …" at bounding box center [346, 195] width 693 height 391
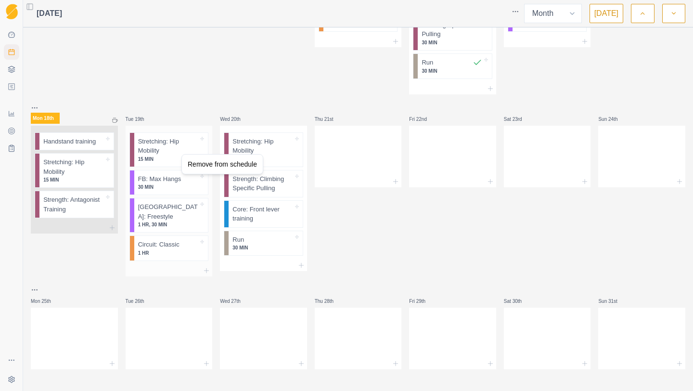
click at [177, 142] on html "Sequence Dashboard Planner Workouts Plans Performance Metrics Goals Tests Setti…" at bounding box center [346, 195] width 693 height 391
click at [389, 179] on div at bounding box center [358, 182] width 87 height 12
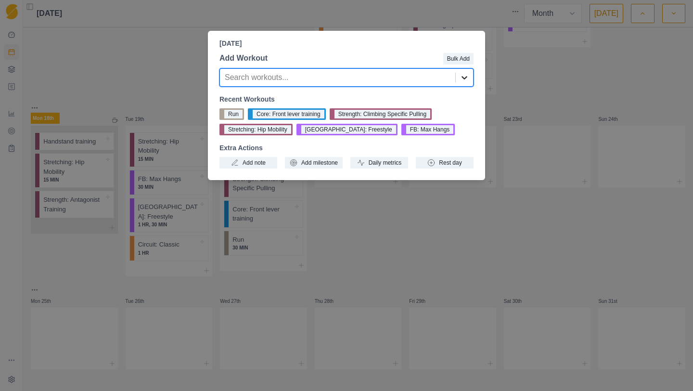
click at [468, 76] on icon at bounding box center [465, 78] width 10 height 10
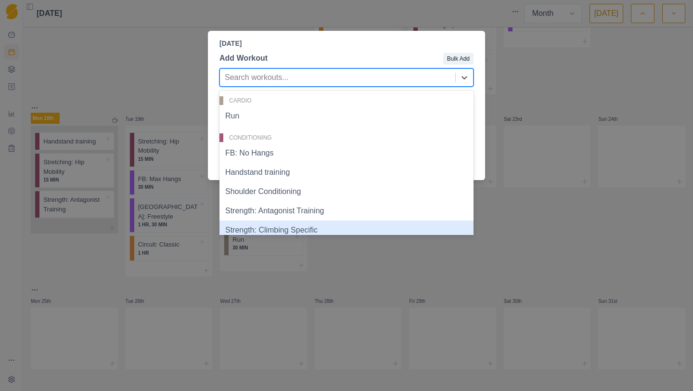
click at [391, 278] on div "[DATE] Add Workout Bulk Add Strength: Climbing Specific, 6 of 34. 34 results av…" at bounding box center [346, 195] width 693 height 391
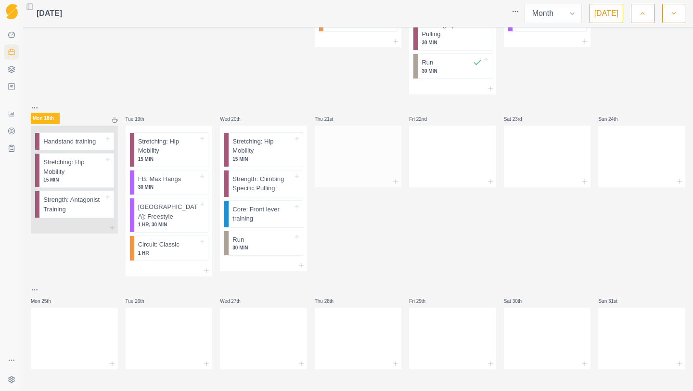
click at [378, 167] on div at bounding box center [358, 154] width 87 height 42
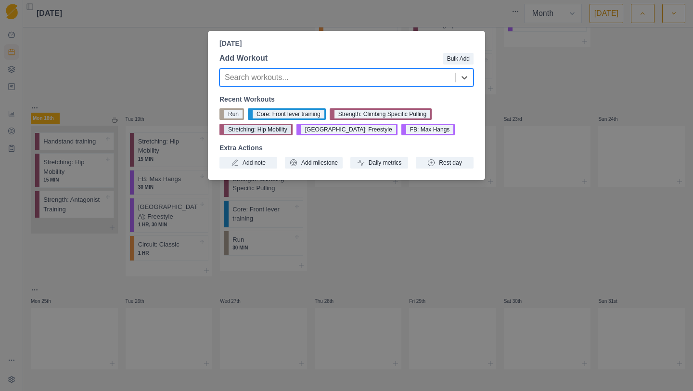
click at [281, 132] on button "Stretching: Hip Mobility" at bounding box center [256, 130] width 73 height 12
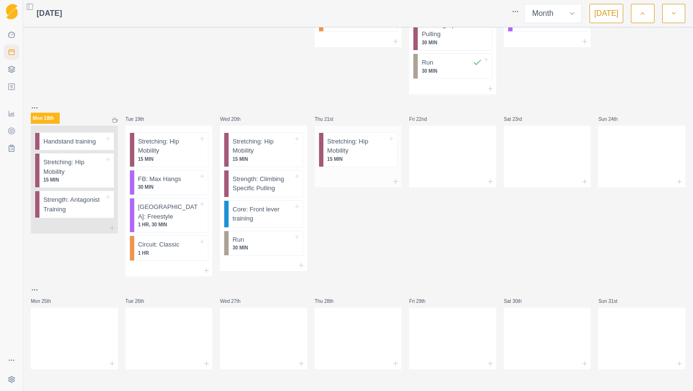
click at [384, 185] on div at bounding box center [358, 182] width 87 height 12
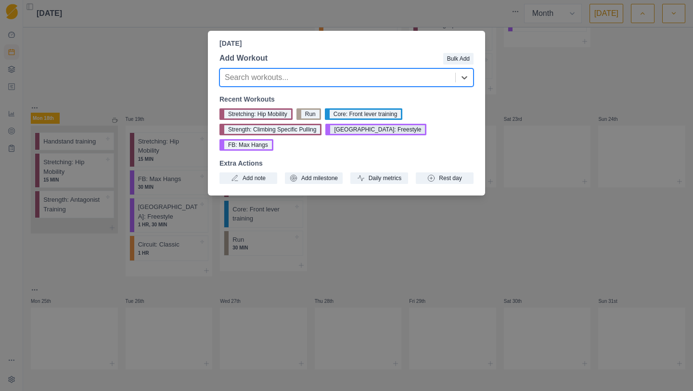
click at [349, 130] on button "[GEOGRAPHIC_DATA]: Freestyle" at bounding box center [376, 130] width 101 height 12
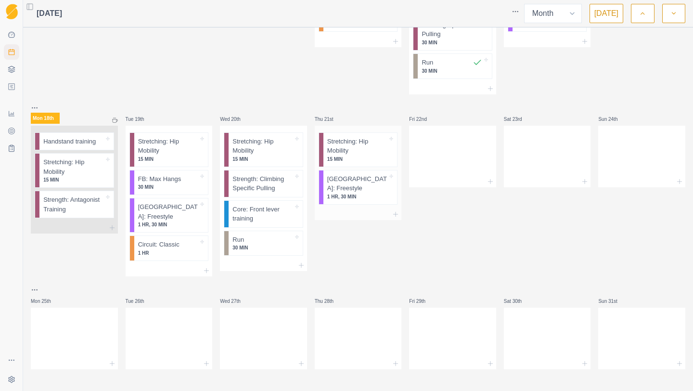
click at [379, 209] on div at bounding box center [358, 215] width 87 height 12
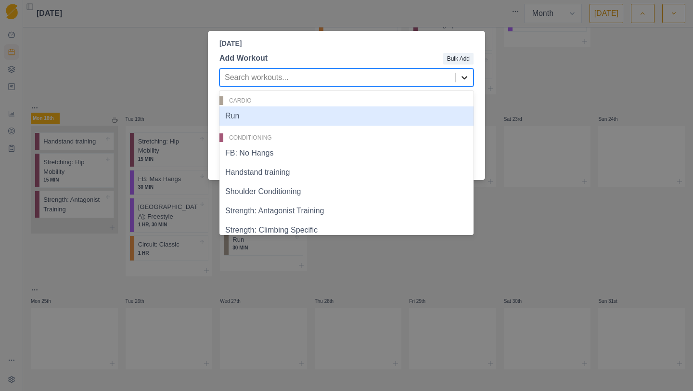
click at [465, 79] on icon at bounding box center [465, 78] width 10 height 10
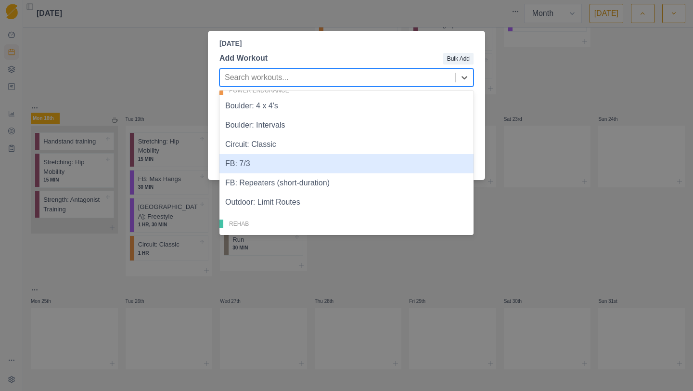
scroll to position [373, 0]
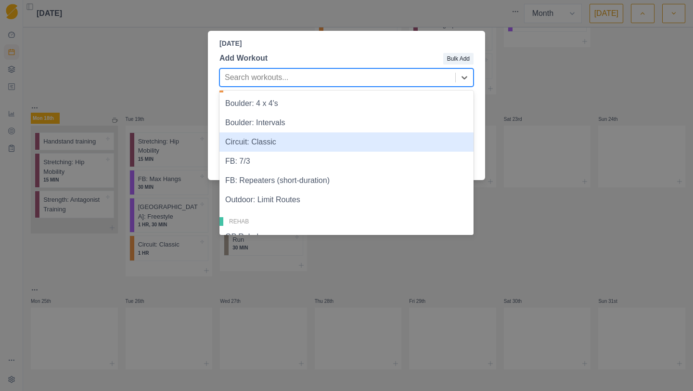
click at [306, 147] on div "Circuit: Classic" at bounding box center [347, 141] width 254 height 19
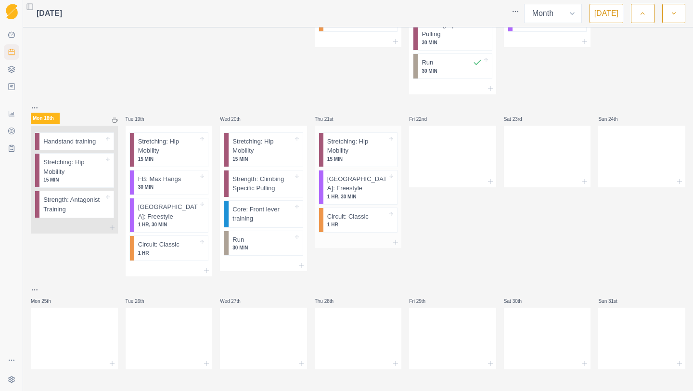
click at [371, 236] on div at bounding box center [358, 242] width 87 height 12
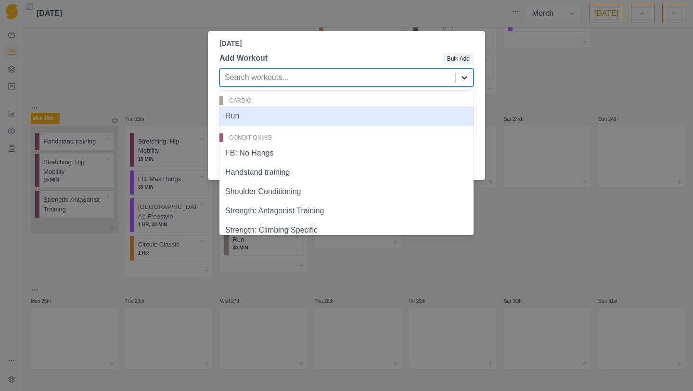
click at [463, 70] on div at bounding box center [464, 77] width 17 height 17
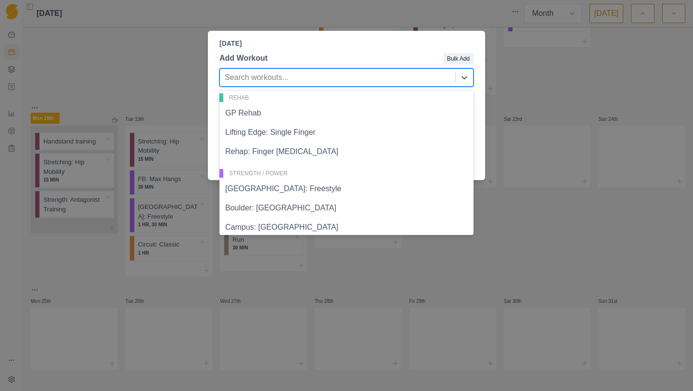
scroll to position [639, 0]
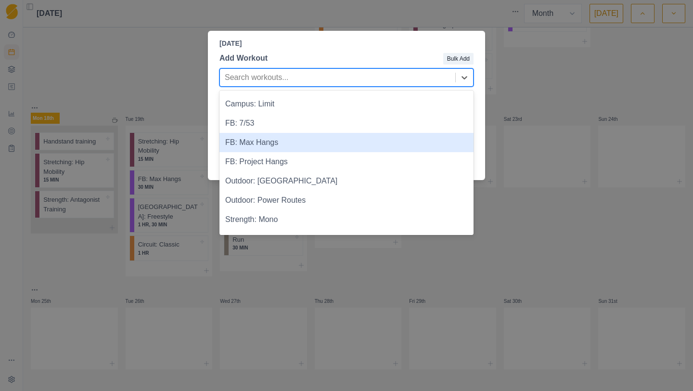
click at [331, 150] on div "FB: Max Hangs" at bounding box center [347, 142] width 254 height 19
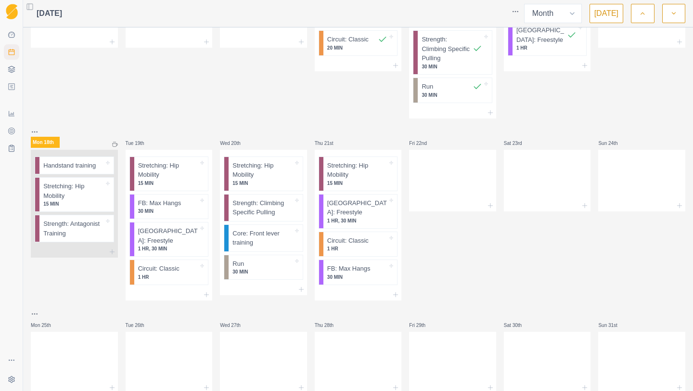
scroll to position [405, 0]
